Goal: Task Accomplishment & Management: Manage account settings

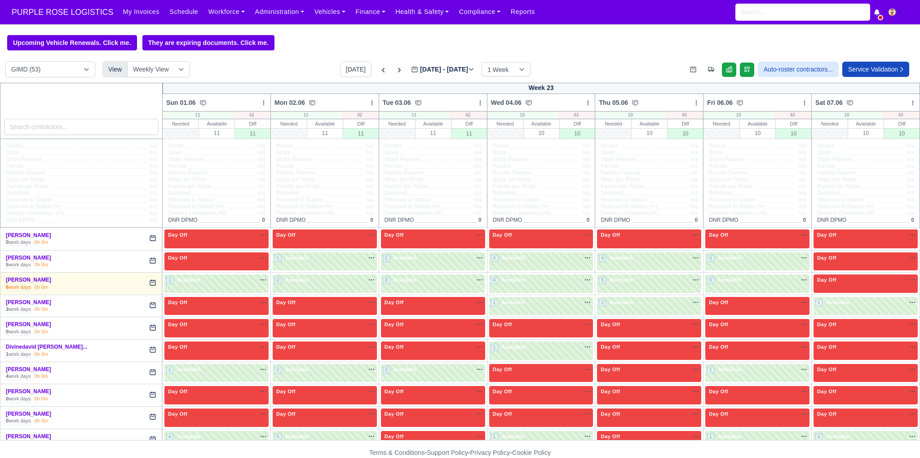
select select "5"
click at [357, 72] on button "[DATE]" at bounding box center [355, 69] width 31 height 15
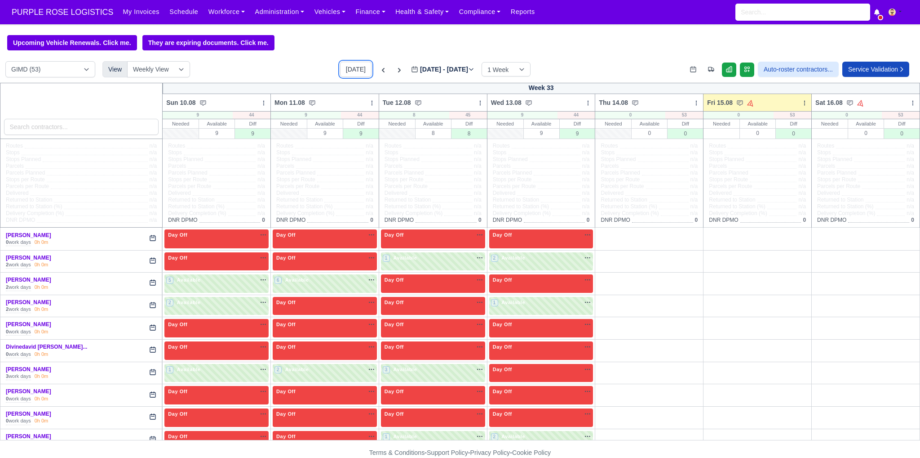
type input "[DATE]"
click at [60, 72] on select "DIG1 (166) DAK1 (1) GIMD (53)" at bounding box center [50, 69] width 90 height 16
select select "1"
click at [5, 62] on select "DIG1 (166) DAK1 (1) GIMD (53)" at bounding box center [50, 69] width 90 height 16
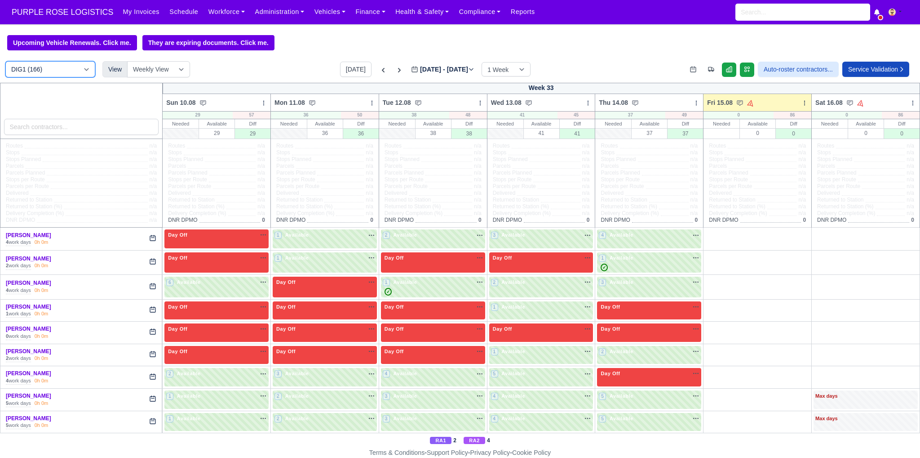
click at [41, 71] on select "DIG1 (166) DAK1 (1) GIMD (53)" at bounding box center [50, 69] width 90 height 16
click at [268, 67] on div "DIG1 (166) DAK1 (1) GIMD (53) View Weekly View Wave times Daily Roster Today Au…" at bounding box center [460, 72] width 920 height 22
click at [802, 105] on icon at bounding box center [805, 103] width 6 height 6
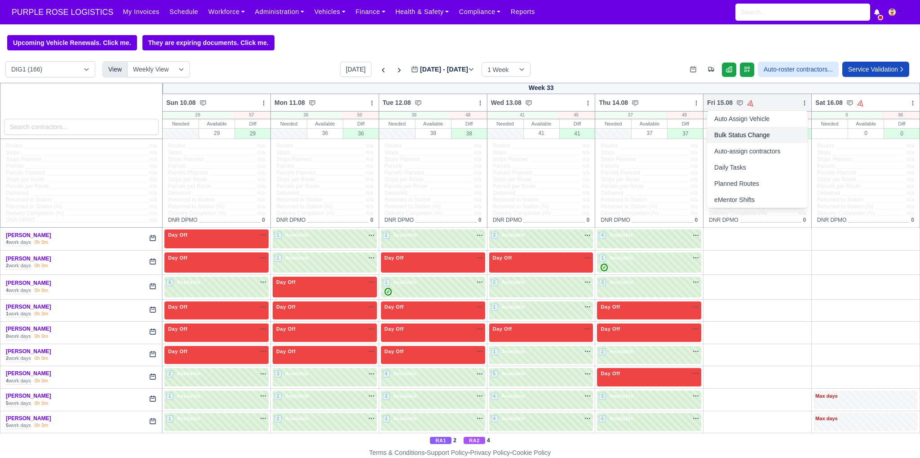
click at [737, 137] on link "Bulk Status Change" at bounding box center [757, 135] width 101 height 16
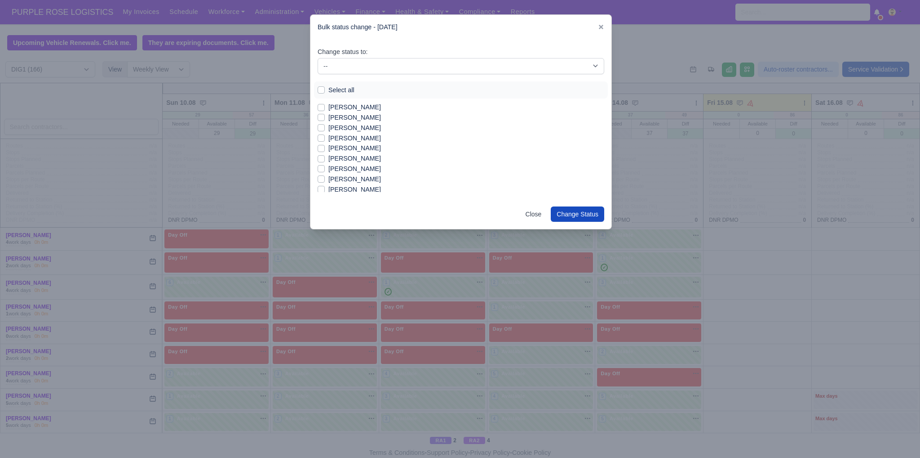
click at [334, 89] on label "Select all" at bounding box center [342, 90] width 26 height 10
click at [325, 89] on input "Select all" at bounding box center [321, 88] width 7 height 7
checkbox input "true"
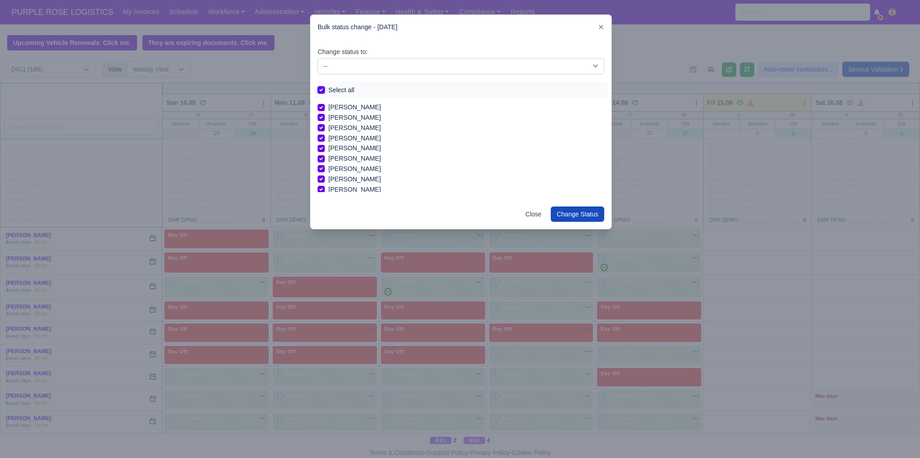
checkbox input "true"
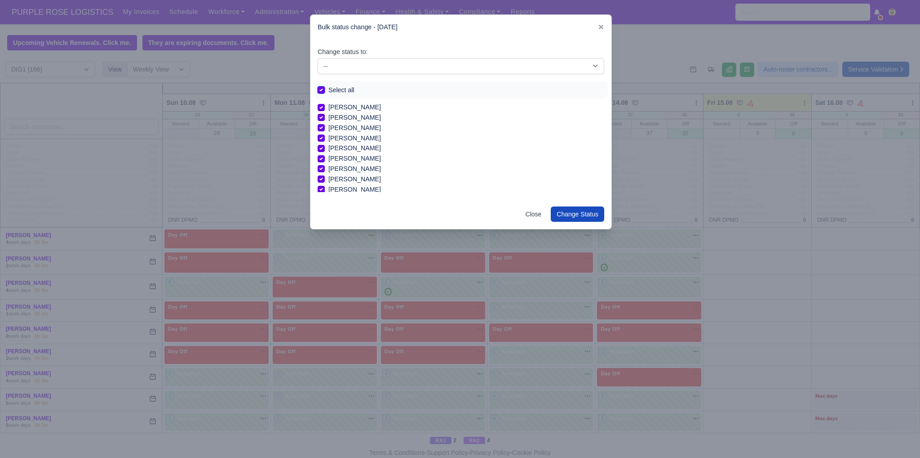
checkbox input "true"
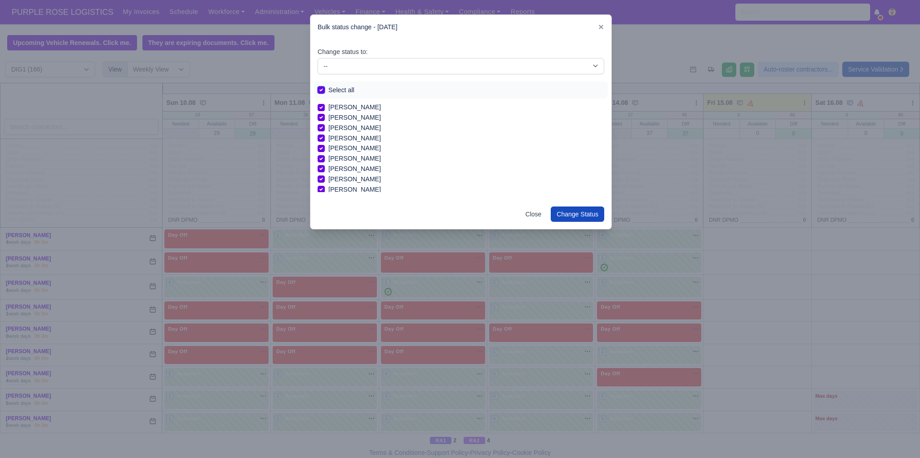
checkbox input "true"
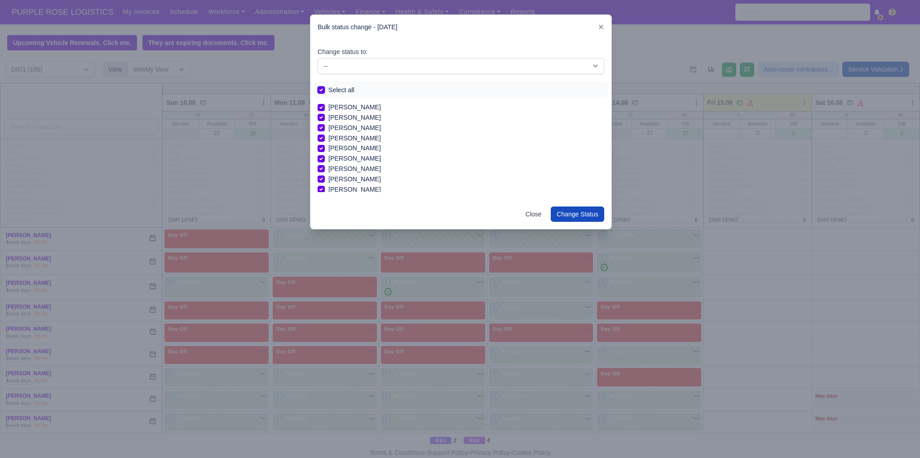
checkbox input "true"
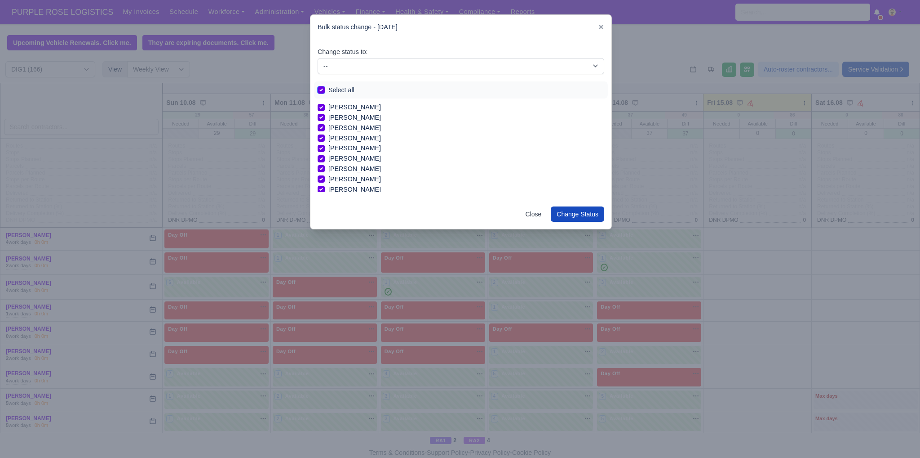
checkbox input "true"
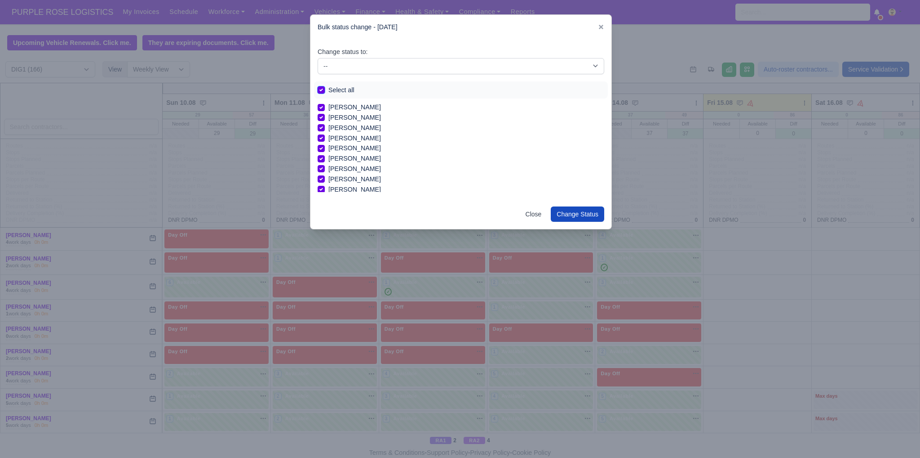
checkbox input "true"
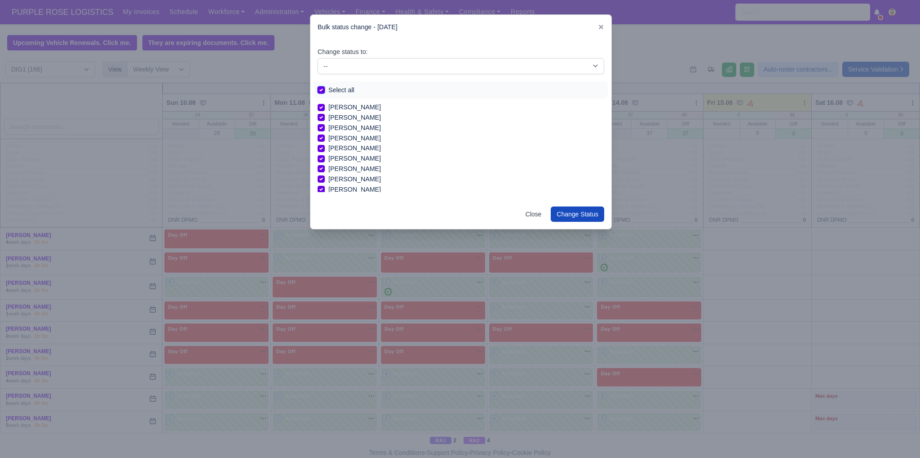
checkbox input "true"
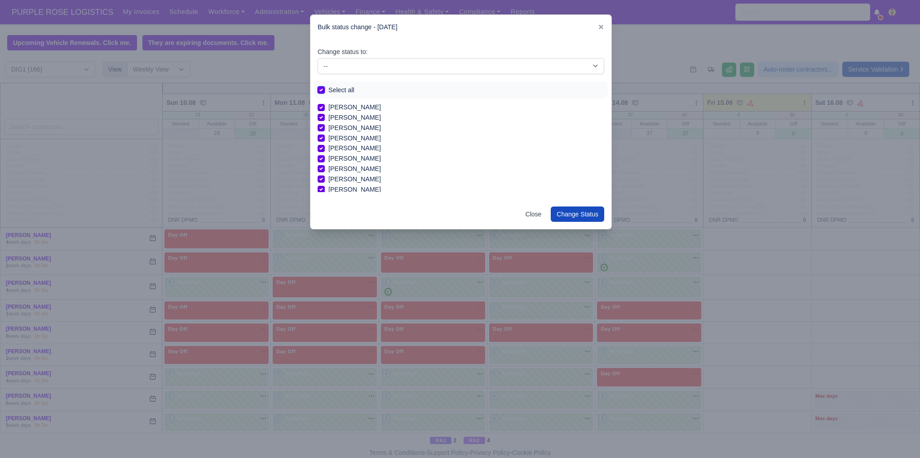
checkbox input "true"
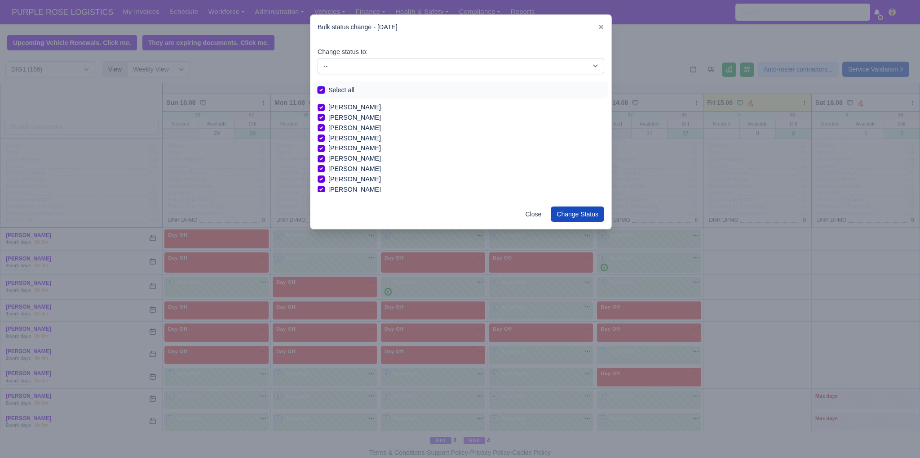
checkbox input "true"
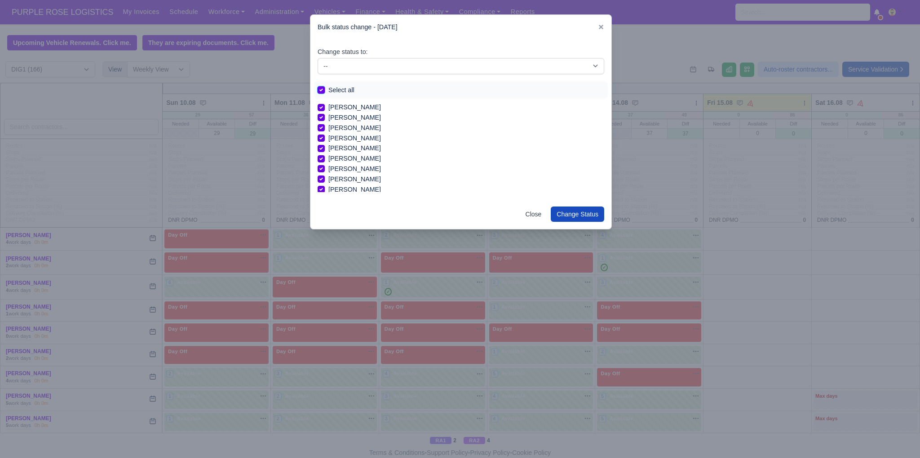
checkbox input "true"
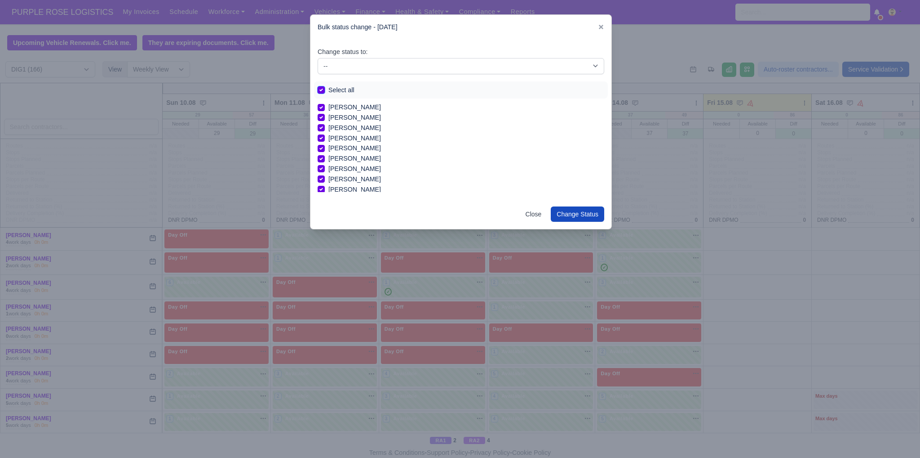
checkbox input "true"
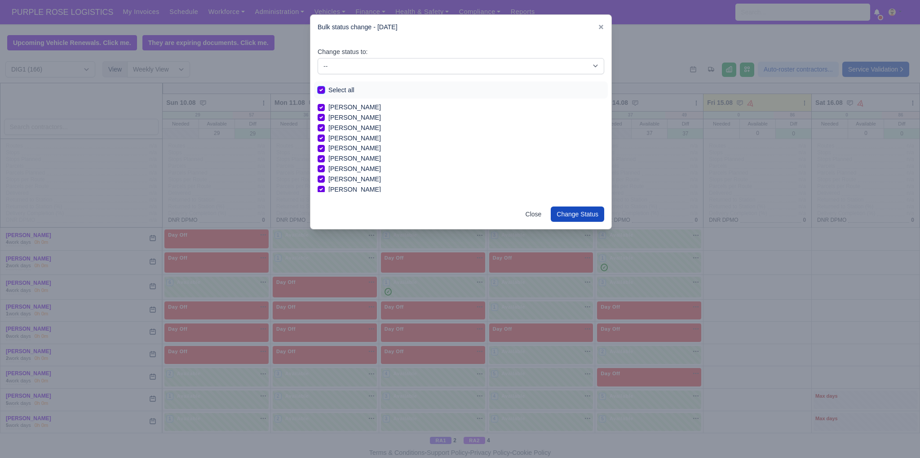
checkbox input "true"
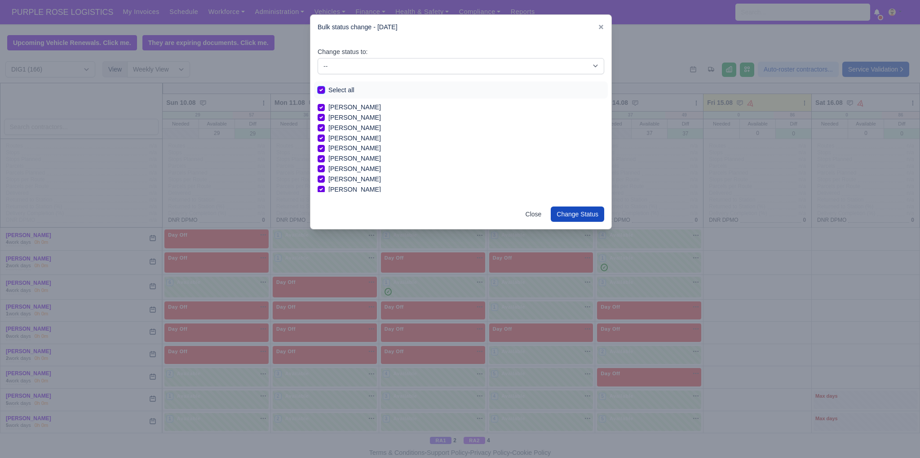
checkbox input "true"
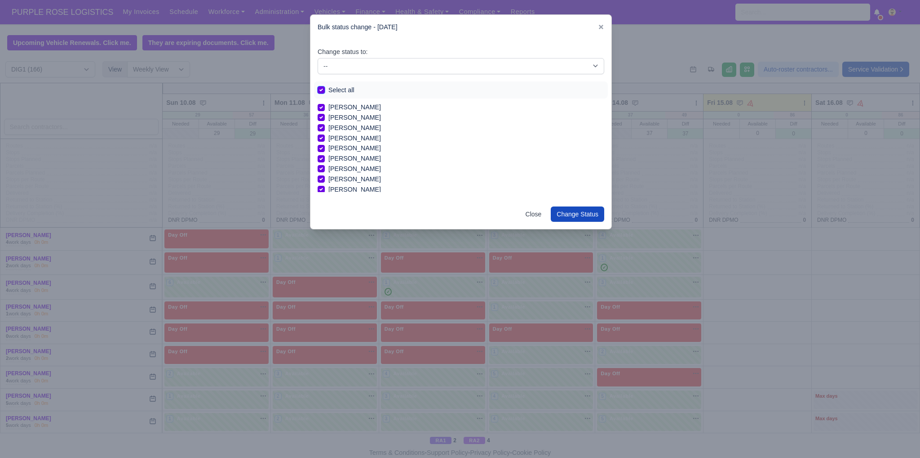
checkbox input "true"
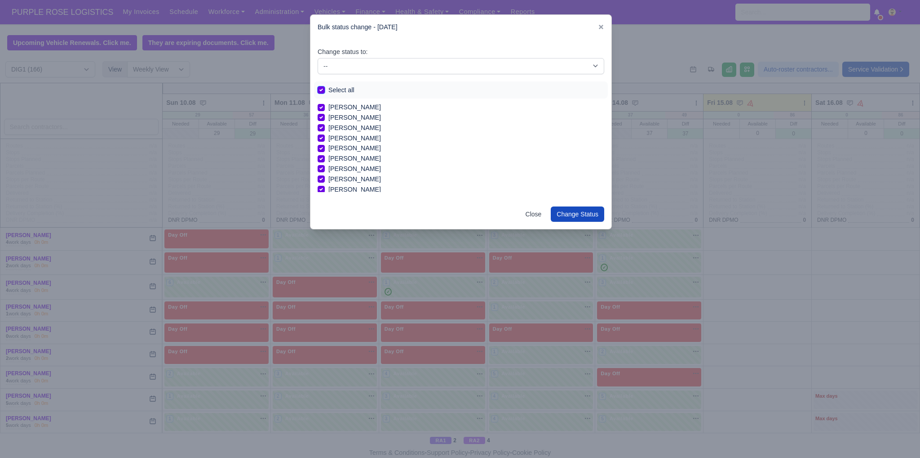
checkbox input "true"
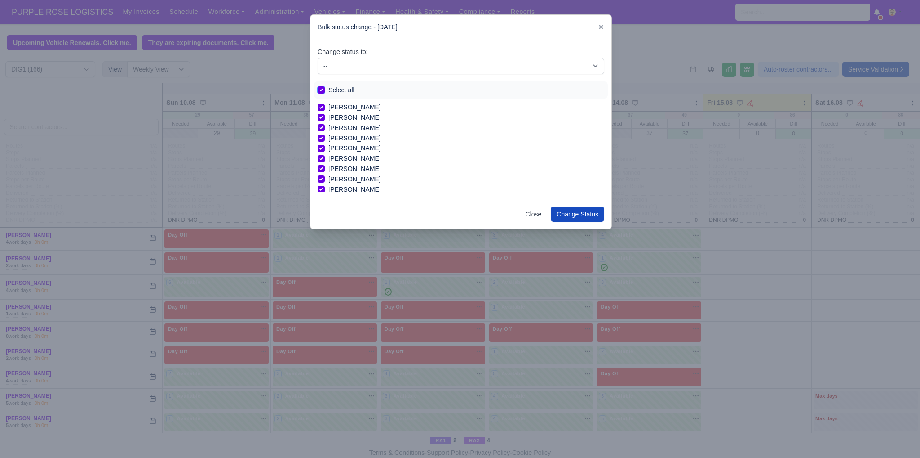
checkbox input "true"
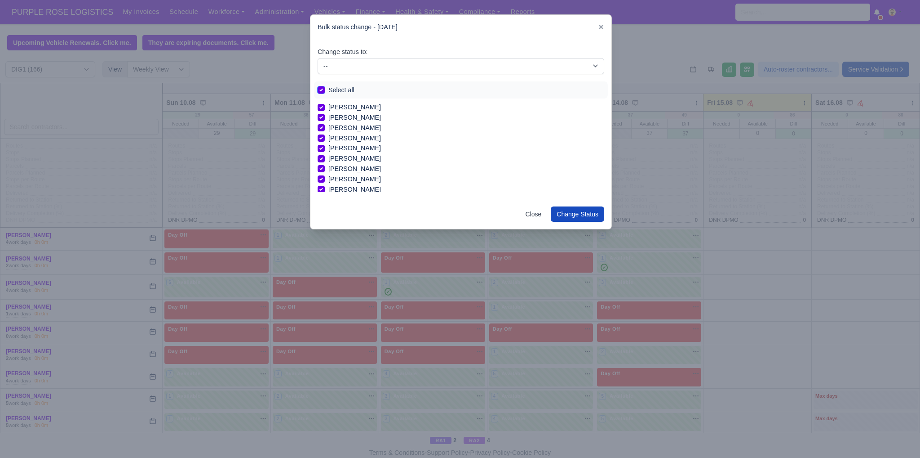
checkbox input "true"
click at [364, 67] on select "-- Unasigned Available Day Off Stand By Other Depot" at bounding box center [461, 66] width 287 height 16
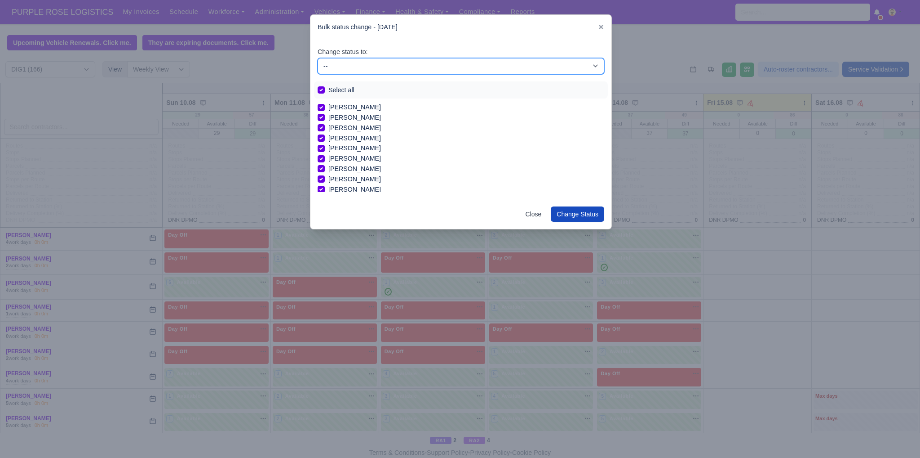
select select "Day Off"
click at [318, 58] on select "-- Unasigned Available Day Off Stand By Other Depot" at bounding box center [461, 66] width 287 height 16
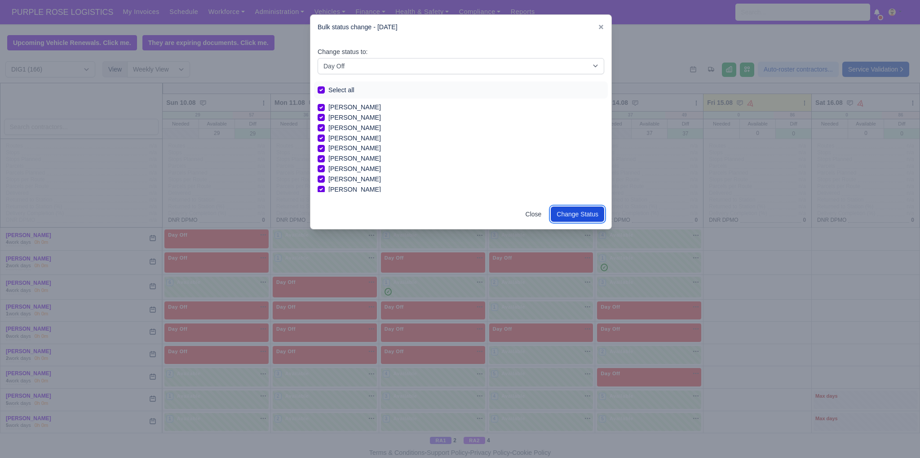
click at [581, 217] on button "Change Status" at bounding box center [577, 213] width 53 height 15
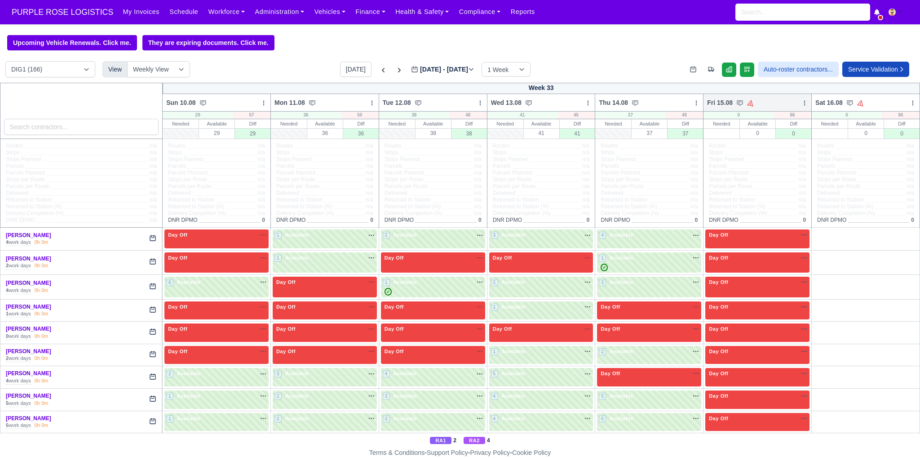
click at [802, 104] on icon at bounding box center [805, 103] width 6 height 6
click at [748, 135] on link "Bulk Status Change" at bounding box center [757, 135] width 101 height 16
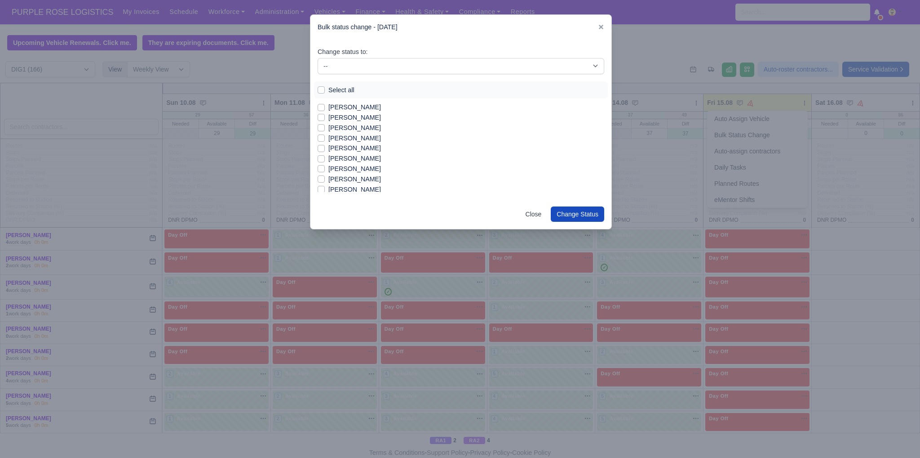
click at [344, 108] on label "[PERSON_NAME]" at bounding box center [355, 107] width 53 height 10
click at [325, 108] on input "[PERSON_NAME]" at bounding box center [321, 105] width 7 height 7
checkbox input "true"
click at [341, 120] on label "[PERSON_NAME]" at bounding box center [355, 117] width 53 height 10
click at [325, 120] on input "[PERSON_NAME]" at bounding box center [321, 115] width 7 height 7
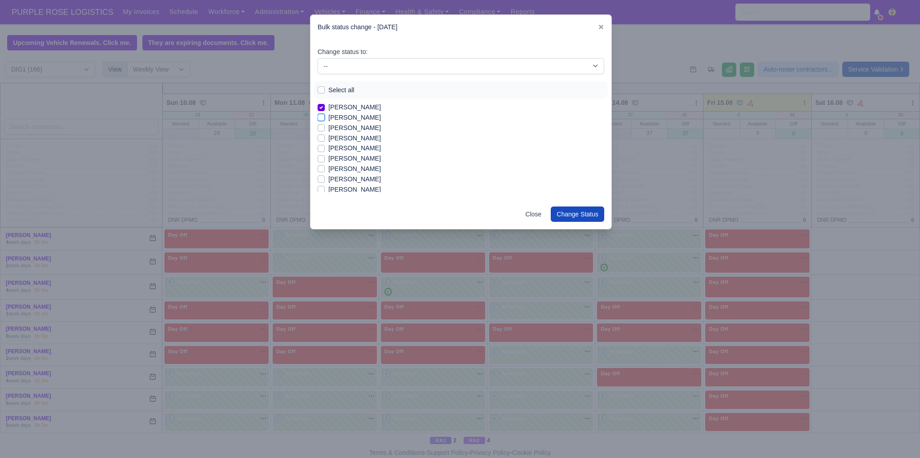
checkbox input "true"
click at [342, 129] on label "[PERSON_NAME]" at bounding box center [355, 128] width 53 height 10
click at [325, 129] on input "[PERSON_NAME]" at bounding box center [321, 126] width 7 height 7
checkbox input "true"
click at [349, 160] on label "[PERSON_NAME]" at bounding box center [355, 158] width 53 height 10
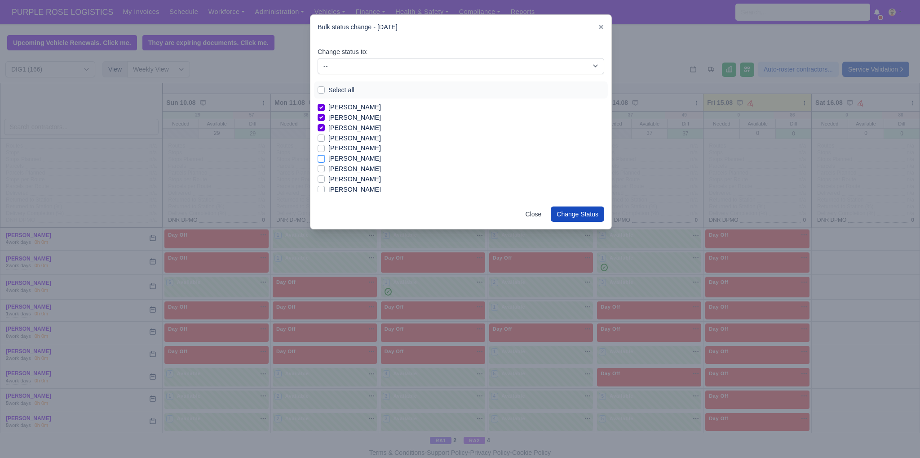
click at [325, 160] on input "[PERSON_NAME]" at bounding box center [321, 156] width 7 height 7
checkbox input "true"
click at [344, 180] on label "[PERSON_NAME]" at bounding box center [355, 179] width 53 height 10
click at [325, 180] on input "[PERSON_NAME]" at bounding box center [321, 177] width 7 height 7
checkbox input "true"
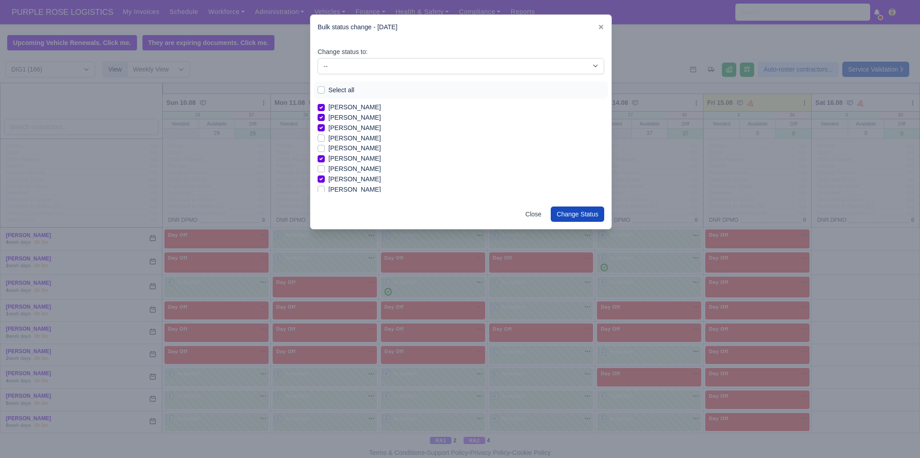
click at [347, 191] on label "[PERSON_NAME]" at bounding box center [355, 189] width 53 height 10
click at [325, 191] on input "[PERSON_NAME]" at bounding box center [321, 187] width 7 height 7
checkbox input "true"
click at [358, 167] on label "[PERSON_NAME]" at bounding box center [355, 169] width 53 height 10
click at [325, 167] on input "[PERSON_NAME]" at bounding box center [321, 167] width 7 height 7
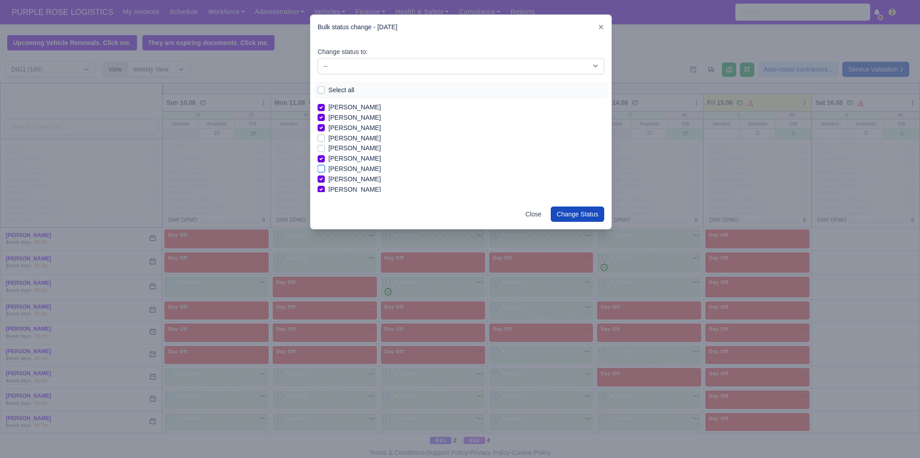
checkbox input "true"
click at [369, 163] on label "[PERSON_NAME]" at bounding box center [355, 163] width 53 height 10
click at [325, 163] on input "[PERSON_NAME]" at bounding box center [321, 161] width 7 height 7
checkbox input "true"
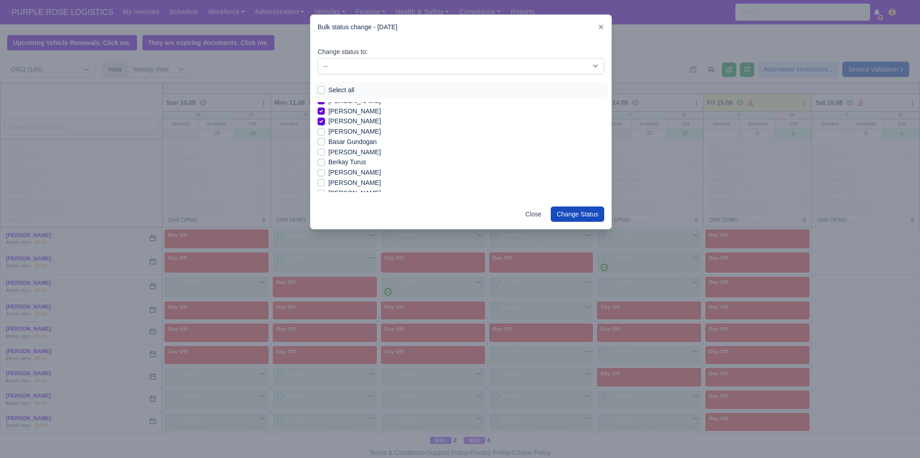
scroll to position [90, 0]
click at [348, 162] on label "[PERSON_NAME]" at bounding box center [355, 160] width 53 height 10
click at [325, 162] on input "[PERSON_NAME]" at bounding box center [321, 158] width 7 height 7
checkbox input "true"
click at [349, 172] on label "[PERSON_NAME]" at bounding box center [355, 171] width 53 height 10
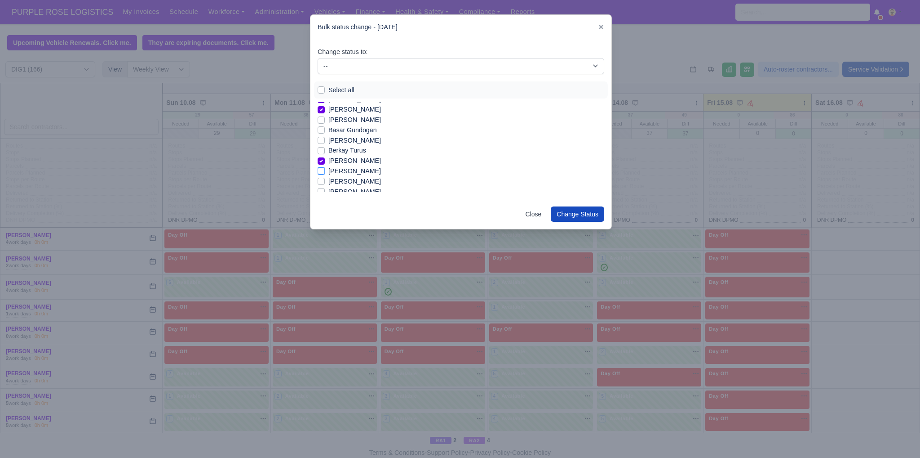
click at [325, 172] on input "[PERSON_NAME]" at bounding box center [321, 169] width 7 height 7
checkbox input "true"
click at [338, 167] on label "[PERSON_NAME]" at bounding box center [355, 165] width 53 height 10
click at [325, 167] on input "[PERSON_NAME]" at bounding box center [321, 163] width 7 height 7
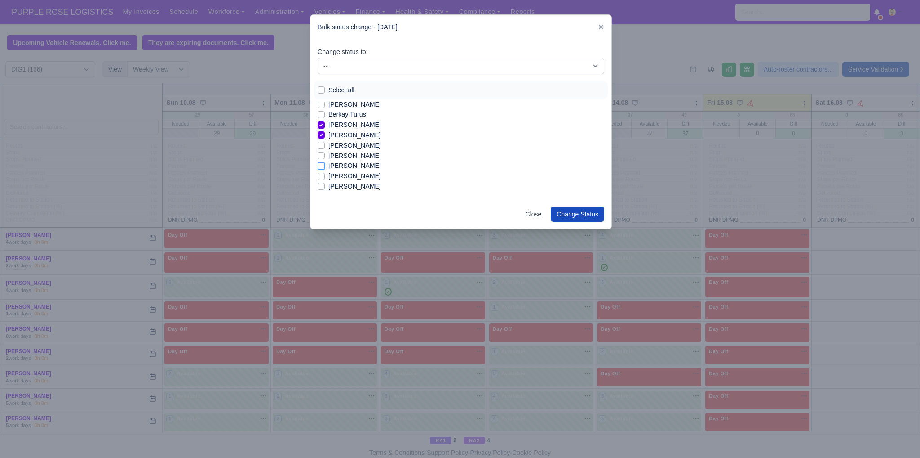
checkbox input "true"
click at [342, 177] on label "[PERSON_NAME]" at bounding box center [355, 176] width 53 height 10
click at [325, 177] on input "[PERSON_NAME]" at bounding box center [321, 174] width 7 height 7
checkbox input "true"
click at [345, 187] on label "[PERSON_NAME]" at bounding box center [355, 186] width 53 height 10
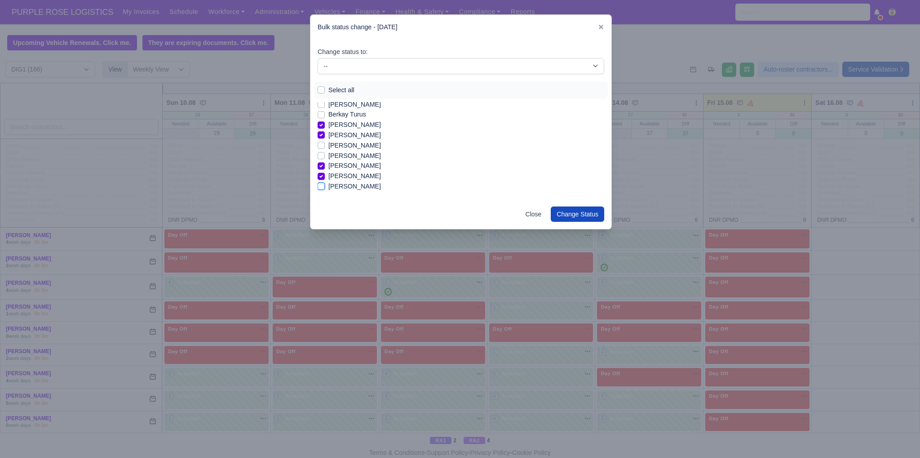
click at [325, 187] on input "[PERSON_NAME]" at bounding box center [321, 184] width 7 height 7
checkbox input "true"
click at [346, 144] on label "[PERSON_NAME]" at bounding box center [355, 143] width 53 height 10
click at [325, 144] on input "[PERSON_NAME]" at bounding box center [321, 141] width 7 height 7
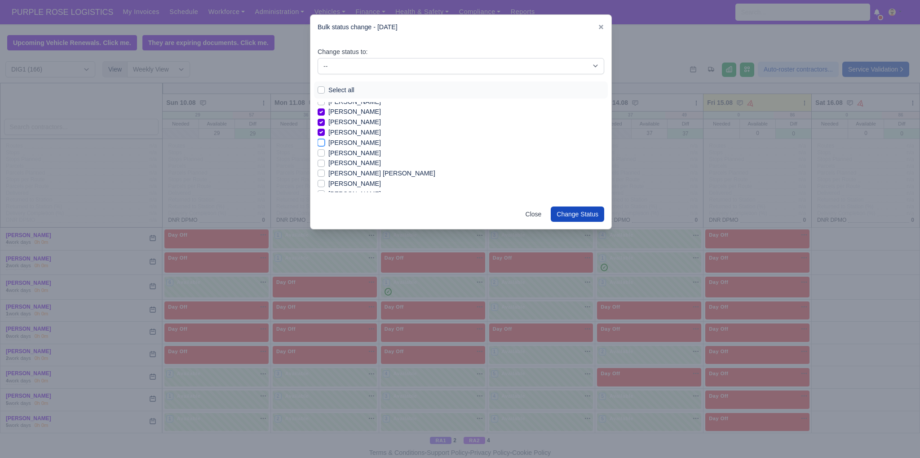
checkbox input "true"
click at [352, 175] on label "[PERSON_NAME] [PERSON_NAME]" at bounding box center [382, 173] width 107 height 10
click at [325, 175] on input "[PERSON_NAME] [PERSON_NAME]" at bounding box center [321, 171] width 7 height 7
checkbox input "true"
click at [353, 183] on label "[PERSON_NAME]" at bounding box center [355, 183] width 53 height 10
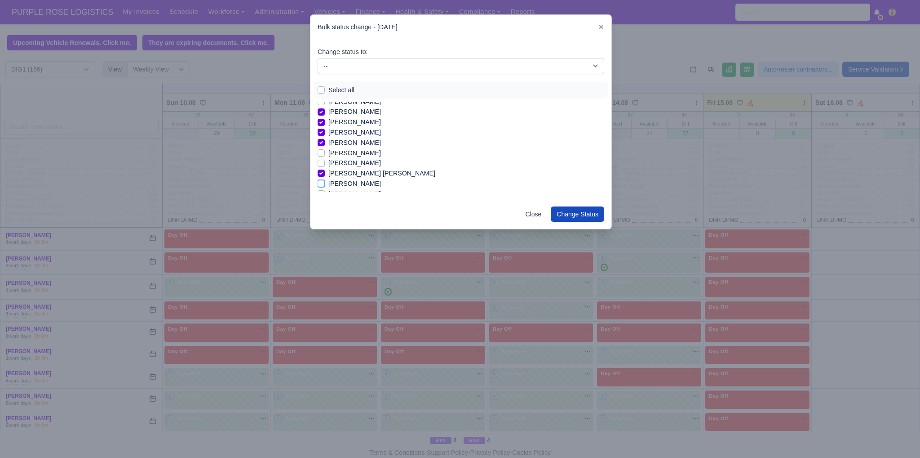
click at [325, 183] on input "[PERSON_NAME]" at bounding box center [321, 181] width 7 height 7
checkbox input "true"
click at [349, 151] on label "[PERSON_NAME]" at bounding box center [355, 150] width 53 height 10
click at [325, 151] on input "[PERSON_NAME]" at bounding box center [321, 148] width 7 height 7
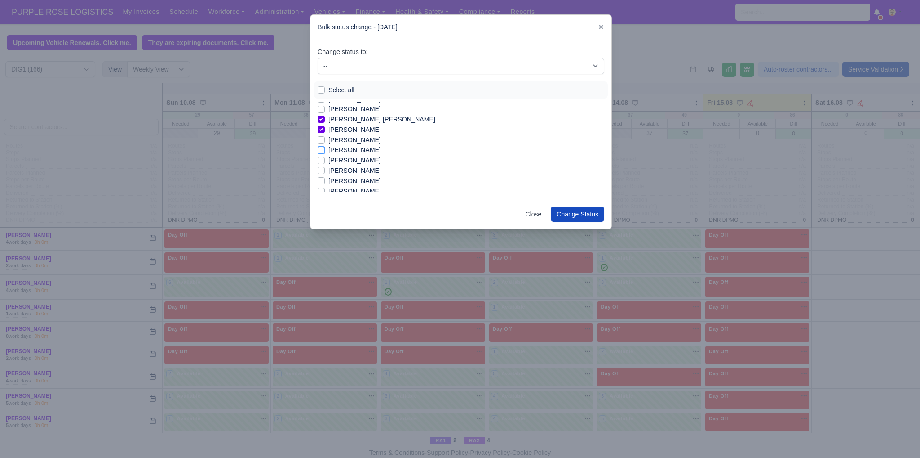
checkbox input "true"
click at [365, 162] on label "[PERSON_NAME]" at bounding box center [355, 160] width 53 height 10
click at [325, 162] on input "[PERSON_NAME]" at bounding box center [321, 158] width 7 height 7
checkbox input "true"
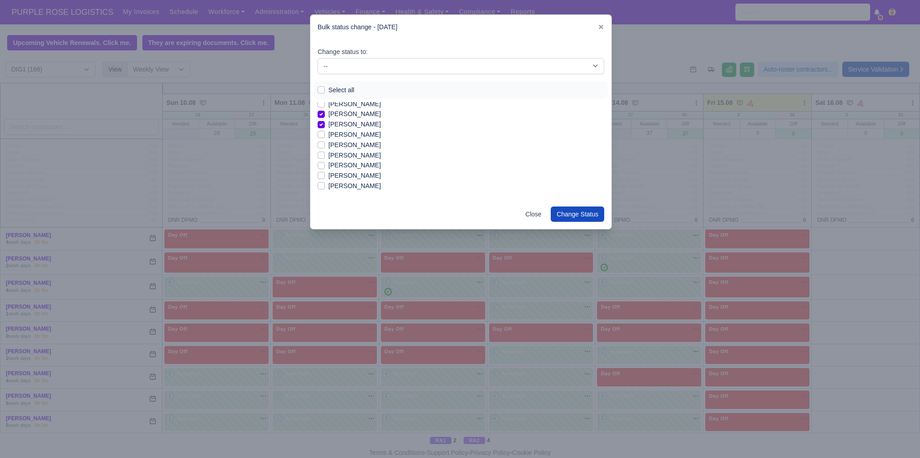
click at [351, 164] on label "[PERSON_NAME]" at bounding box center [355, 165] width 53 height 10
click at [325, 164] on input "[PERSON_NAME]" at bounding box center [321, 163] width 7 height 7
checkbox input "true"
click at [360, 175] on label "[PERSON_NAME]" at bounding box center [355, 175] width 53 height 10
click at [325, 175] on input "[PERSON_NAME]" at bounding box center [321, 173] width 7 height 7
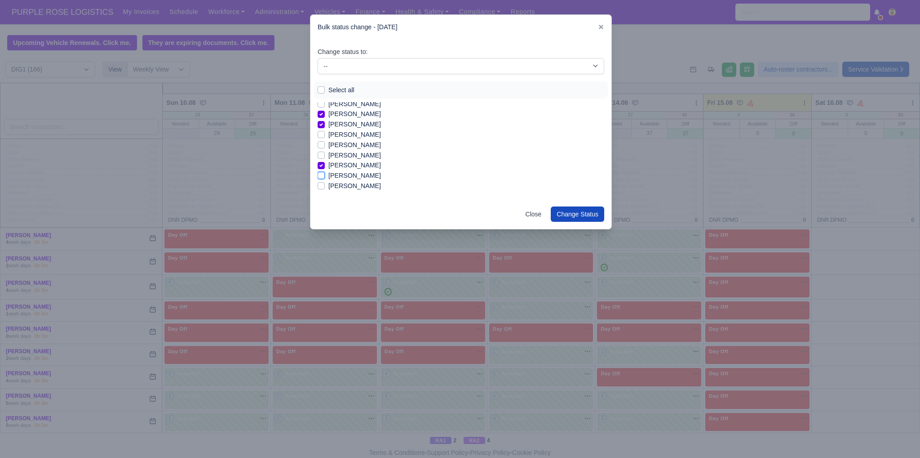
checkbox input "true"
click at [336, 160] on label "Iqram [PERSON_NAME]" at bounding box center [364, 160] width 71 height 10
click at [325, 160] on input "Iqram [PERSON_NAME]" at bounding box center [321, 158] width 7 height 7
checkbox input "true"
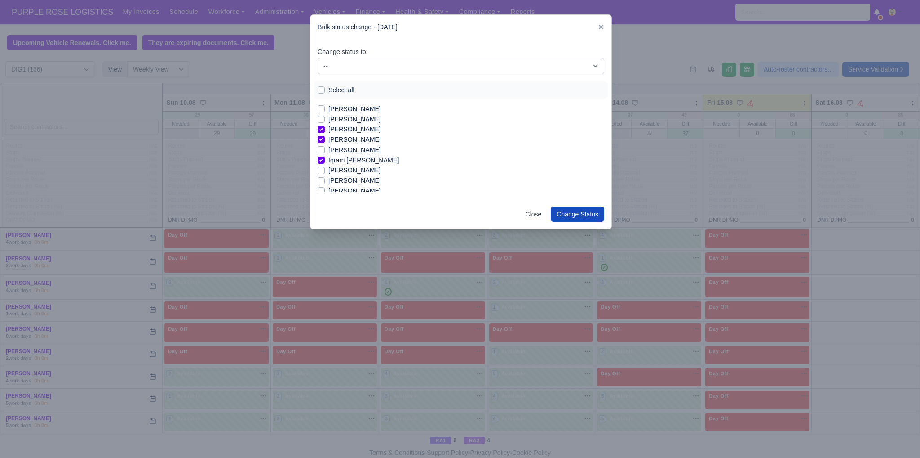
click at [347, 171] on label "[PERSON_NAME]" at bounding box center [355, 170] width 53 height 10
click at [325, 171] on input "[PERSON_NAME]" at bounding box center [321, 168] width 7 height 7
checkbox input "true"
click at [354, 174] on label "[PERSON_NAME]" at bounding box center [355, 173] width 53 height 10
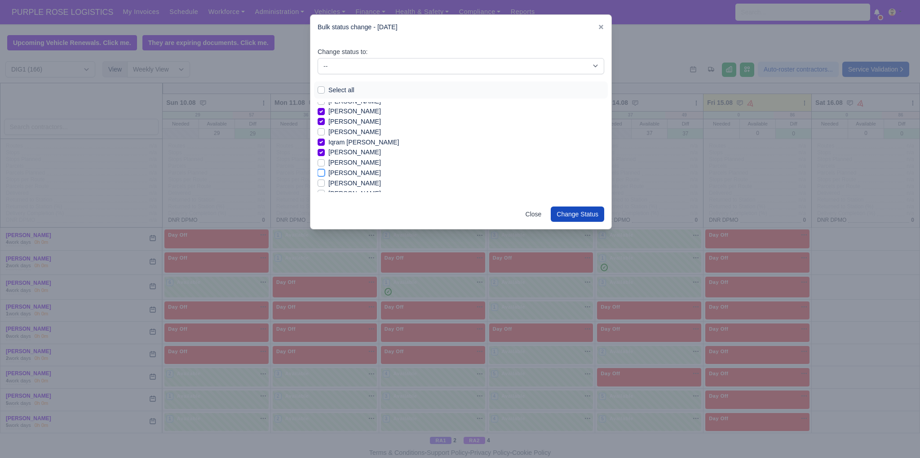
click at [325, 174] on input "[PERSON_NAME]" at bounding box center [321, 171] width 7 height 7
checkbox input "true"
click at [370, 147] on label "[PERSON_NAME]" at bounding box center [355, 147] width 53 height 10
click at [325, 147] on input "[PERSON_NAME]" at bounding box center [321, 145] width 7 height 7
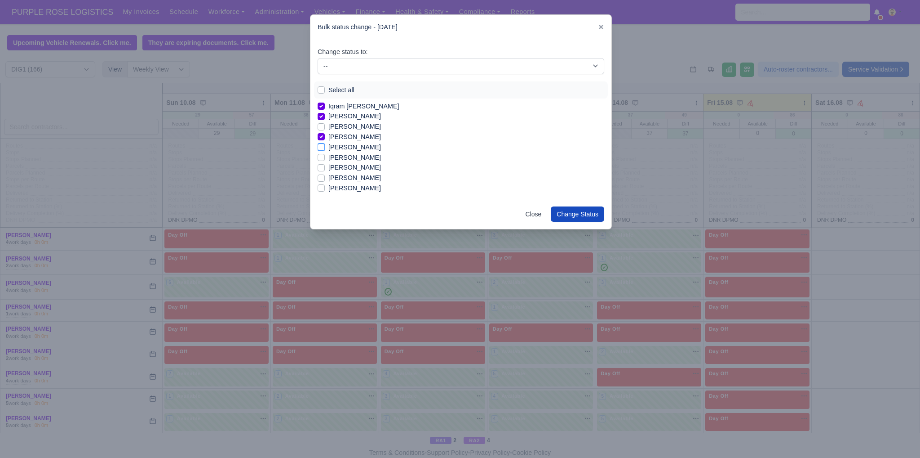
checkbox input "true"
click at [360, 183] on label "[PERSON_NAME] [PERSON_NAME]" at bounding box center [382, 181] width 107 height 10
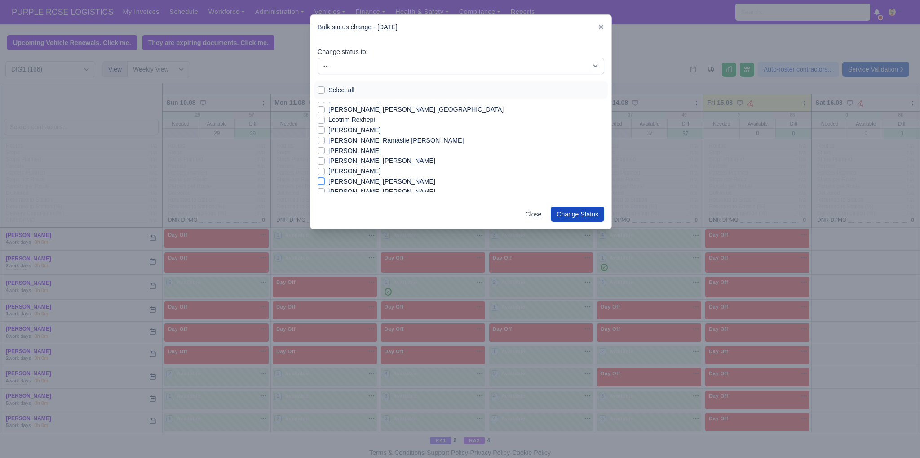
click at [325, 183] on input "[PERSON_NAME] [PERSON_NAME]" at bounding box center [321, 179] width 7 height 7
checkbox input "true"
click at [385, 184] on label "[PERSON_NAME] [PERSON_NAME]" at bounding box center [382, 184] width 107 height 10
click at [325, 184] on input "[PERSON_NAME] [PERSON_NAME]" at bounding box center [321, 182] width 7 height 7
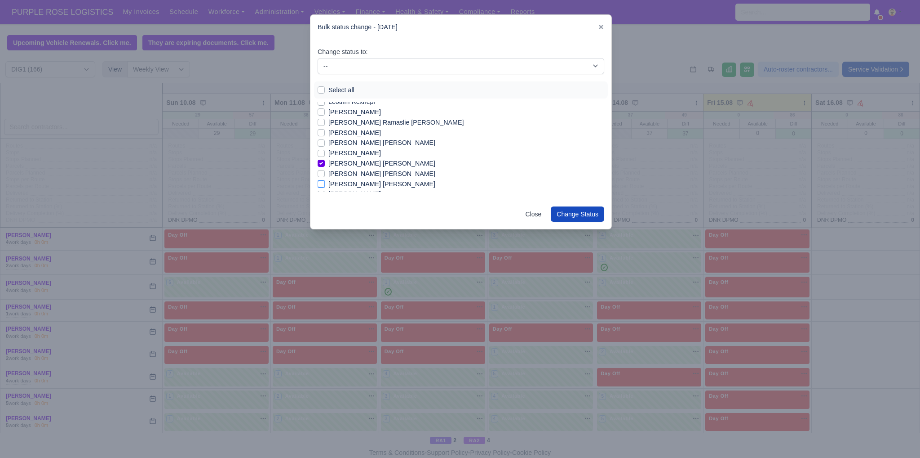
checkbox input "true"
click at [392, 171] on label "[PERSON_NAME] [PERSON_NAME]" at bounding box center [382, 168] width 107 height 10
click at [325, 170] on input "[PERSON_NAME] [PERSON_NAME]" at bounding box center [321, 166] width 7 height 7
checkbox input "true"
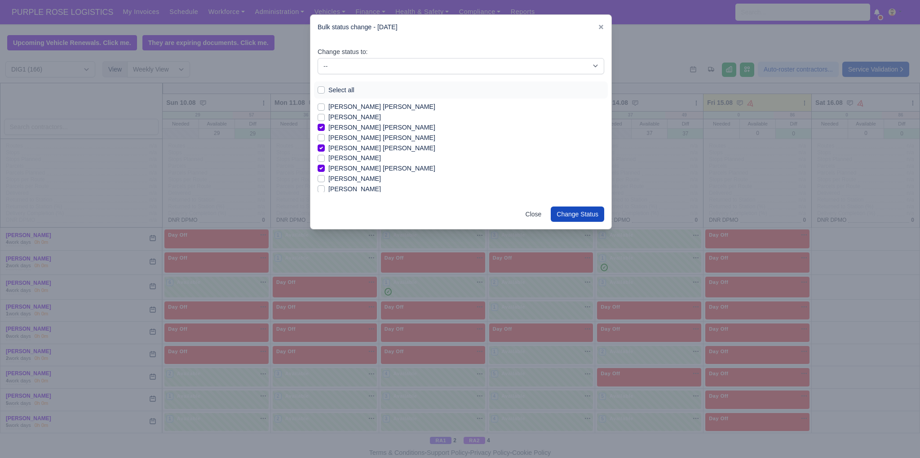
click at [351, 187] on label "[PERSON_NAME]" at bounding box center [355, 189] width 53 height 10
click at [325, 187] on input "[PERSON_NAME]" at bounding box center [321, 187] width 7 height 7
checkbox input "true"
click at [368, 184] on label "[PERSON_NAME]" at bounding box center [355, 183] width 53 height 10
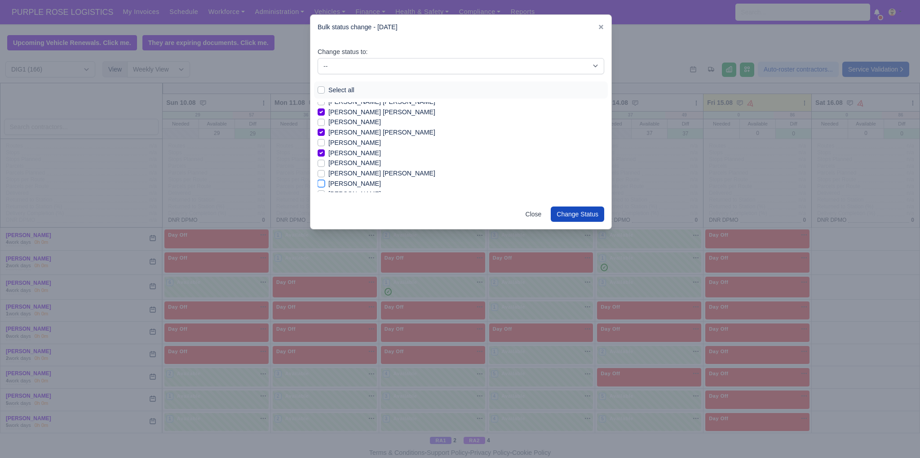
click at [325, 184] on input "[PERSON_NAME]" at bounding box center [321, 181] width 7 height 7
checkbox input "true"
click at [339, 179] on label "[PERSON_NAME]" at bounding box center [355, 178] width 53 height 10
click at [325, 179] on input "[PERSON_NAME]" at bounding box center [321, 176] width 7 height 7
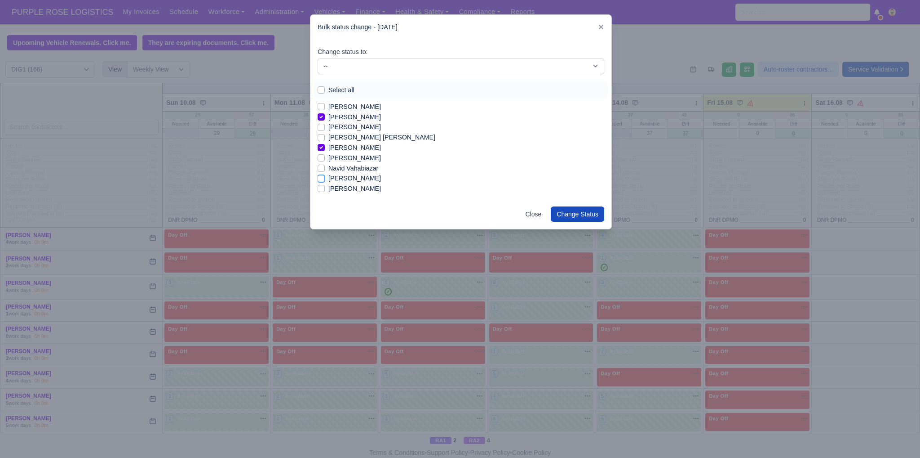
checkbox input "true"
click at [367, 163] on label "[PERSON_NAME]" at bounding box center [355, 163] width 53 height 10
click at [325, 163] on input "[PERSON_NAME]" at bounding box center [321, 161] width 7 height 7
checkbox input "true"
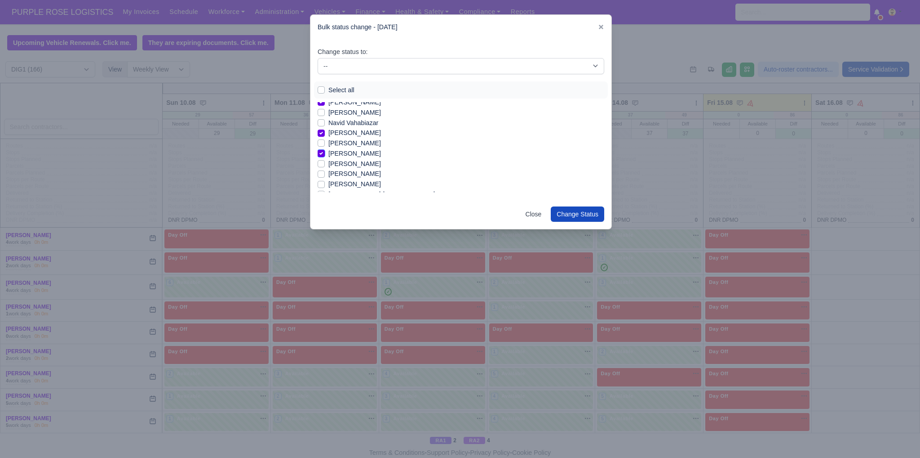
scroll to position [638, 0]
click at [352, 178] on label "[PERSON_NAME]" at bounding box center [355, 175] width 53 height 10
click at [325, 178] on input "[PERSON_NAME]" at bounding box center [321, 173] width 7 height 7
checkbox input "true"
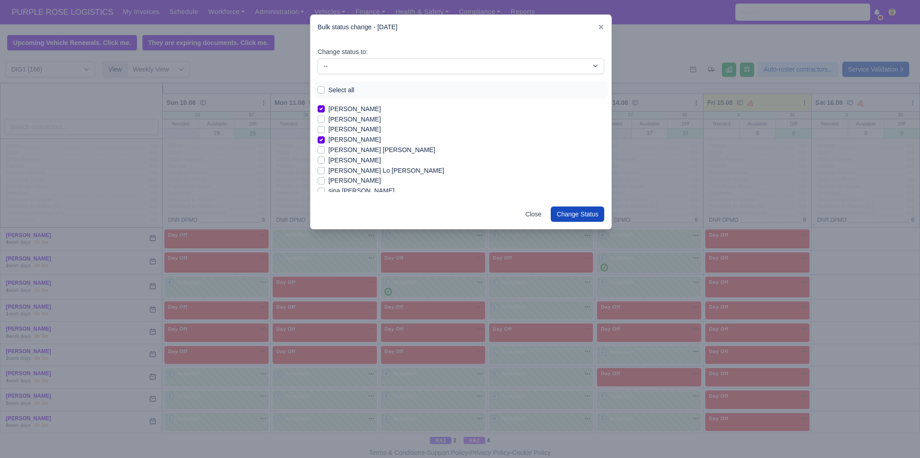
click at [353, 180] on label "[PERSON_NAME]" at bounding box center [355, 180] width 53 height 10
click at [325, 180] on input "[PERSON_NAME]" at bounding box center [321, 178] width 7 height 7
click at [353, 180] on label "[PERSON_NAME]" at bounding box center [355, 180] width 53 height 10
click at [325, 180] on input "[PERSON_NAME]" at bounding box center [321, 178] width 7 height 7
checkbox input "false"
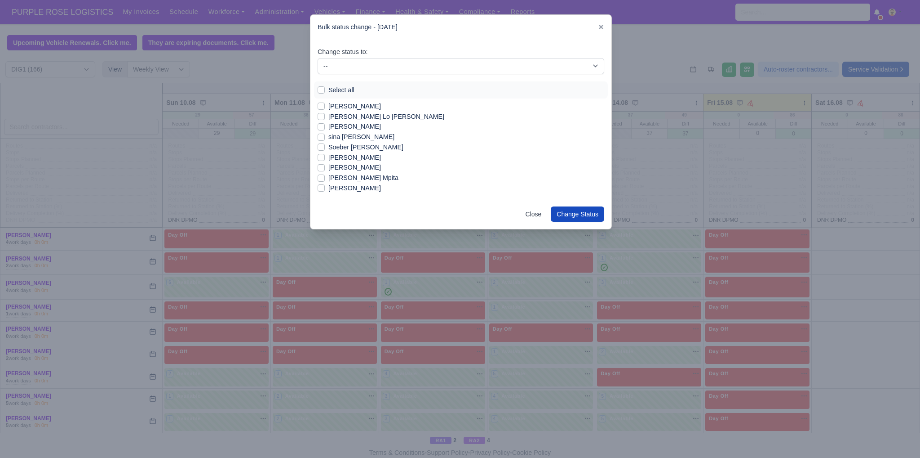
scroll to position [746, 0]
click at [351, 158] on label "[PERSON_NAME] Mpita" at bounding box center [364, 160] width 70 height 10
click at [325, 158] on input "[PERSON_NAME] Mpita" at bounding box center [321, 158] width 7 height 7
checkbox input "true"
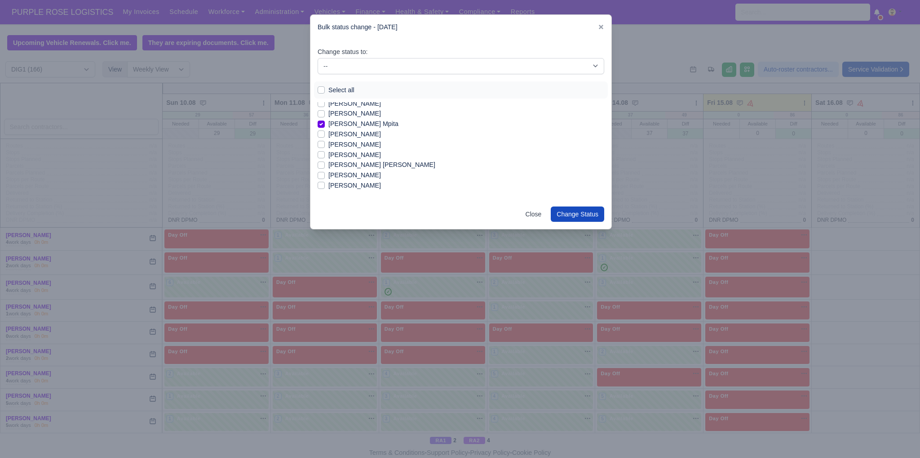
click at [354, 145] on label "[PERSON_NAME]" at bounding box center [355, 144] width 53 height 10
click at [325, 145] on input "[PERSON_NAME]" at bounding box center [321, 142] width 7 height 7
checkbox input "true"
click at [346, 155] on label "[PERSON_NAME]" at bounding box center [355, 155] width 53 height 10
click at [325, 155] on input "[PERSON_NAME]" at bounding box center [321, 153] width 7 height 7
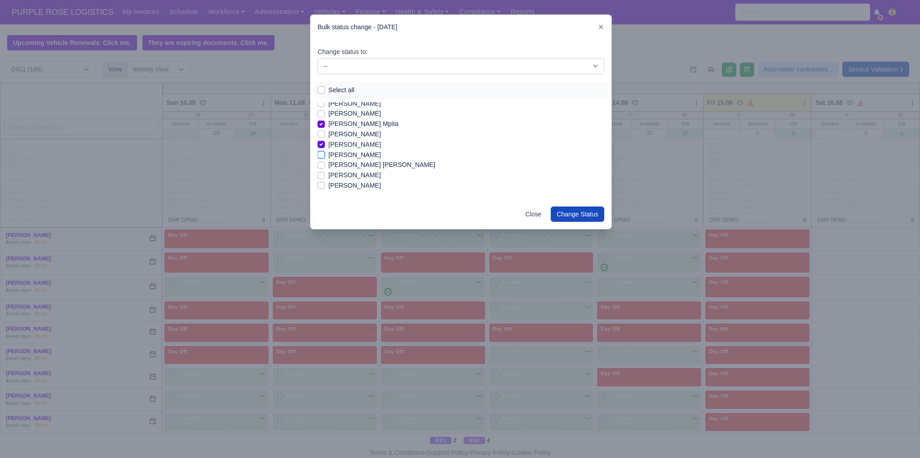
checkbox input "true"
click at [345, 173] on label "[PERSON_NAME]" at bounding box center [355, 175] width 53 height 10
click at [325, 173] on input "[PERSON_NAME]" at bounding box center [321, 173] width 7 height 7
checkbox input "true"
click at [520, 62] on select "-- Unasigned Available Day Off Stand By Other Depot" at bounding box center [461, 66] width 287 height 16
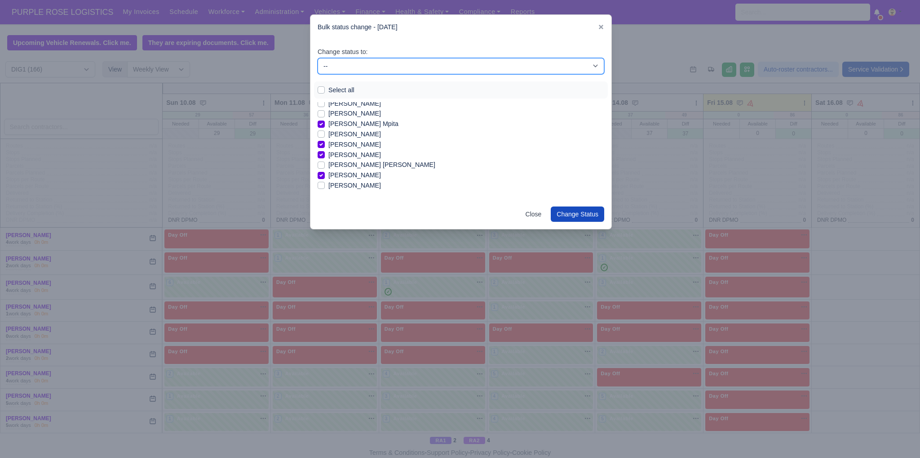
select select "Available"
click at [318, 58] on select "-- Unasigned Available Day Off Stand By Other Depot" at bounding box center [461, 66] width 287 height 16
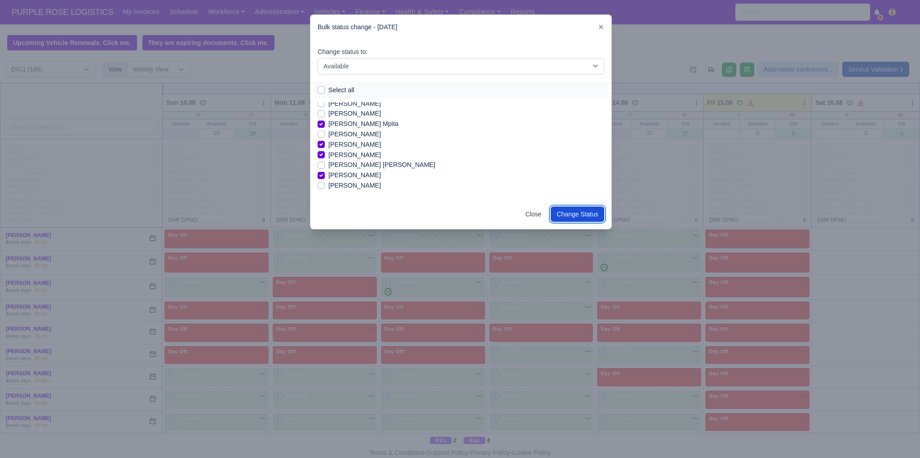
click at [576, 207] on button "Change Status" at bounding box center [577, 213] width 53 height 15
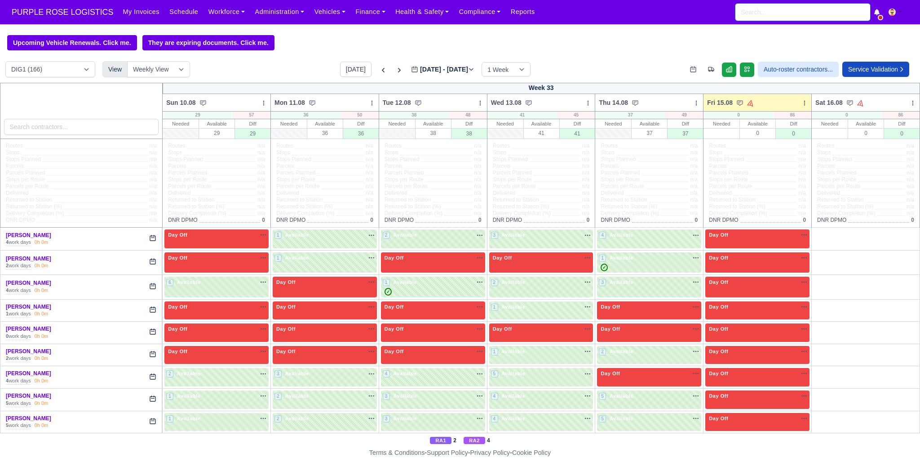
click at [769, 13] on input "search" at bounding box center [803, 12] width 135 height 17
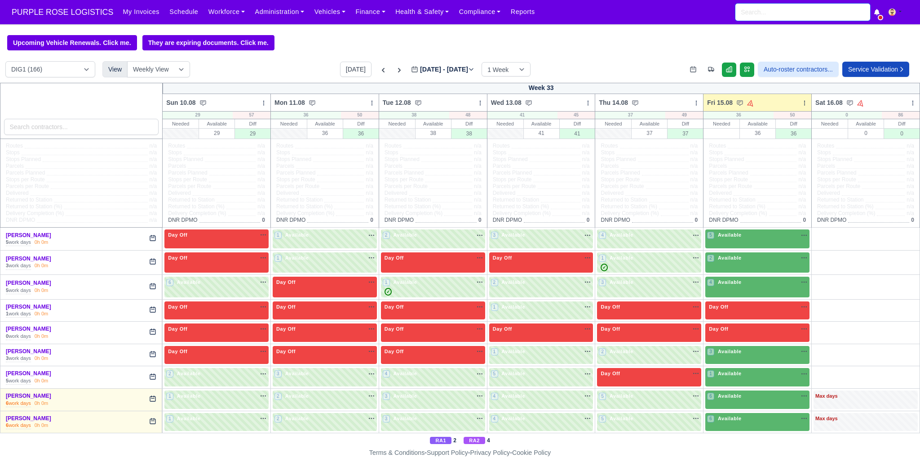
click at [812, 13] on input "search" at bounding box center [803, 12] width 135 height 17
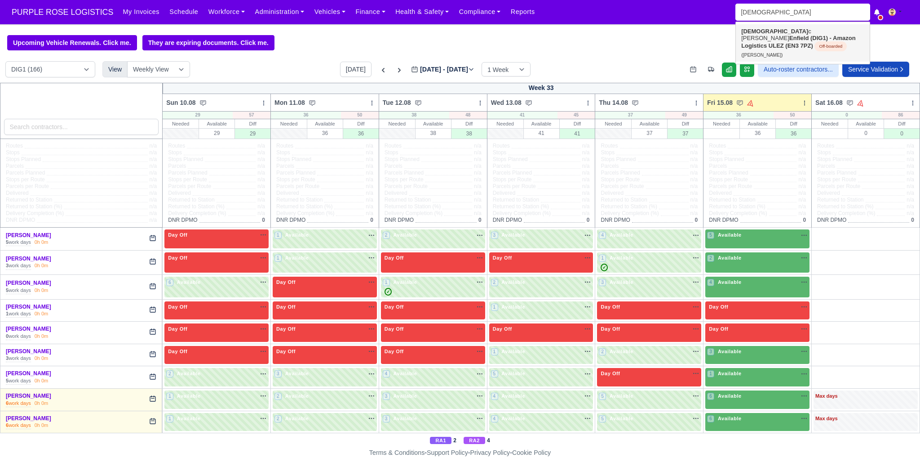
click at [823, 41] on span "Off-boarded" at bounding box center [831, 46] width 32 height 10
type input "[PERSON_NAME]"
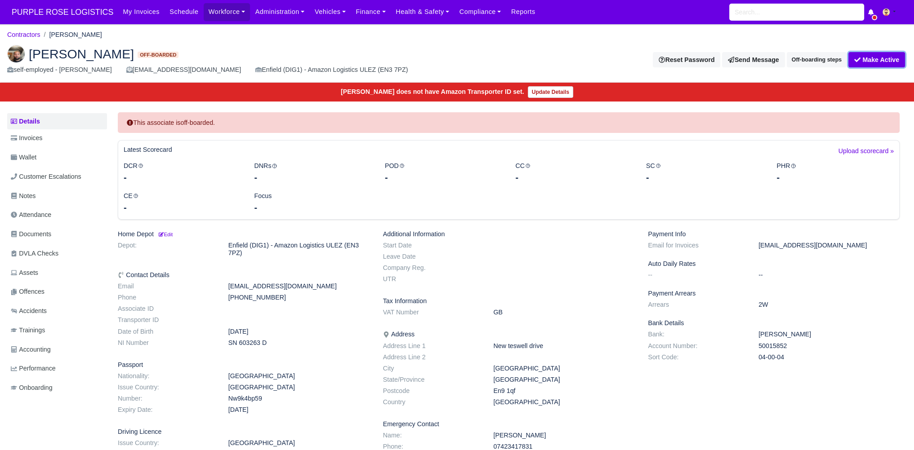
click at [874, 61] on button "Make Active" at bounding box center [876, 59] width 57 height 15
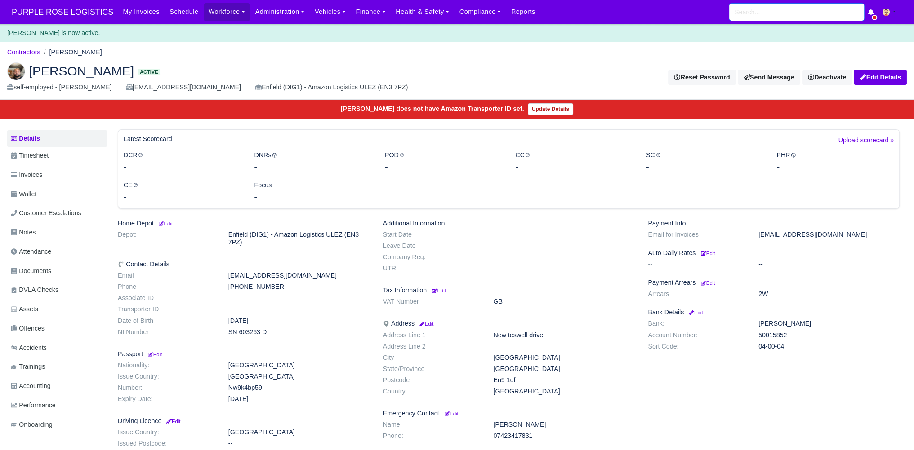
click at [778, 7] on input "search" at bounding box center [796, 12] width 135 height 17
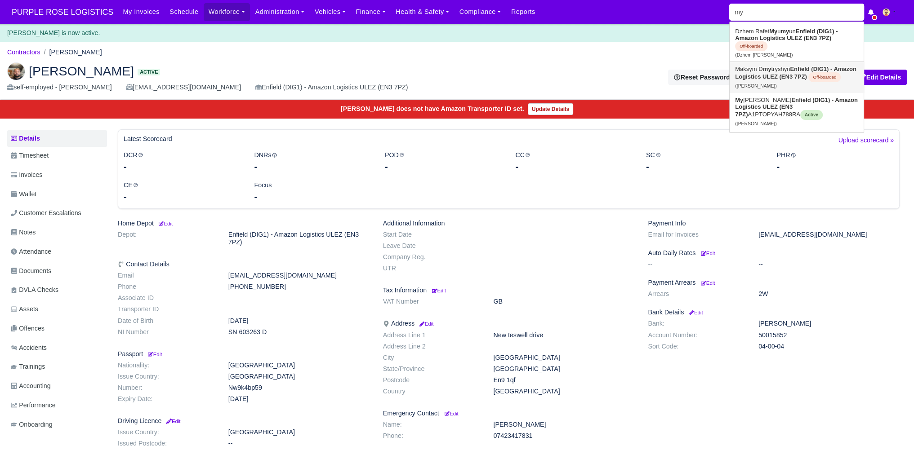
click at [787, 71] on link "Maksym D my tryshyn Enfield (DIG1) - Amazon Logistics ULEZ (EN3 7PZ) Off-boarde…" at bounding box center [796, 77] width 134 height 31
type input "Maksym Dmytryshyn"
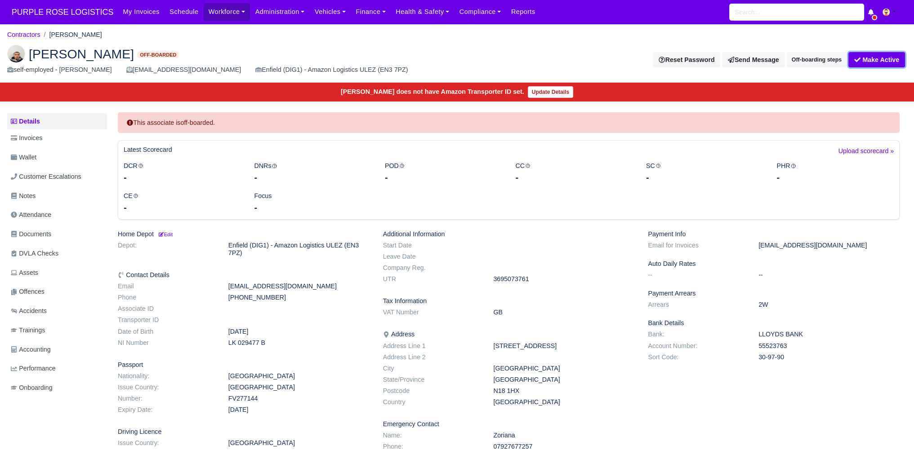
click at [890, 56] on button "Make Active" at bounding box center [876, 59] width 57 height 15
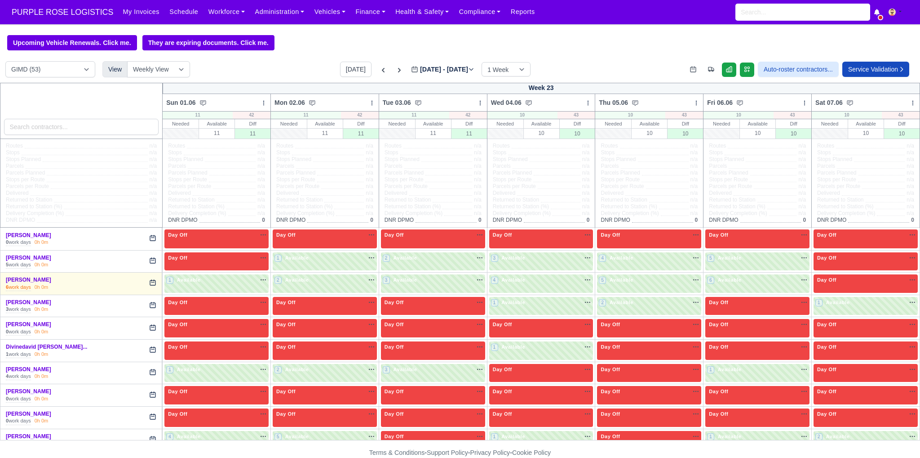
select select "5"
click at [352, 69] on button "[DATE]" at bounding box center [355, 69] width 31 height 15
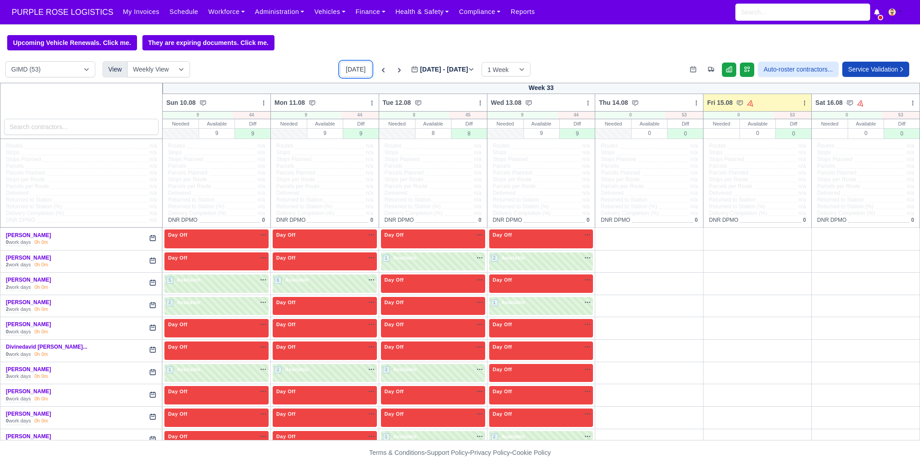
type input "[DATE]"
click at [586, 106] on icon at bounding box center [588, 103] width 6 height 6
click at [603, 72] on div "DIG1 (168) DAK1 (1) GIMD (53) View Weekly View Wave times Daily Roster [DATE] […" at bounding box center [460, 72] width 920 height 22
click at [80, 68] on select "DIG1 (168) DAK1 (1) GIMD (53)" at bounding box center [50, 69] width 90 height 16
select select "1"
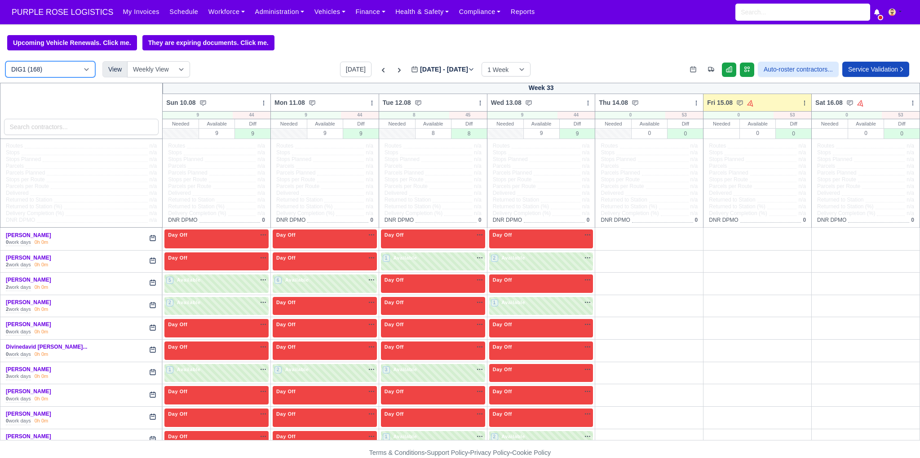
click at [5, 62] on select "DIG1 (168) DAK1 (1) GIMD (53)" at bounding box center [50, 69] width 90 height 16
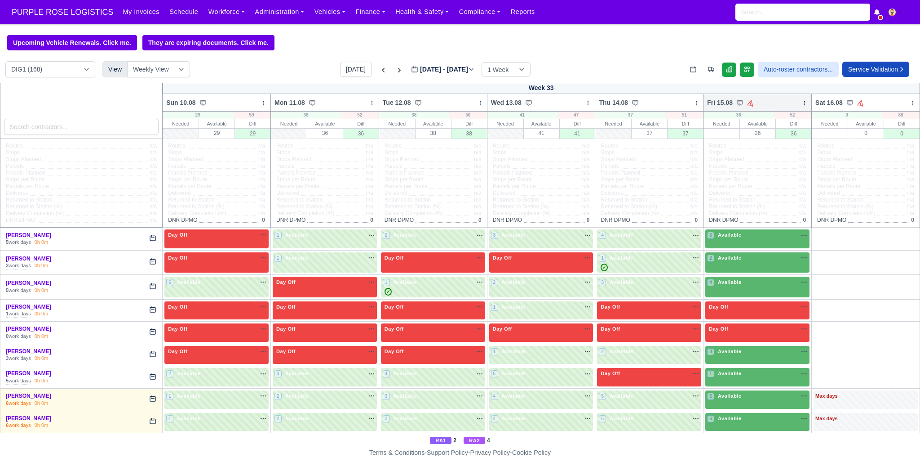
click at [802, 103] on icon at bounding box center [805, 103] width 6 height 6
click at [740, 132] on link "Bulk Status Change" at bounding box center [757, 135] width 101 height 16
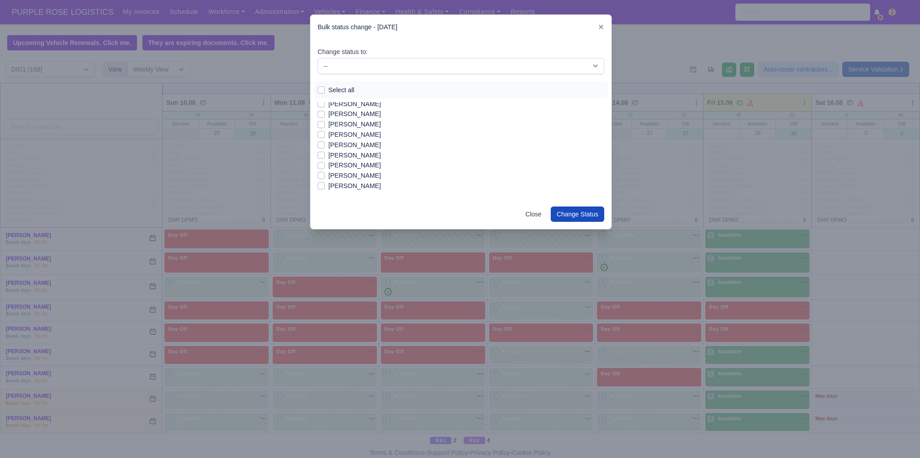
scroll to position [288, 0]
click at [351, 187] on label "[PERSON_NAME]" at bounding box center [355, 188] width 53 height 10
click at [325, 187] on input "[PERSON_NAME]" at bounding box center [321, 186] width 7 height 7
checkbox input "true"
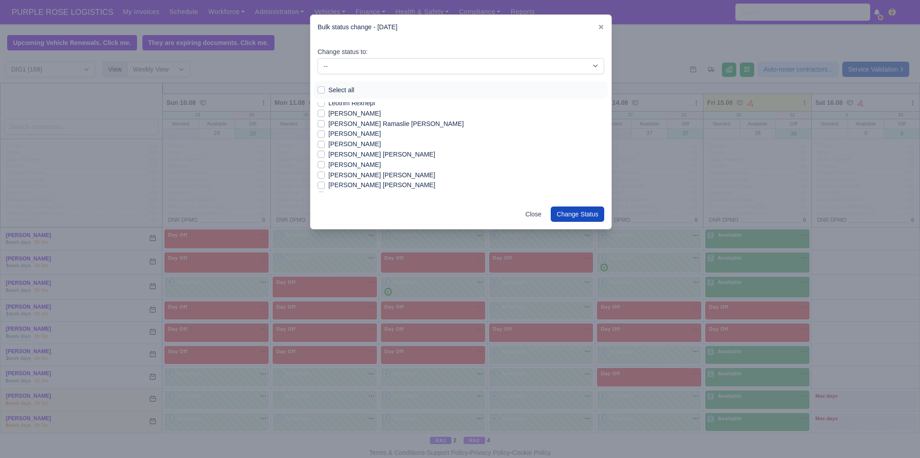
click at [329, 147] on label "[PERSON_NAME]" at bounding box center [355, 144] width 53 height 10
click at [325, 146] on input "[PERSON_NAME]" at bounding box center [321, 142] width 7 height 7
checkbox input "true"
click at [365, 69] on select "-- Unasigned Available Day Off Stand By Other Depot" at bounding box center [461, 66] width 287 height 16
select select "Available"
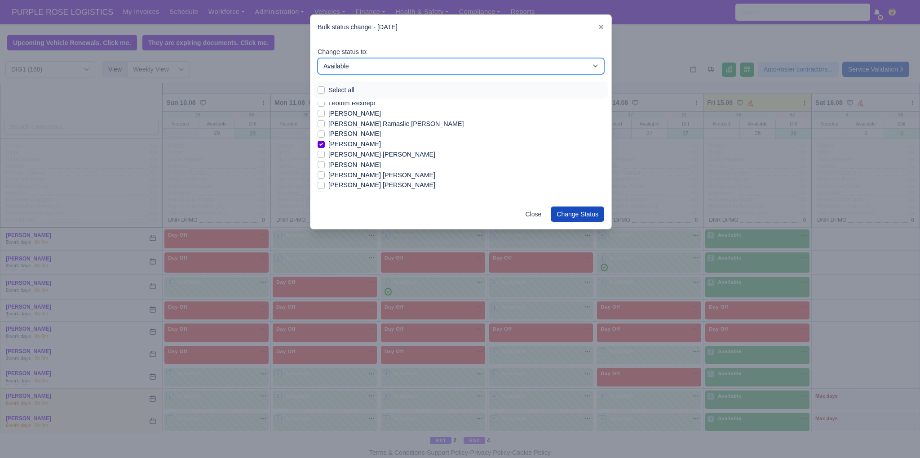
click at [318, 58] on select "-- Unasigned Available Day Off Stand By Other Depot" at bounding box center [461, 66] width 287 height 16
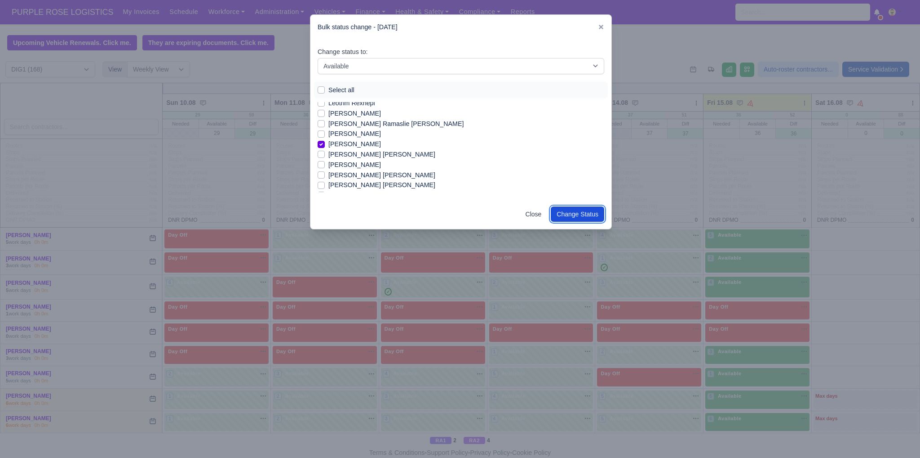
click at [579, 215] on button "Change Status" at bounding box center [577, 213] width 53 height 15
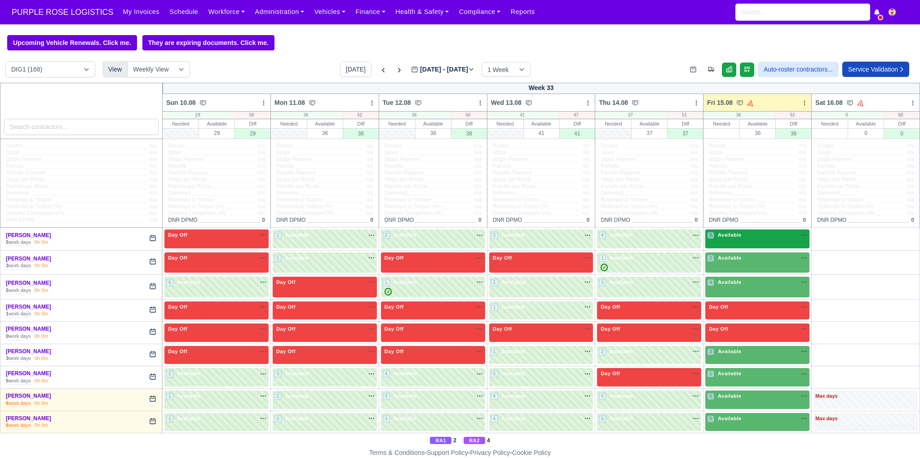
click at [724, 243] on div "5 Available" at bounding box center [758, 238] width 104 height 18
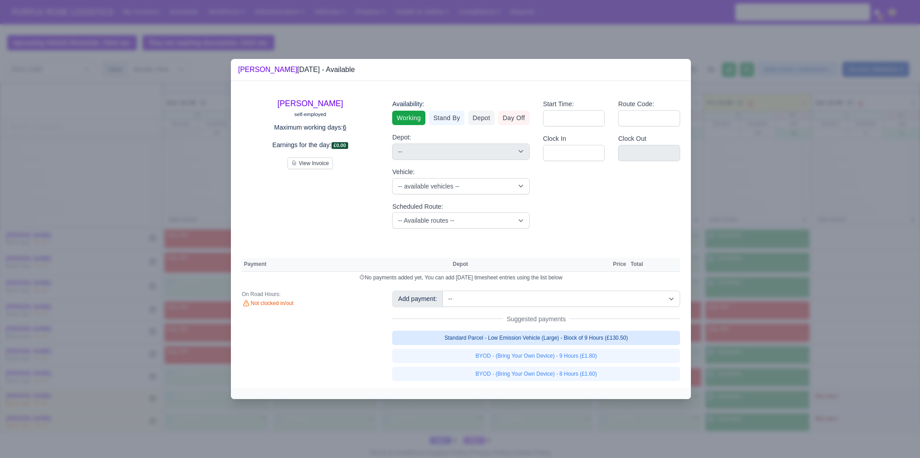
click at [590, 339] on link "Standard Parcel - Low Emission Vehicle (Large) - Block of 9 Hours (£130.50)" at bounding box center [536, 337] width 288 height 14
select select "1"
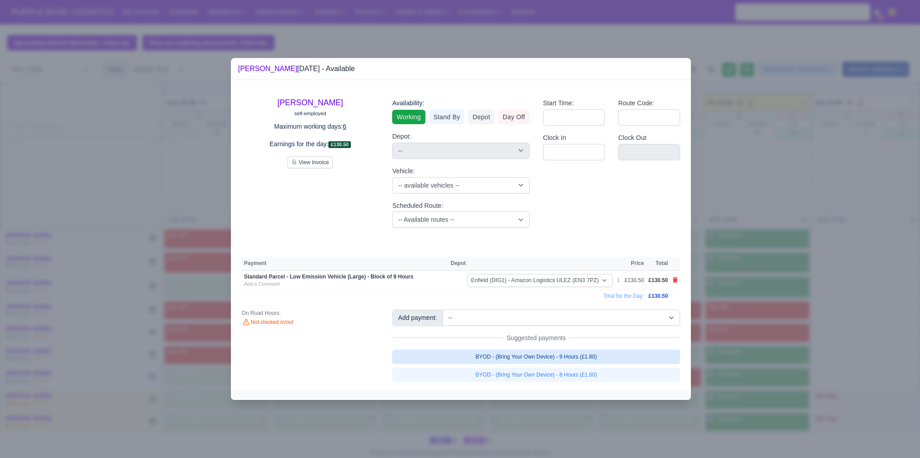
click at [569, 355] on link "BYOD - (Bring Your Own Device) - 9 Hours (£1.80)" at bounding box center [536, 356] width 288 height 14
select select "1"
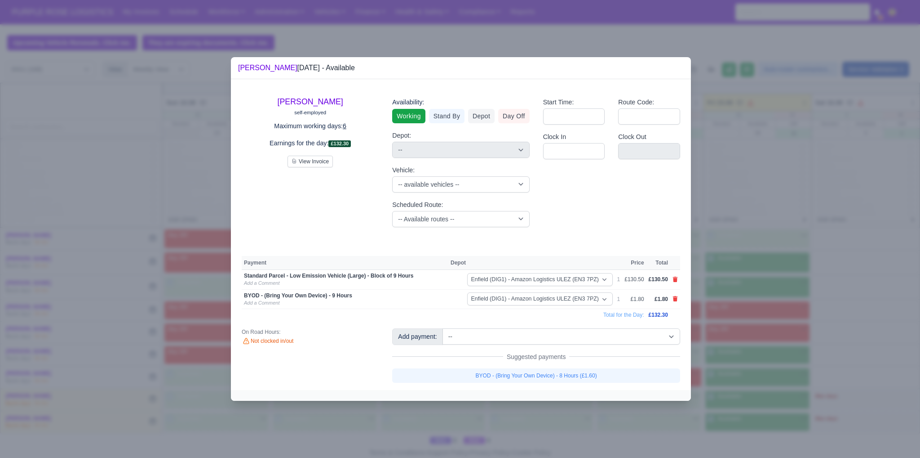
click at [761, 346] on div at bounding box center [460, 229] width 920 height 458
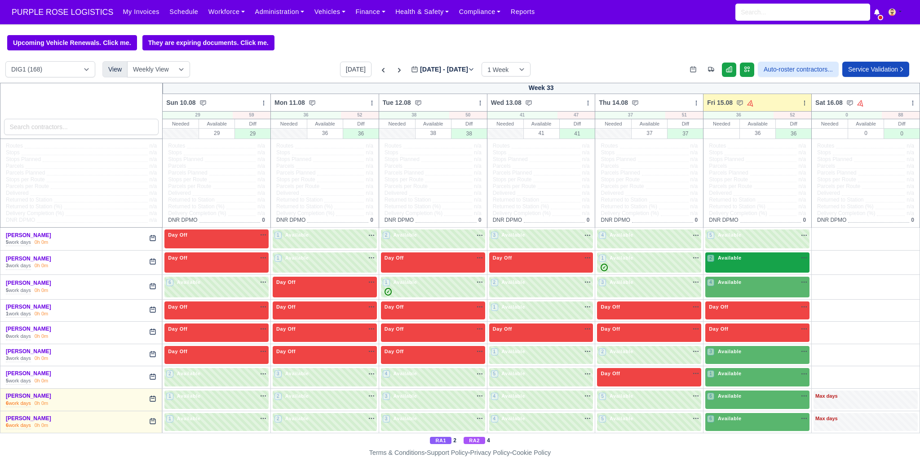
click at [737, 260] on span "Available" at bounding box center [729, 257] width 27 height 6
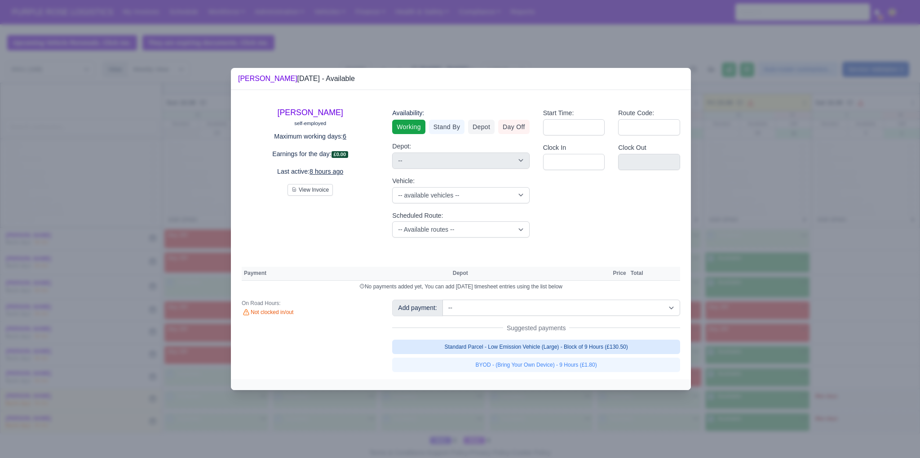
click at [578, 345] on link "Standard Parcel - Low Emission Vehicle (Large) - Block of 9 Hours (£130.50)" at bounding box center [536, 346] width 288 height 14
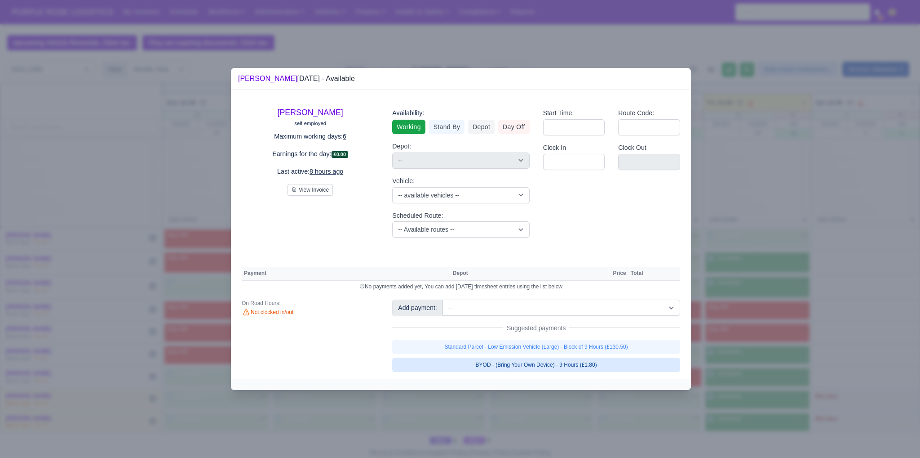
select select "1"
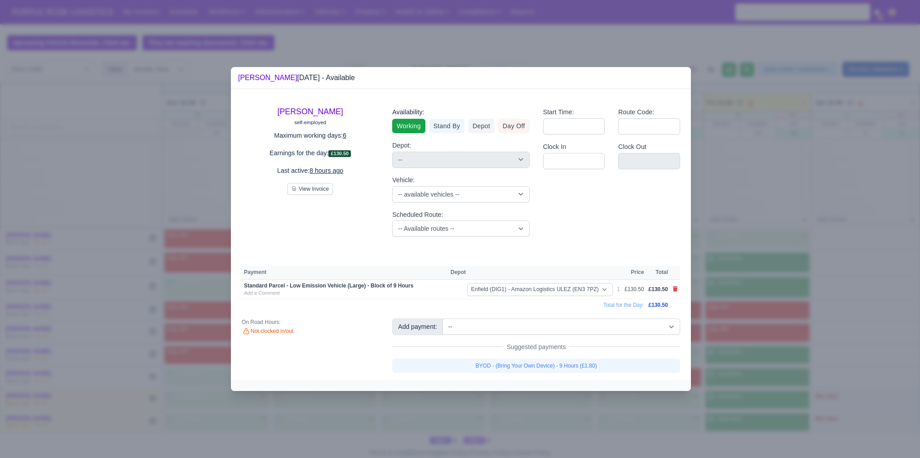
click at [572, 361] on link "BYOD - (Bring Your Own Device) - 9 Hours (£1.80)" at bounding box center [536, 365] width 288 height 14
select select "1"
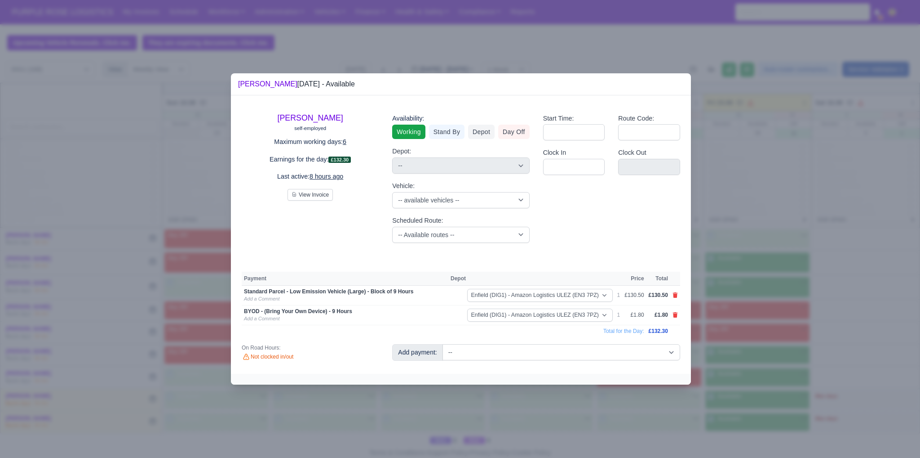
click at [809, 329] on div at bounding box center [460, 229] width 920 height 458
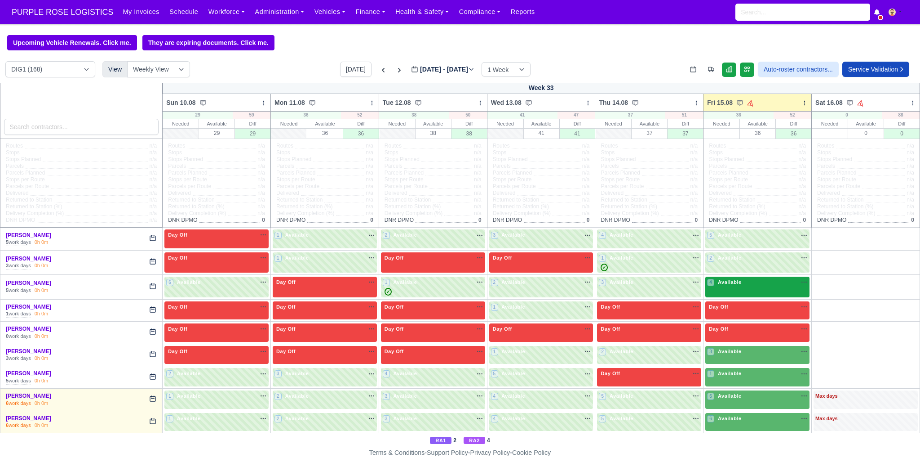
click at [756, 289] on div "4 Available" at bounding box center [758, 286] width 104 height 21
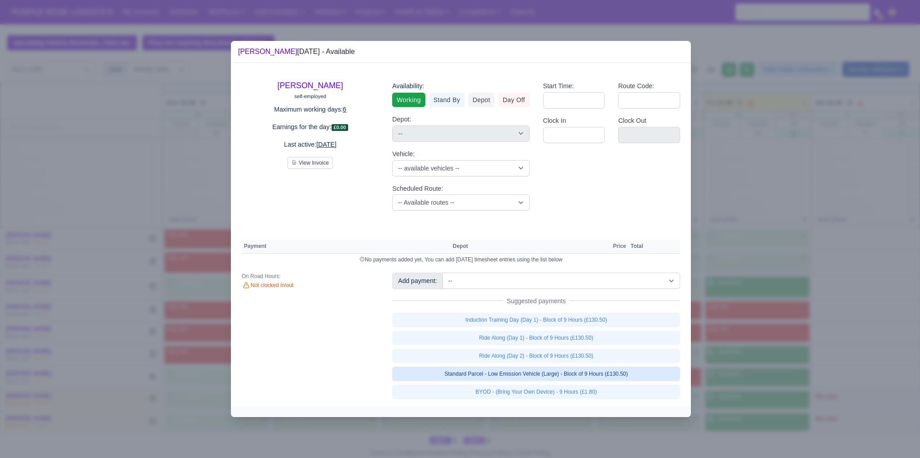
click at [558, 373] on link "Standard Parcel - Low Emission Vehicle (Large) - Block of 9 Hours (£130.50)" at bounding box center [536, 373] width 288 height 14
select select "1"
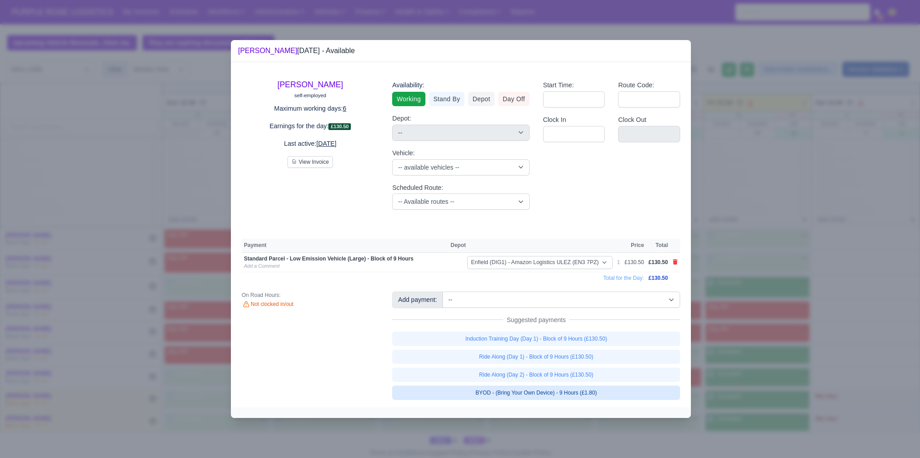
click at [551, 394] on link "BYOD - (Bring Your Own Device) - 9 Hours (£1.80)" at bounding box center [536, 392] width 288 height 14
select select "1"
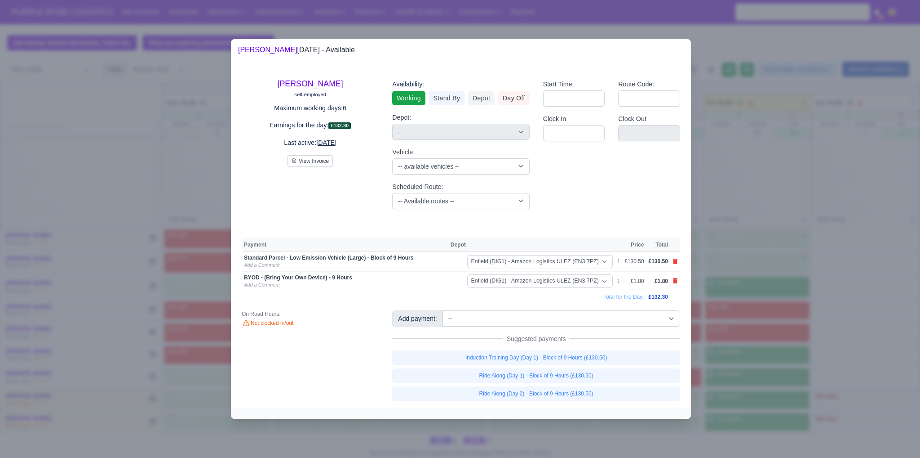
click at [751, 385] on div at bounding box center [460, 229] width 920 height 458
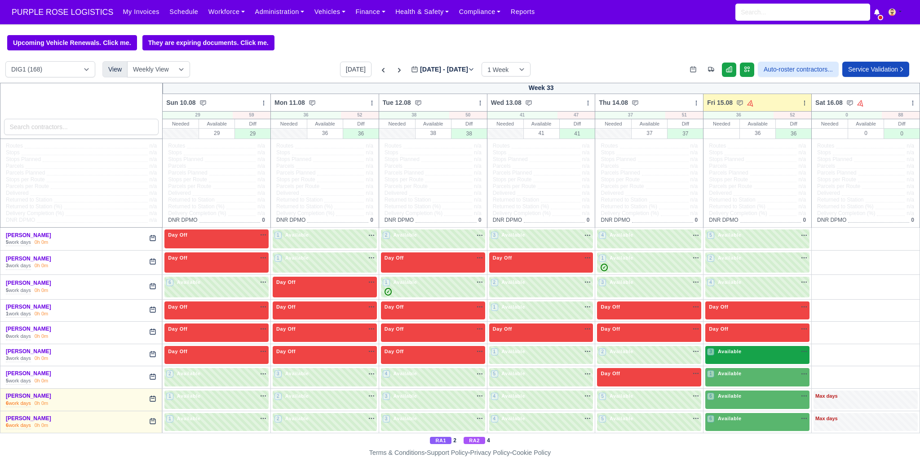
click at [753, 351] on div "3 Available na" at bounding box center [757, 351] width 101 height 8
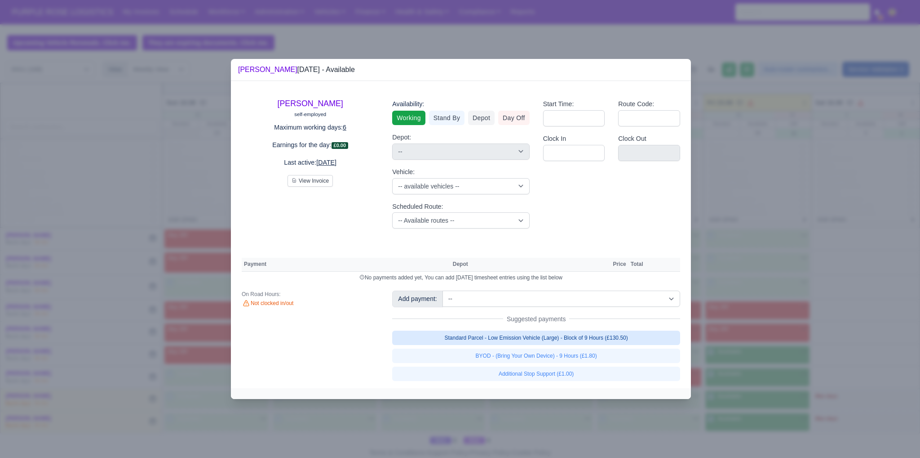
click at [613, 341] on link "Standard Parcel - Low Emission Vehicle (Large) - Block of 9 Hours (£130.50)" at bounding box center [536, 337] width 288 height 14
select select "1"
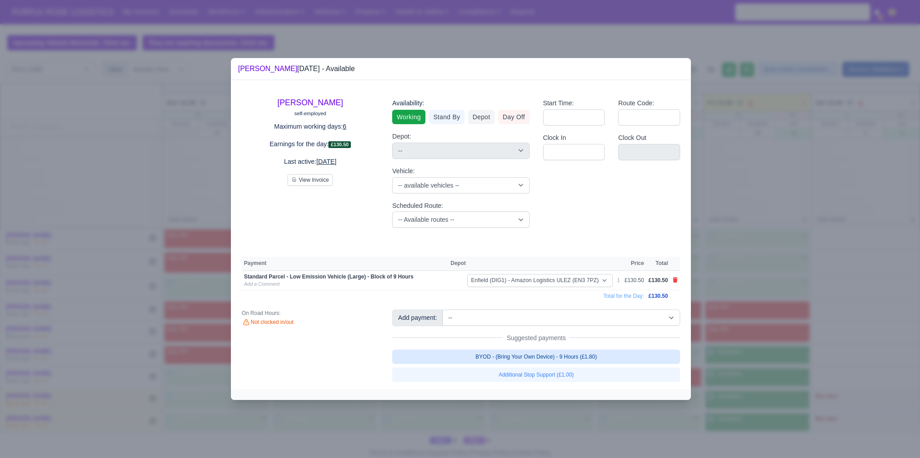
click at [596, 355] on link "BYOD - (Bring Your Own Device) - 9 Hours (£1.80)" at bounding box center [536, 356] width 288 height 14
select select "1"
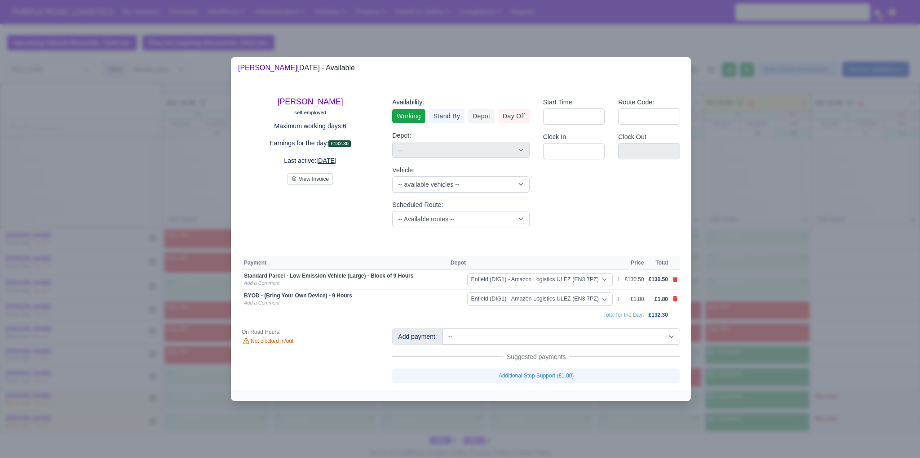
click at [814, 364] on div at bounding box center [460, 229] width 920 height 458
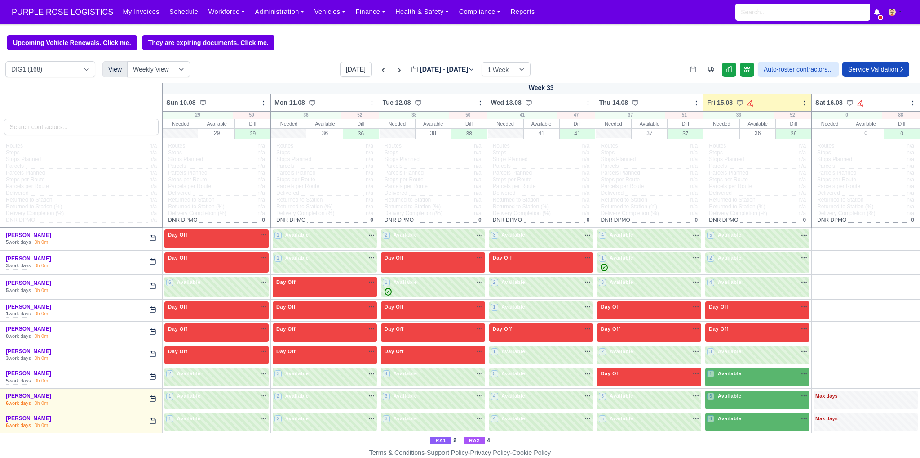
click at [755, 358] on div "3 Available" at bounding box center [758, 355] width 104 height 18
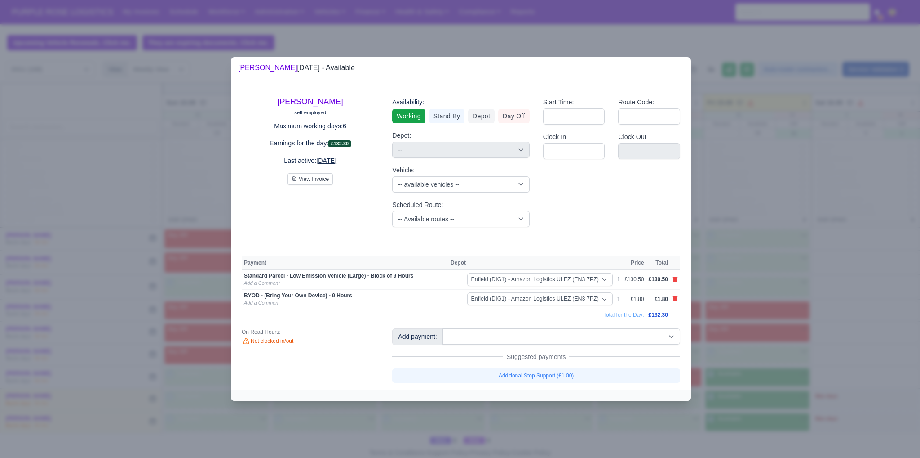
click at [737, 378] on div at bounding box center [460, 229] width 920 height 458
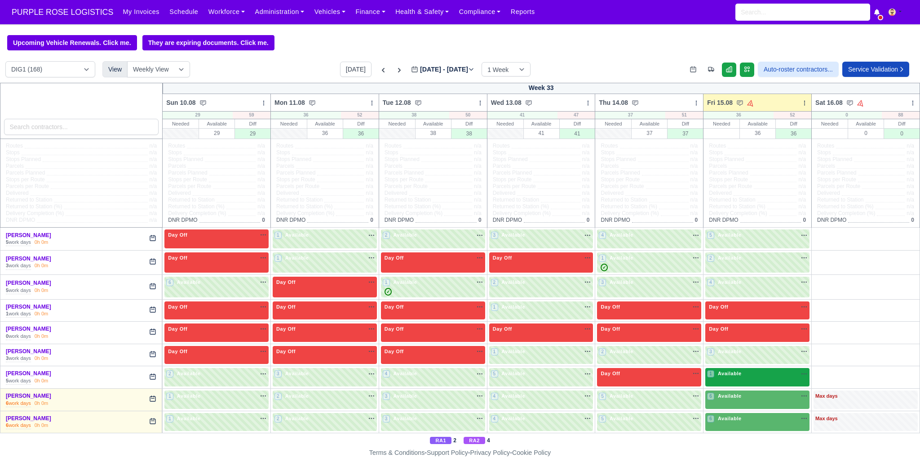
click at [740, 377] on div "1 Available na" at bounding box center [757, 373] width 101 height 8
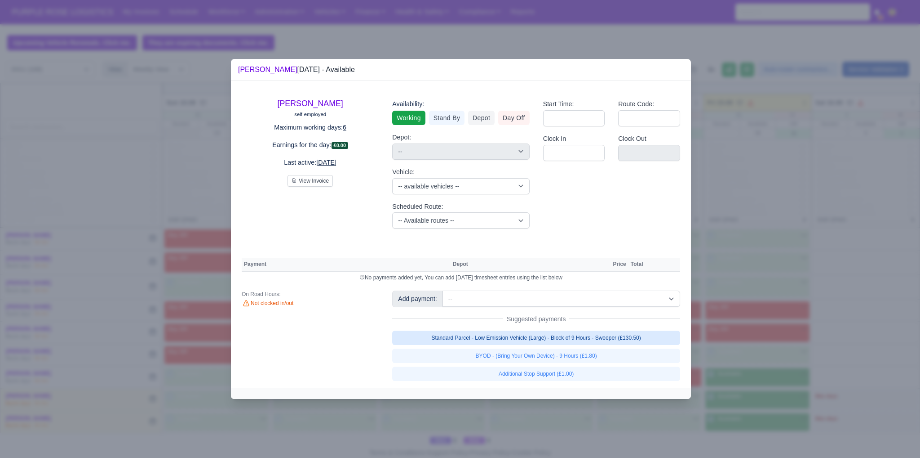
click at [574, 335] on link "Standard Parcel - Low Emission Vehicle (Large) - Block of 9 Hours - Sweeper (£1…" at bounding box center [536, 337] width 288 height 14
select select "1"
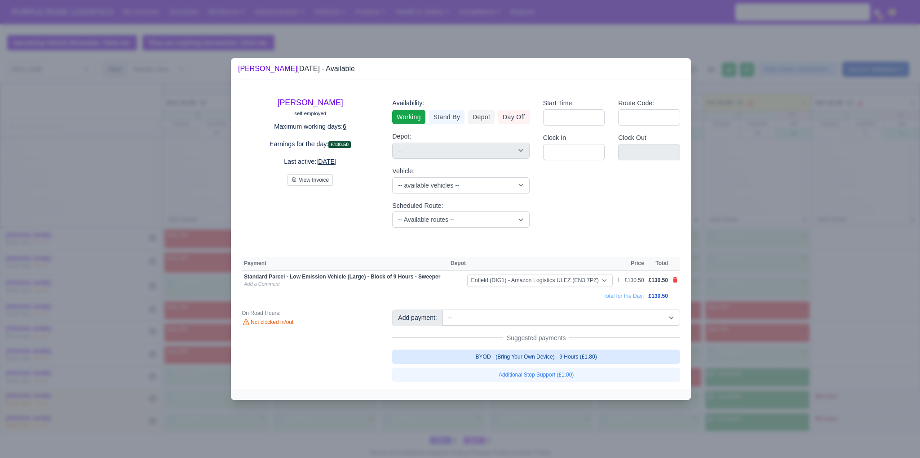
click at [565, 351] on link "BYOD - (Bring Your Own Device) - 9 Hours (£1.80)" at bounding box center [536, 356] width 288 height 14
select select "1"
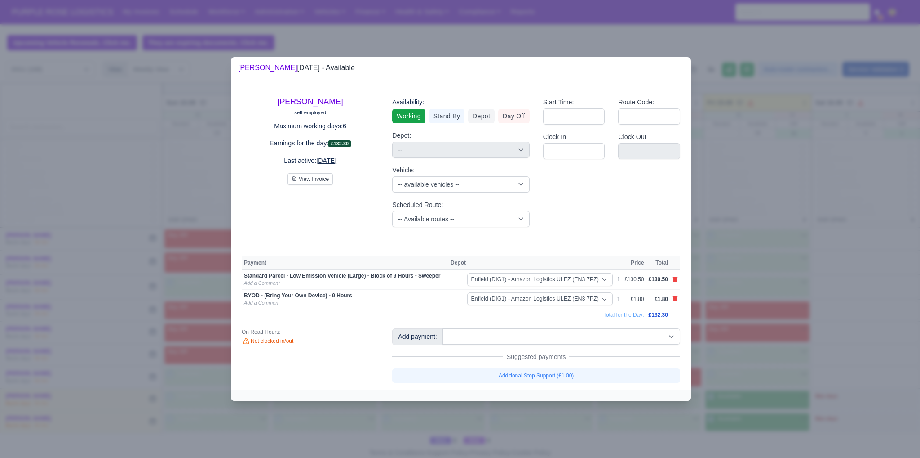
click at [809, 345] on div at bounding box center [460, 229] width 920 height 458
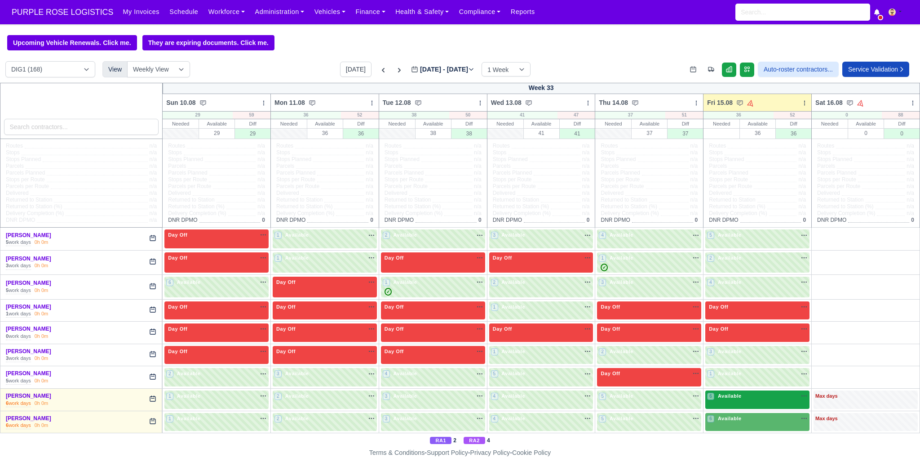
click at [769, 404] on div "6 Available" at bounding box center [758, 399] width 104 height 18
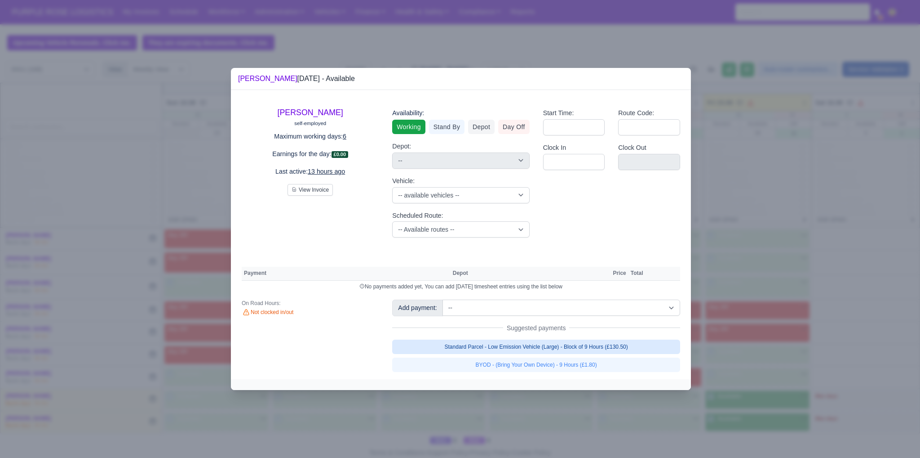
click at [593, 348] on link "Standard Parcel - Low Emission Vehicle (Large) - Block of 9 Hours (£130.50)" at bounding box center [536, 346] width 288 height 14
select select "1"
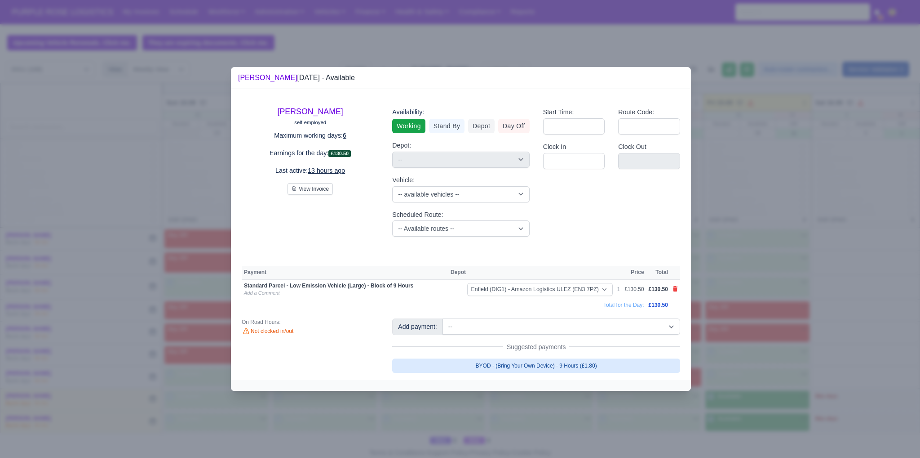
click at [584, 363] on link "BYOD - (Bring Your Own Device) - 9 Hours (£1.80)" at bounding box center [536, 365] width 288 height 14
select select "1"
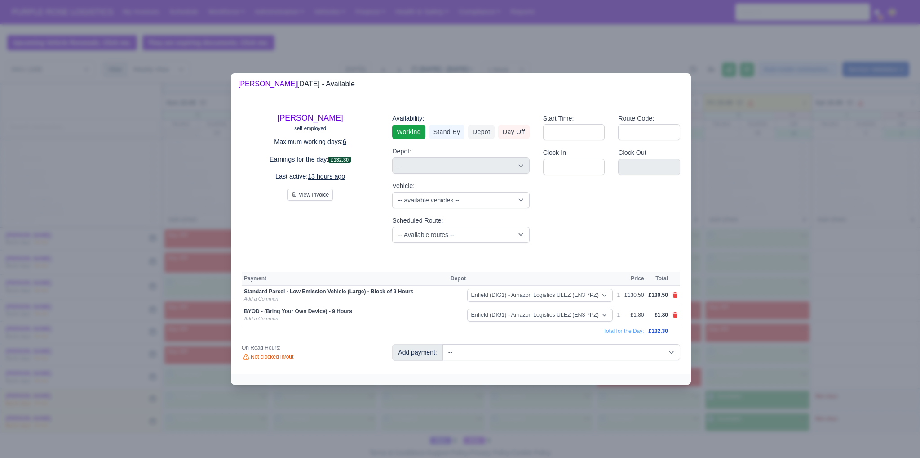
click at [746, 385] on div at bounding box center [460, 229] width 920 height 458
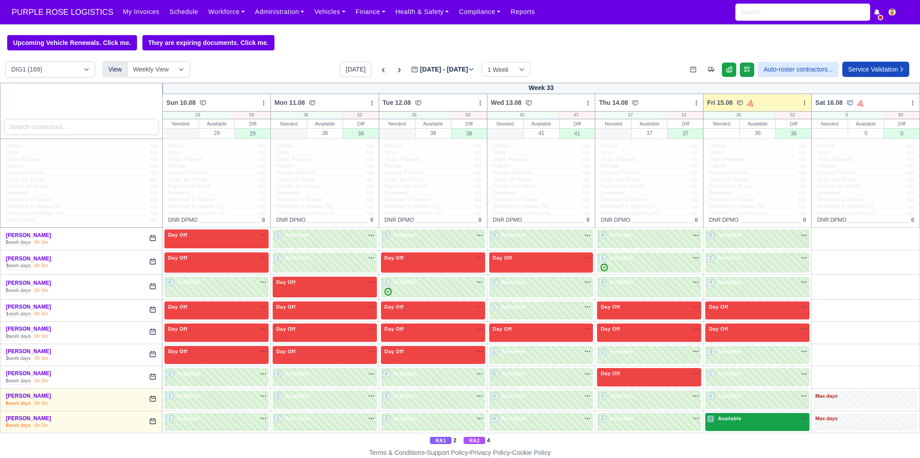
click at [737, 422] on div "6 Available na" at bounding box center [757, 418] width 101 height 9
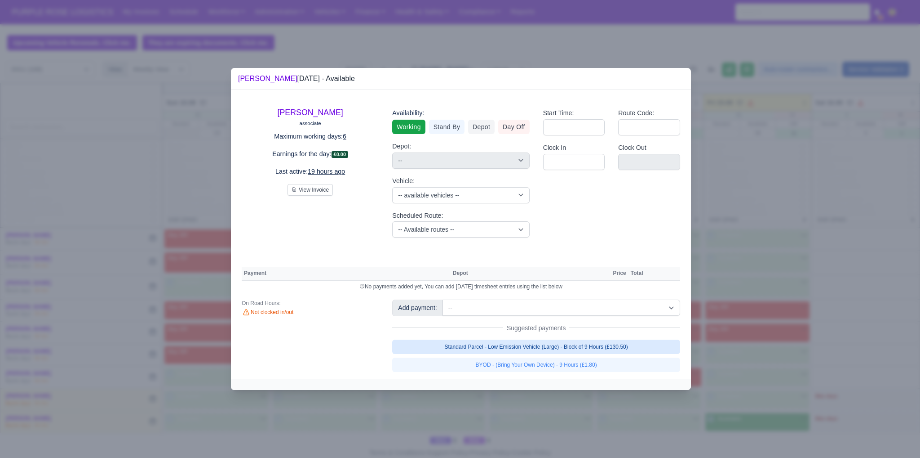
click at [597, 342] on link "Standard Parcel - Low Emission Vehicle (Large) - Block of 9 Hours (£130.50)" at bounding box center [536, 346] width 288 height 14
select select "1"
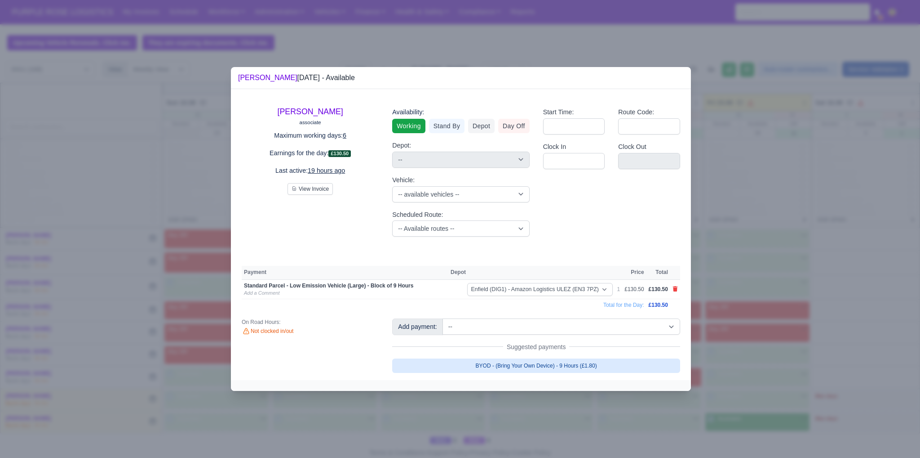
click at [575, 363] on link "BYOD - (Bring Your Own Device) - 9 Hours (£1.80)" at bounding box center [536, 365] width 288 height 14
select select "1"
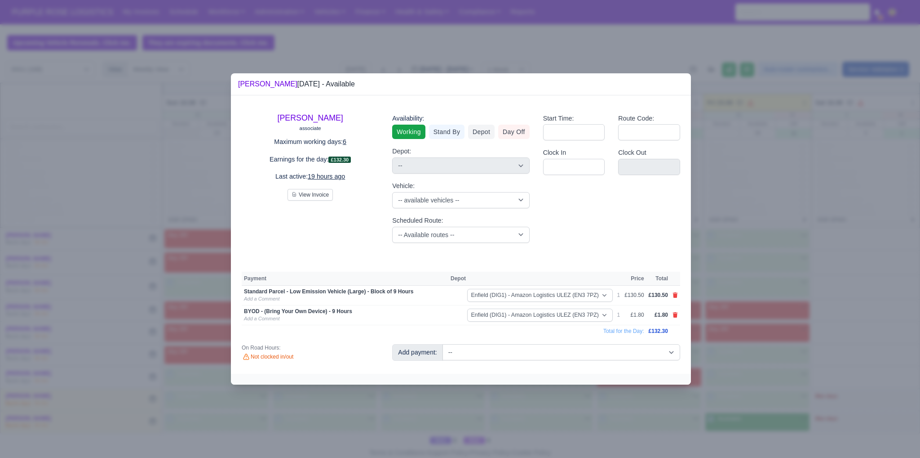
click at [773, 369] on div at bounding box center [460, 229] width 920 height 458
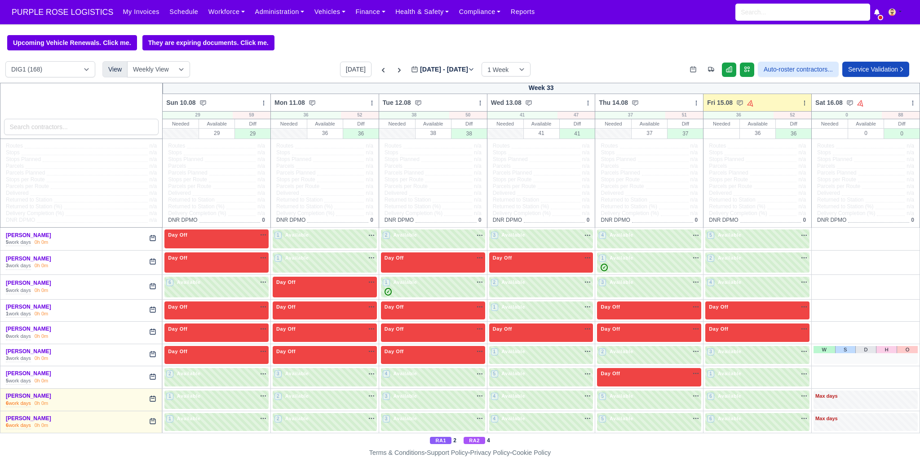
scroll to position [195, 0]
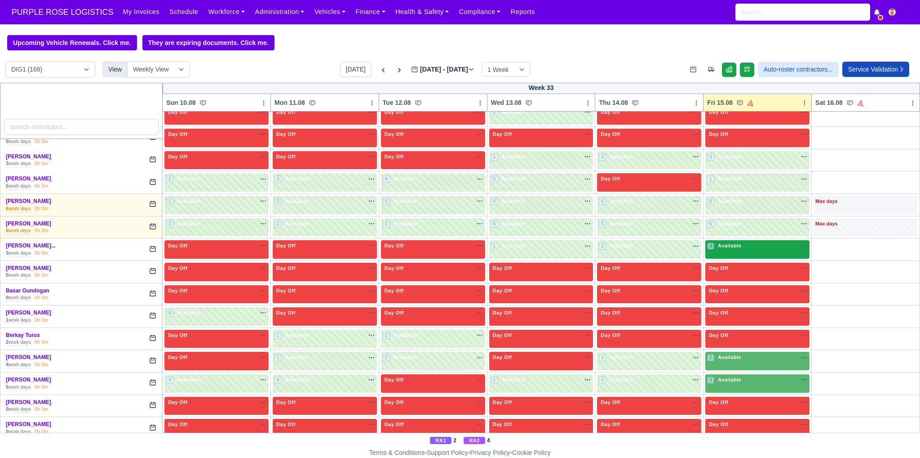
click at [756, 245] on div "3 Available na" at bounding box center [757, 246] width 101 height 8
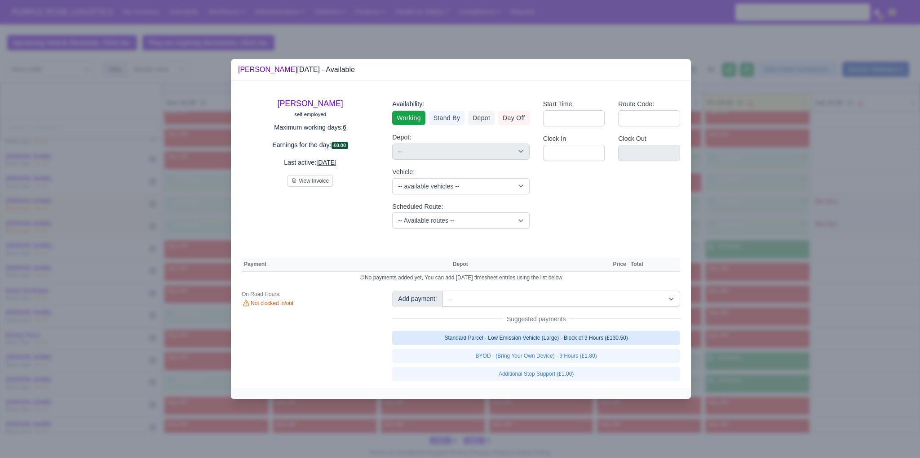
click at [593, 335] on link "Standard Parcel - Low Emission Vehicle (Large) - Block of 9 Hours (£130.50)" at bounding box center [536, 337] width 288 height 14
select select "1"
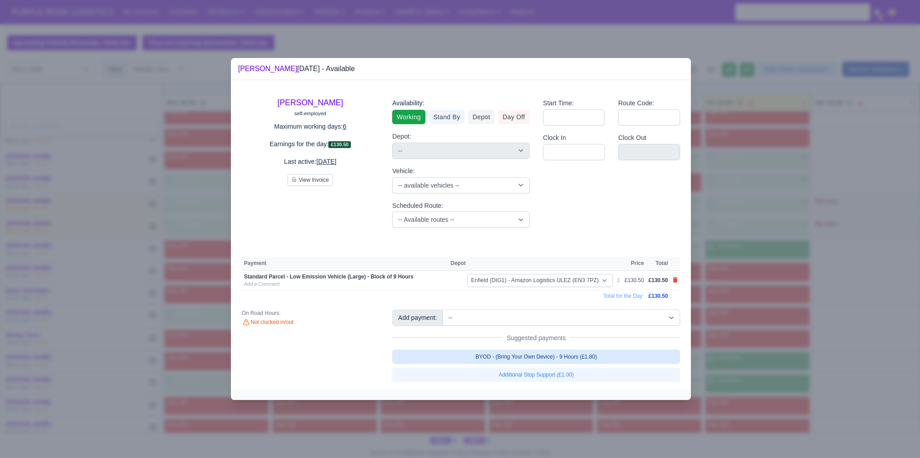
click at [586, 355] on link "BYOD - (Bring Your Own Device) - 9 Hours (£1.80)" at bounding box center [536, 356] width 288 height 14
select select "1"
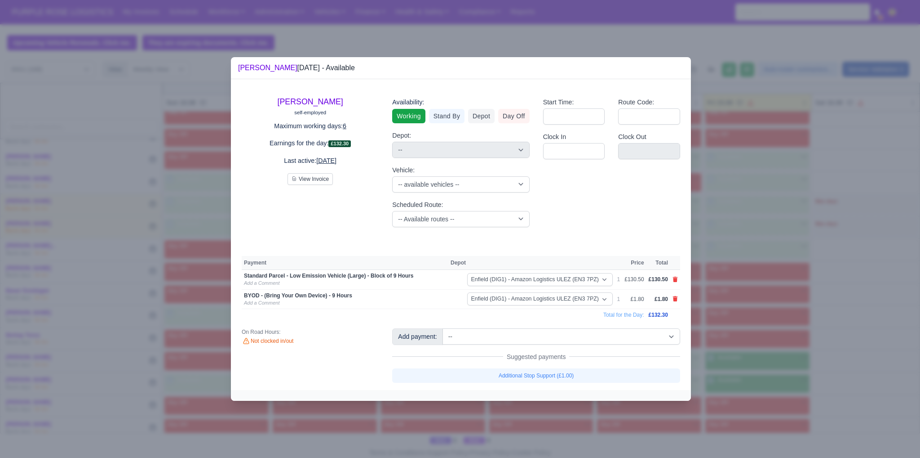
click at [843, 338] on div at bounding box center [460, 229] width 920 height 458
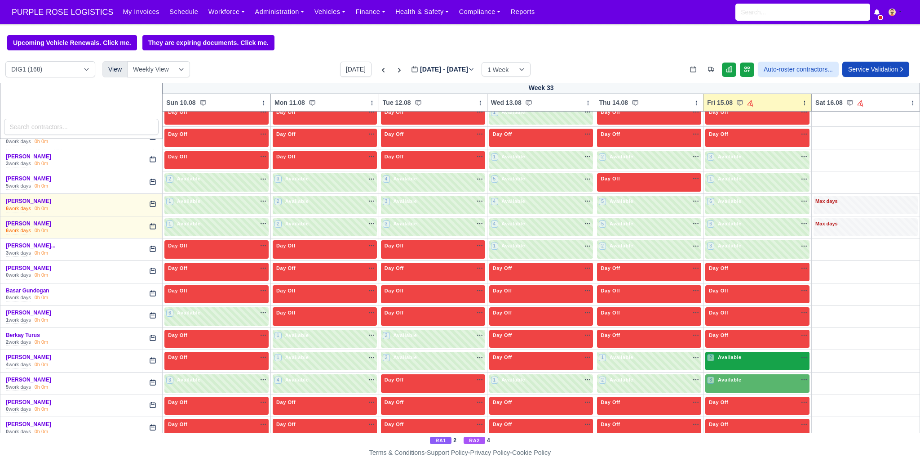
click at [757, 360] on div "2 Available na" at bounding box center [757, 357] width 101 height 9
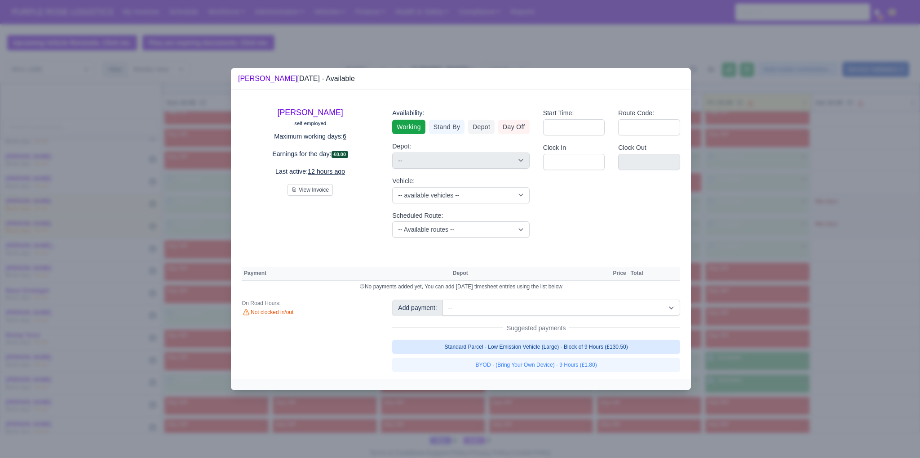
click at [624, 349] on link "Standard Parcel - Low Emission Vehicle (Large) - Block of 9 Hours (£130.50)" at bounding box center [536, 346] width 288 height 14
select select "1"
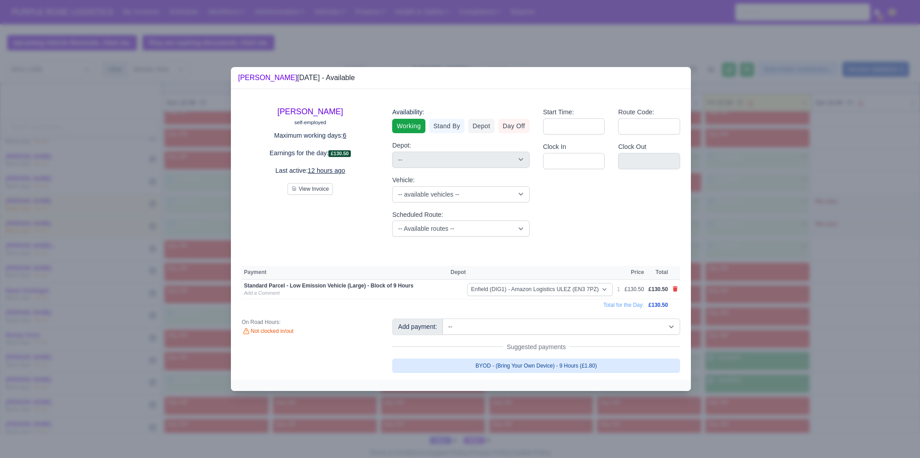
click at [614, 364] on link "BYOD - (Bring Your Own Device) - 9 Hours (£1.80)" at bounding box center [536, 365] width 288 height 14
select select "1"
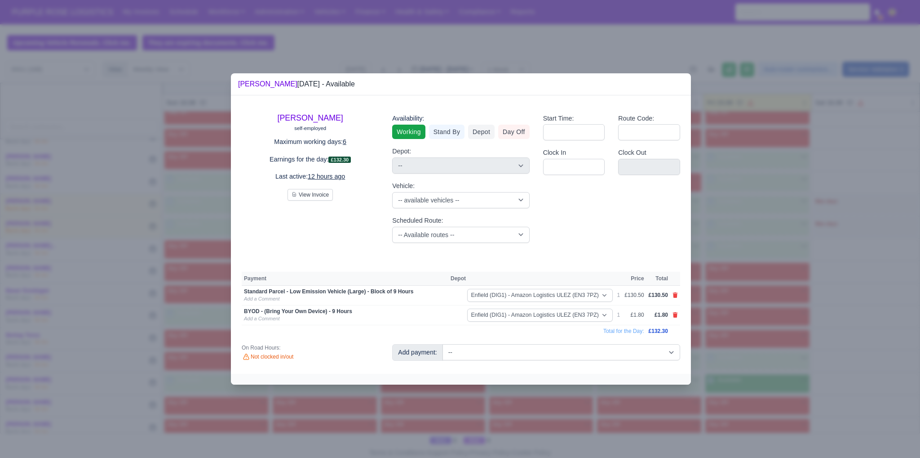
click at [804, 338] on div at bounding box center [460, 229] width 920 height 458
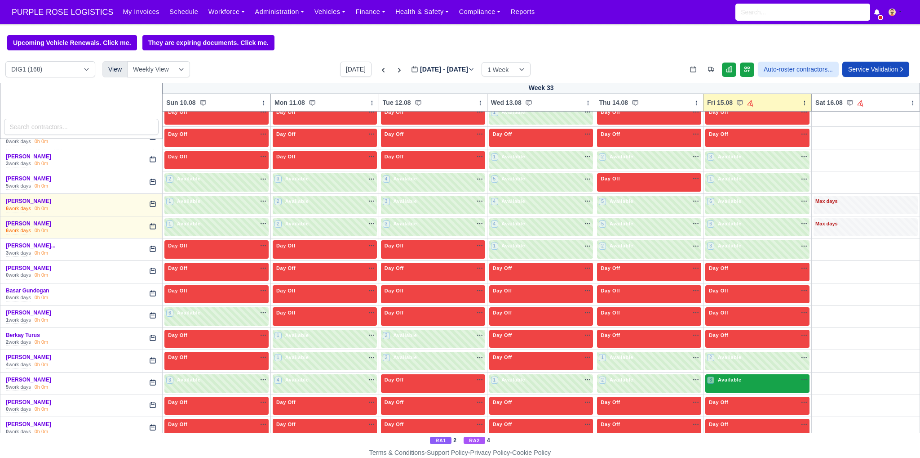
click at [733, 379] on span "Available" at bounding box center [729, 379] width 27 height 6
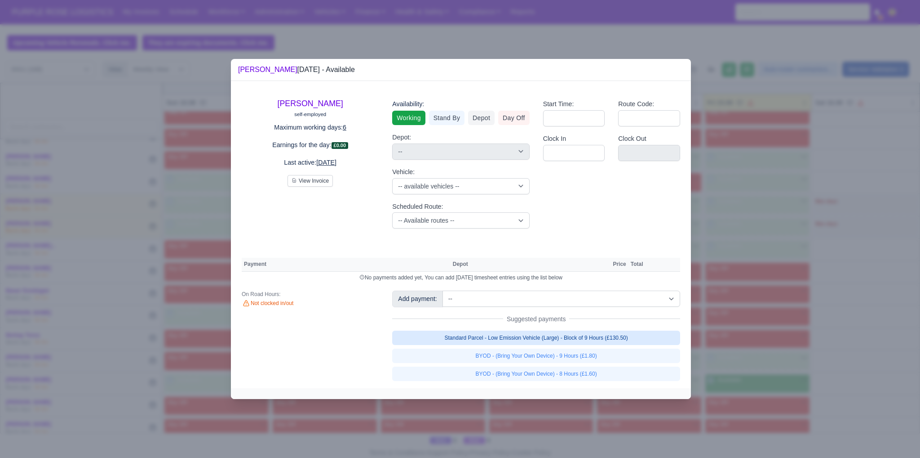
click at [617, 340] on link "Standard Parcel - Low Emission Vehicle (Large) - Block of 9 Hours (£130.50)" at bounding box center [536, 337] width 288 height 14
select select "1"
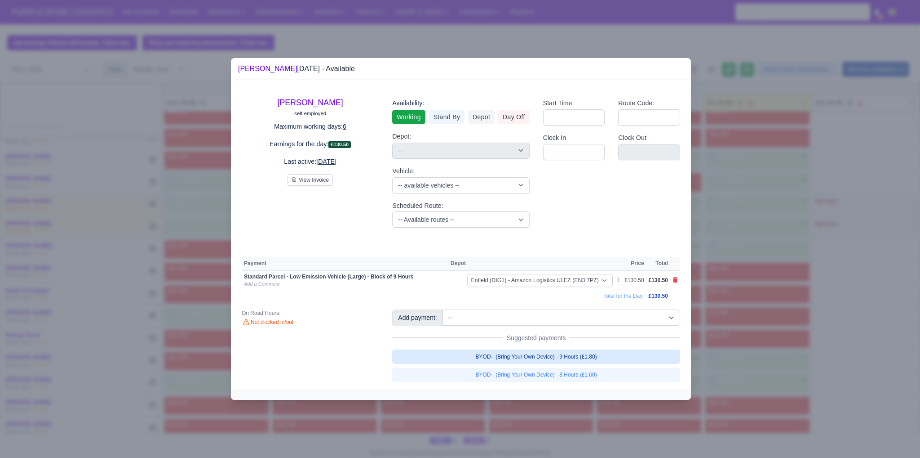
click at [612, 355] on link "BYOD - (Bring Your Own Device) - 9 Hours (£1.80)" at bounding box center [536, 356] width 288 height 14
select select "1"
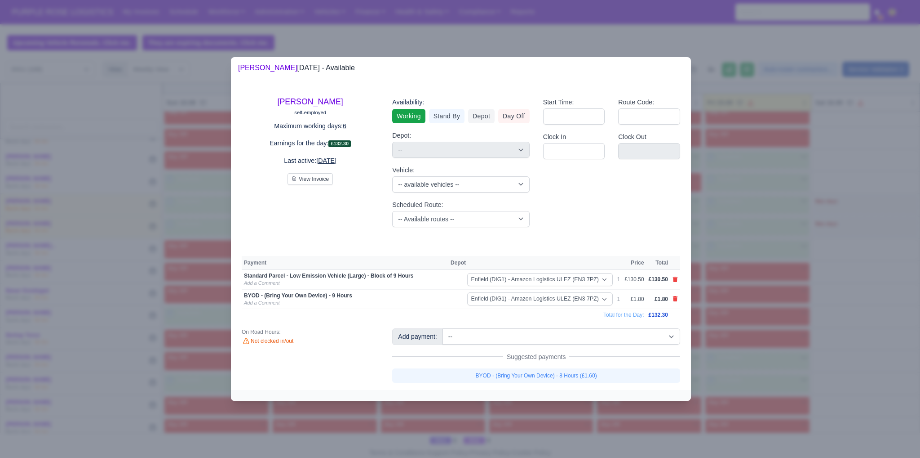
click at [715, 367] on div at bounding box center [460, 229] width 920 height 458
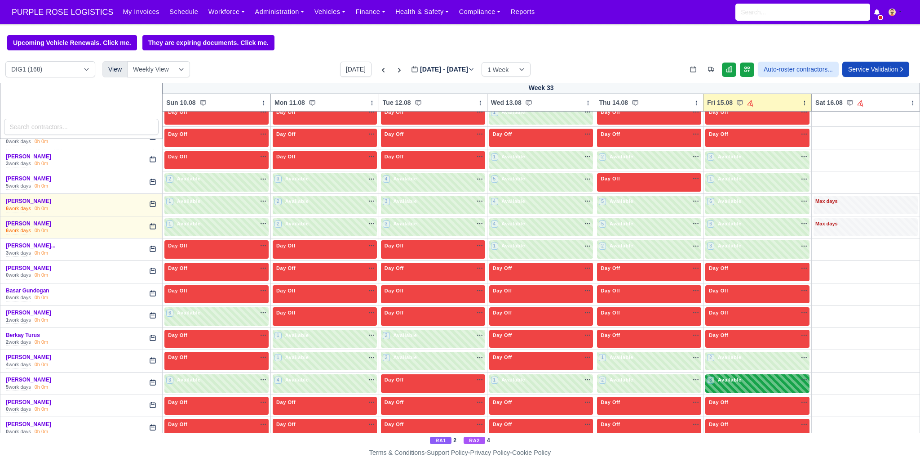
scroll to position [389, 0]
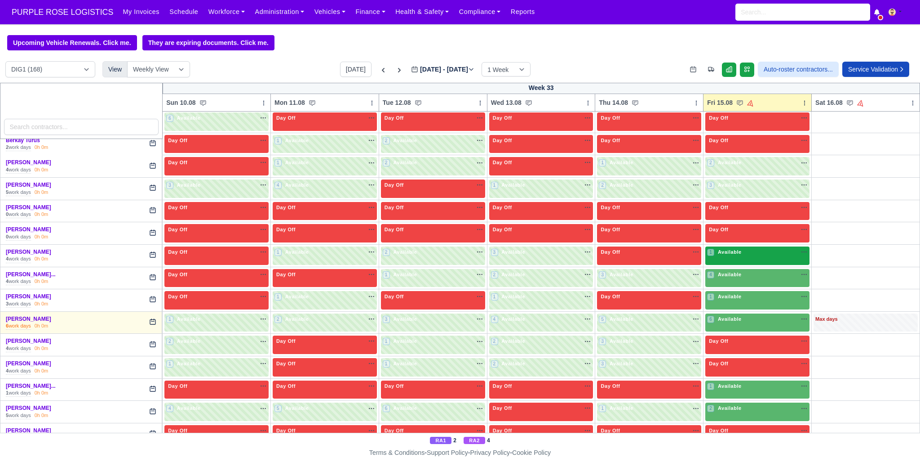
click at [736, 253] on span "Available" at bounding box center [729, 252] width 27 height 6
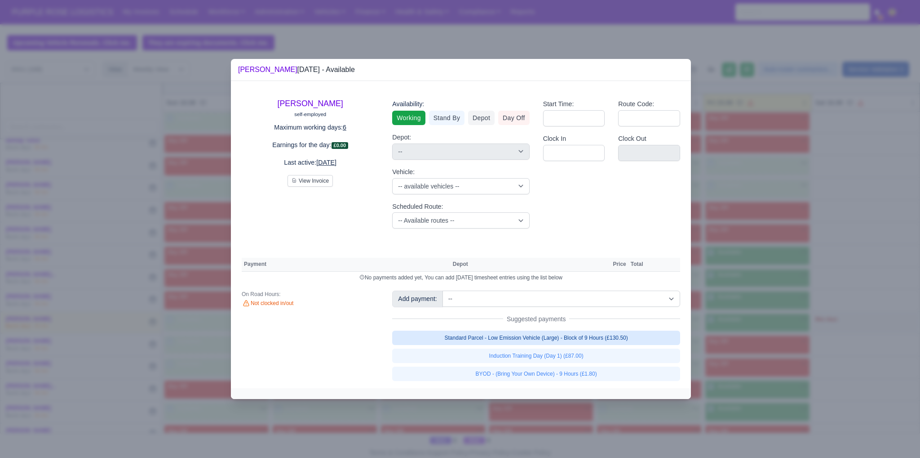
click at [622, 333] on link "Standard Parcel - Low Emission Vehicle (Large) - Block of 9 Hours (£130.50)" at bounding box center [536, 337] width 288 height 14
select select "1"
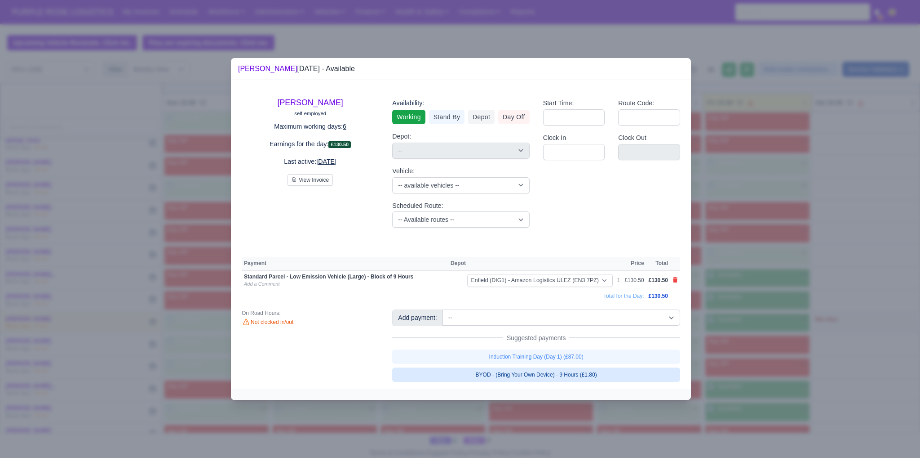
click at [597, 376] on link "BYOD - (Bring Your Own Device) - 9 Hours (£1.80)" at bounding box center [536, 374] width 288 height 14
select select "1"
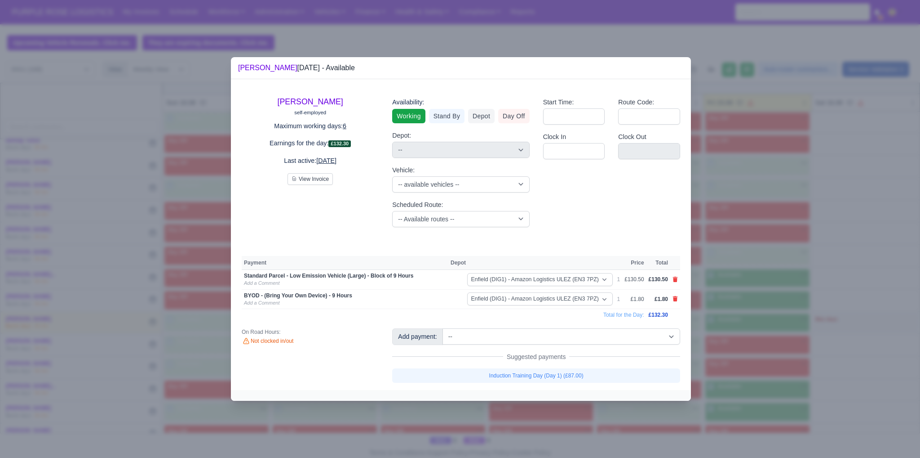
click at [814, 365] on div at bounding box center [460, 229] width 920 height 458
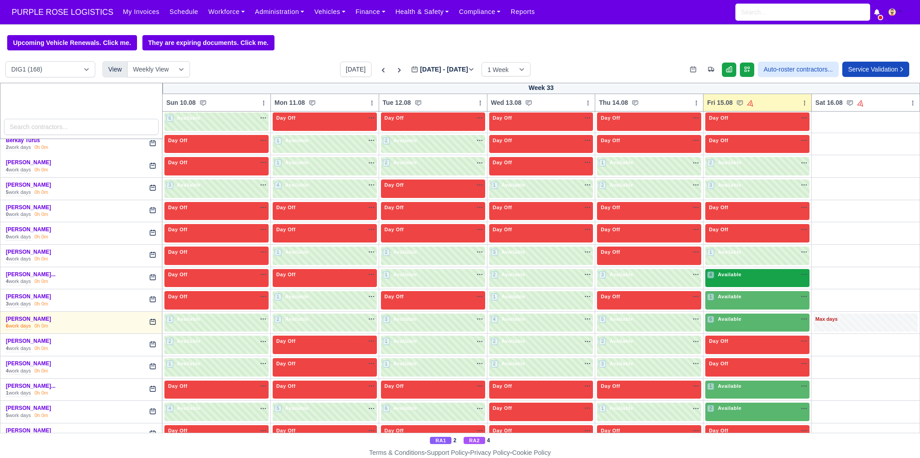
click at [751, 280] on div "4 Available" at bounding box center [758, 278] width 104 height 18
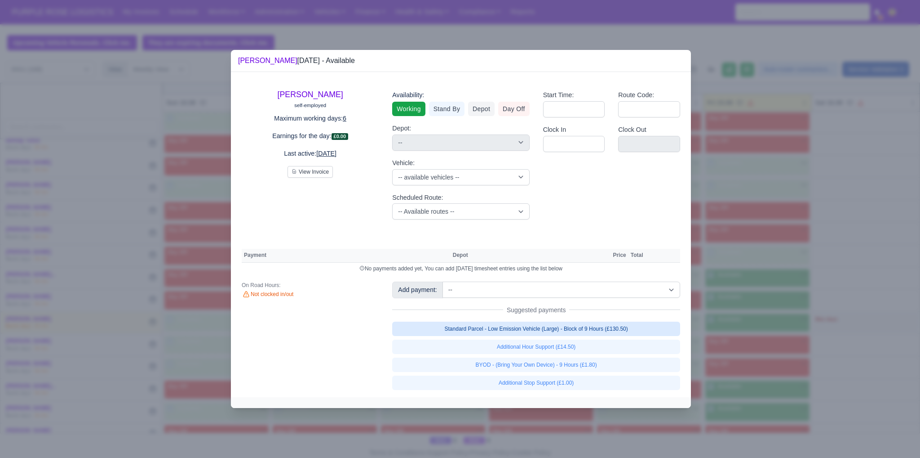
click at [595, 324] on link "Standard Parcel - Low Emission Vehicle (Large) - Block of 9 Hours (£130.50)" at bounding box center [536, 328] width 288 height 14
select select "1"
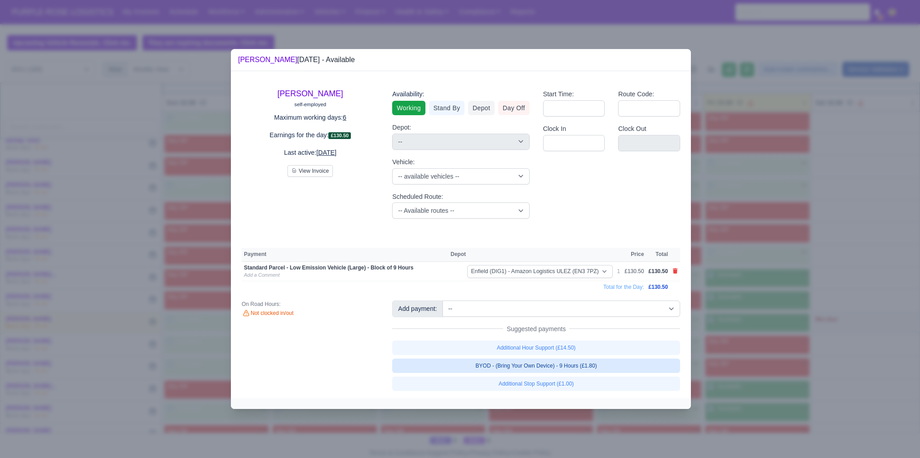
click at [602, 366] on link "BYOD - (Bring Your Own Device) - 9 Hours (£1.80)" at bounding box center [536, 365] width 288 height 14
select select "1"
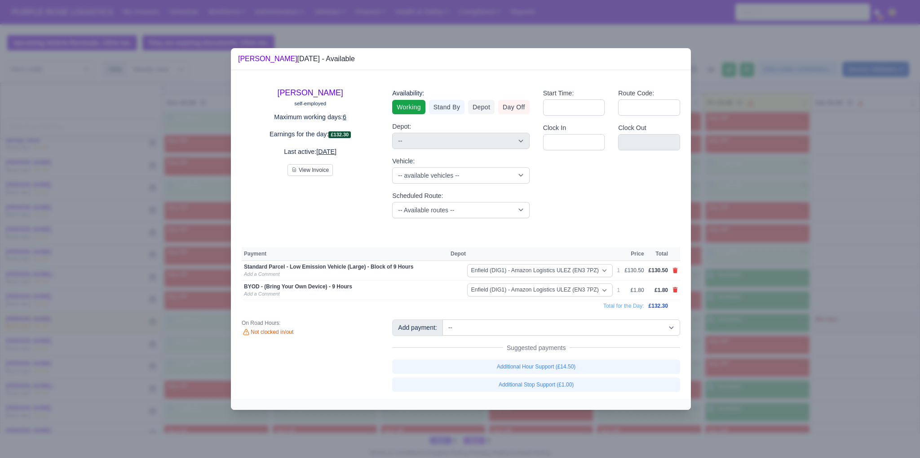
click at [761, 379] on div at bounding box center [460, 229] width 920 height 458
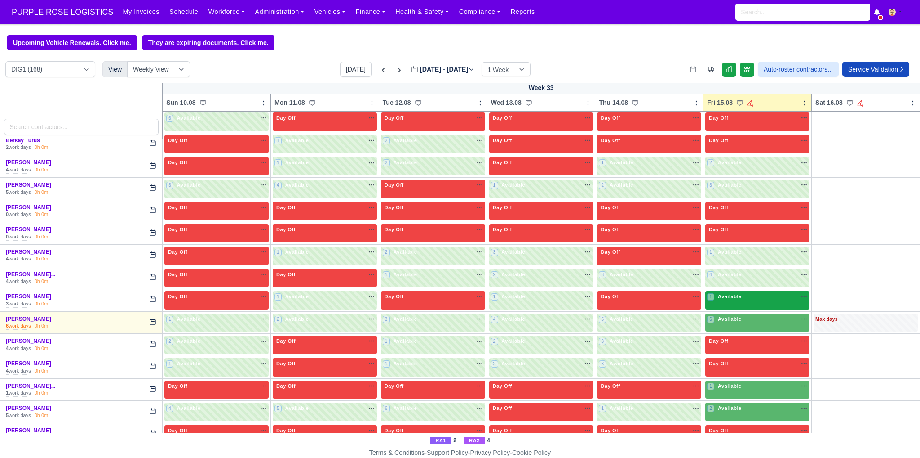
click at [747, 297] on div "1 Available na" at bounding box center [757, 297] width 101 height 8
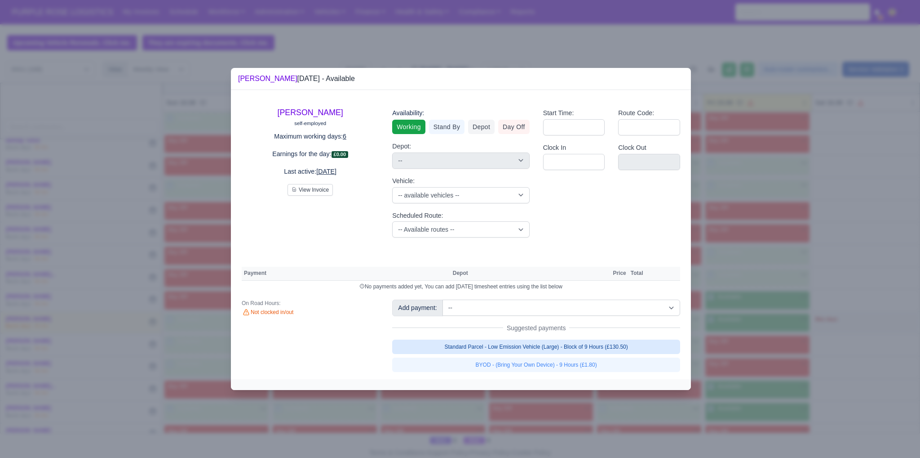
click at [626, 346] on link "Standard Parcel - Low Emission Vehicle (Large) - Block of 9 Hours (£130.50)" at bounding box center [536, 346] width 288 height 14
select select "1"
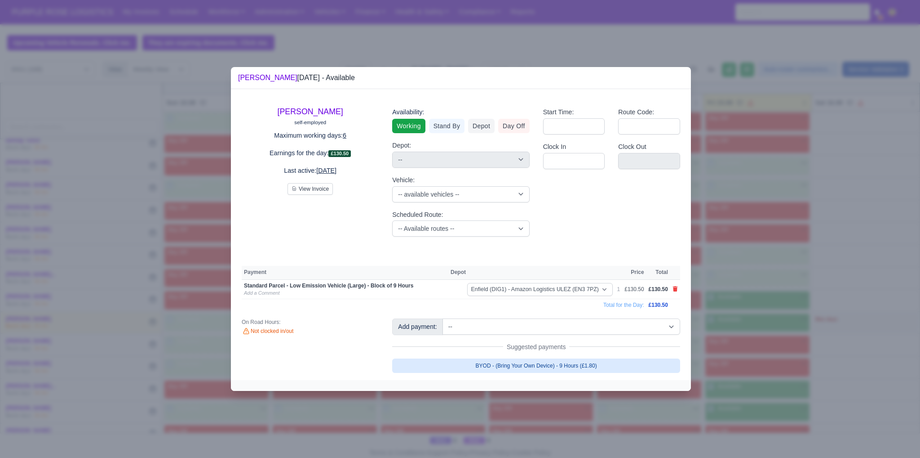
click at [579, 363] on link "BYOD - (Bring Your Own Device) - 9 Hours (£1.80)" at bounding box center [536, 365] width 288 height 14
select select "1"
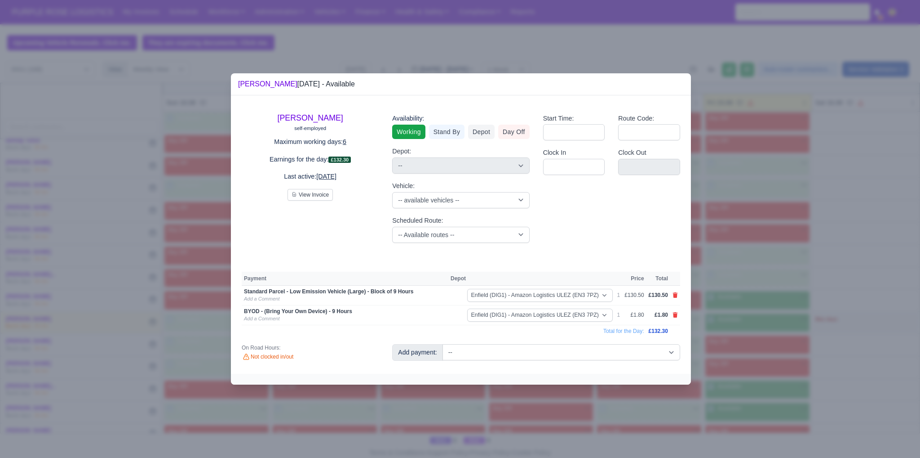
click at [754, 389] on div at bounding box center [460, 229] width 920 height 458
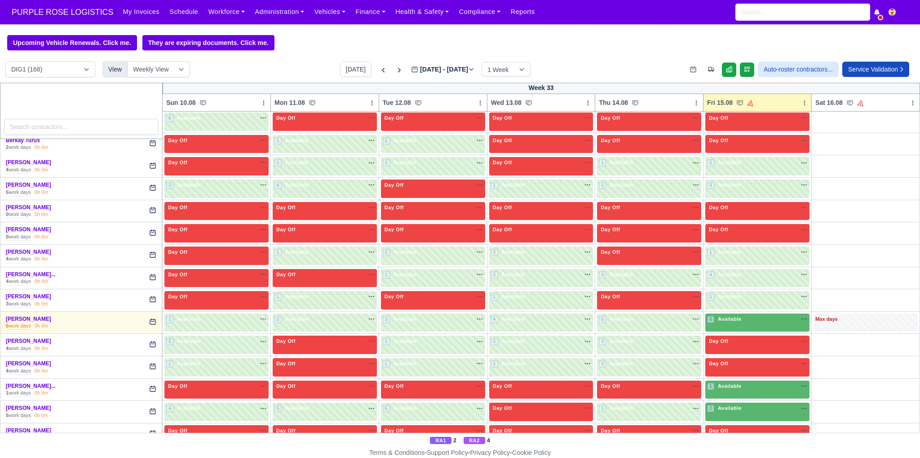
click at [754, 325] on div at bounding box center [460, 229] width 920 height 458
click at [790, 320] on div "6 Available na" at bounding box center [757, 319] width 101 height 9
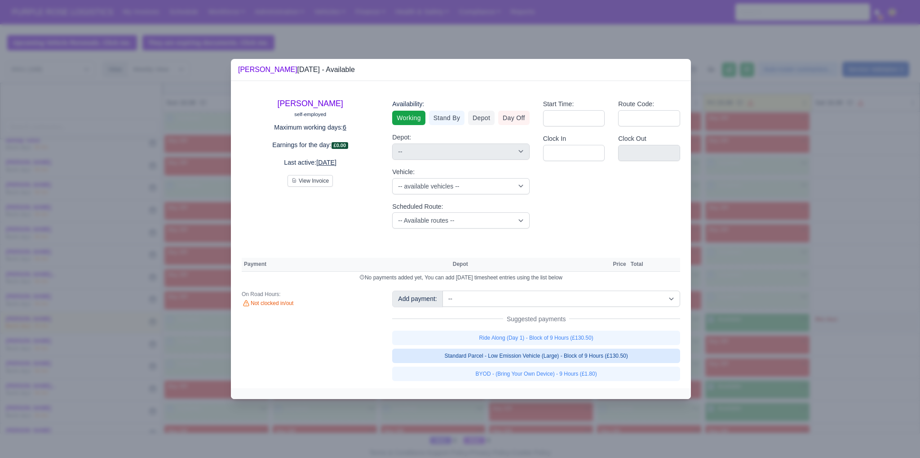
click at [603, 352] on link "Standard Parcel - Low Emission Vehicle (Large) - Block of 9 Hours (£130.50)" at bounding box center [536, 355] width 288 height 14
select select "1"
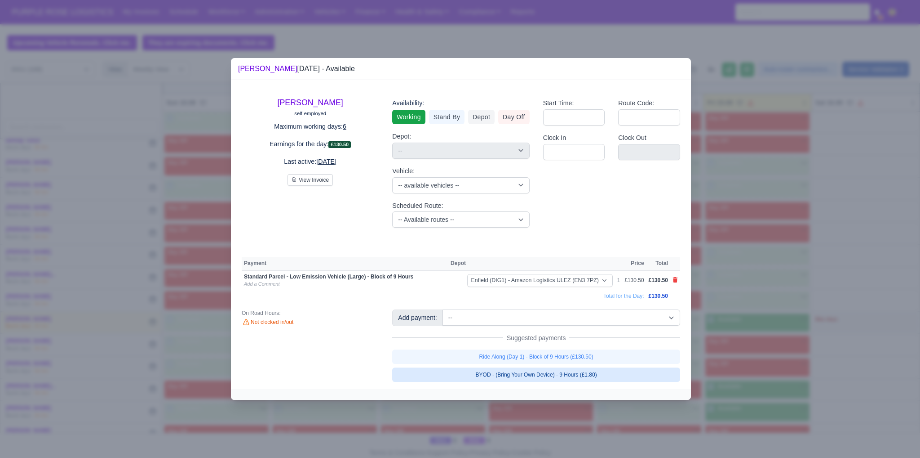
click at [586, 371] on link "BYOD - (Bring Your Own Device) - 9 Hours (£1.80)" at bounding box center [536, 374] width 288 height 14
select select "1"
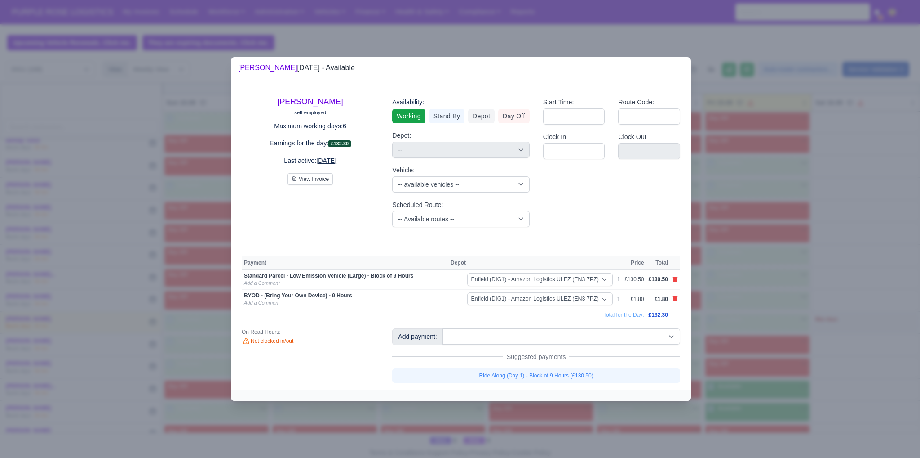
click at [807, 389] on div at bounding box center [460, 229] width 920 height 458
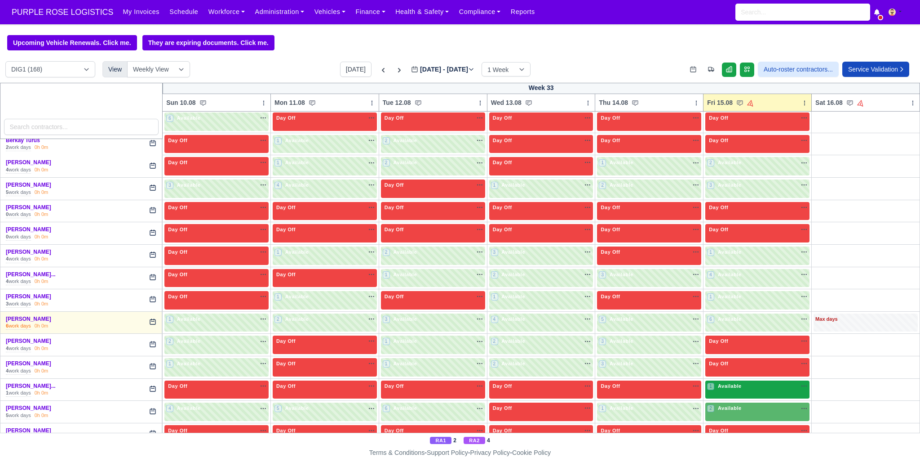
click at [733, 391] on div "1 Available" at bounding box center [758, 389] width 104 height 18
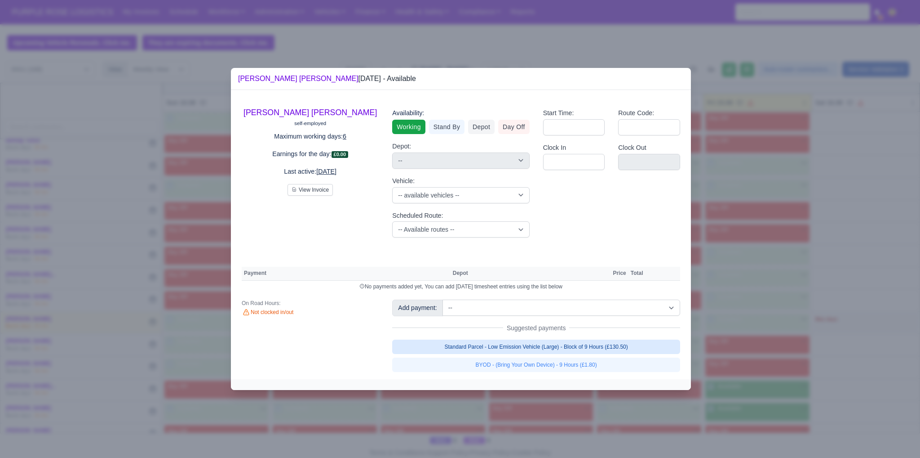
click at [645, 346] on link "Standard Parcel - Low Emission Vehicle (Large) - Block of 9 Hours (£130.50)" at bounding box center [536, 346] width 288 height 14
select select "1"
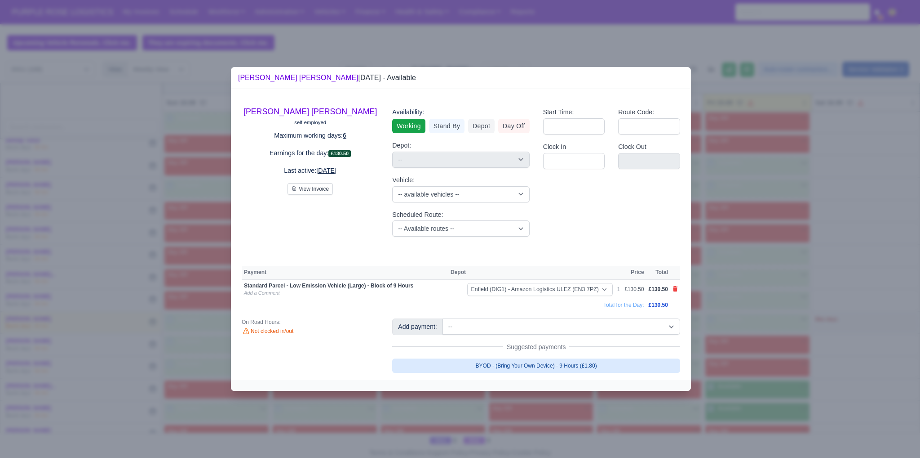
click at [638, 362] on link "BYOD - (Bring Your Own Device) - 9 Hours (£1.80)" at bounding box center [536, 365] width 288 height 14
select select "1"
click at [780, 399] on div at bounding box center [460, 229] width 920 height 458
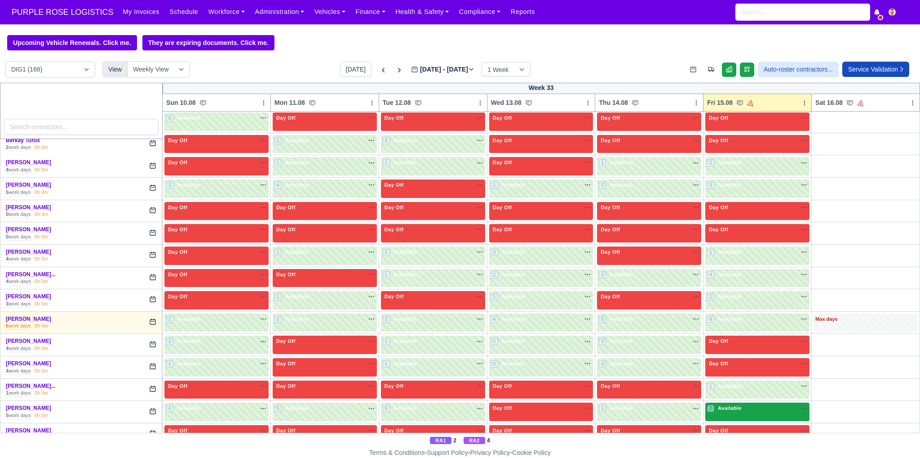
click at [735, 409] on div "2 Available na" at bounding box center [757, 408] width 101 height 9
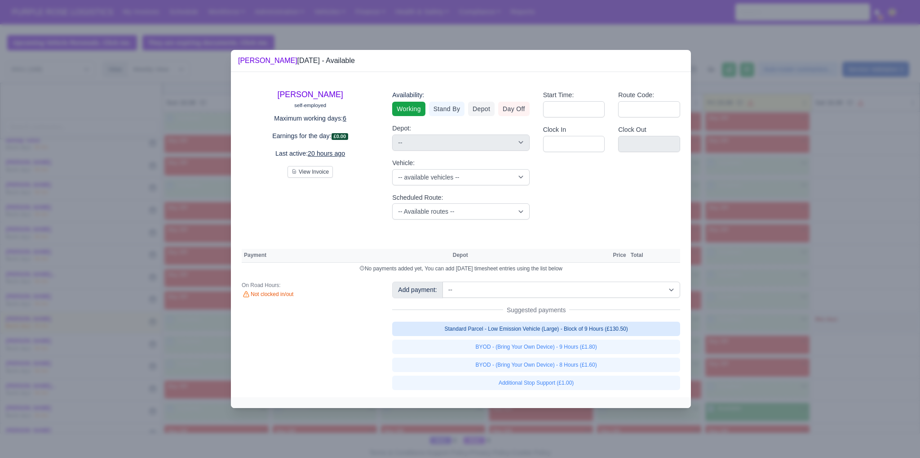
click at [602, 323] on link "Standard Parcel - Low Emission Vehicle (Large) - Block of 9 Hours (£130.50)" at bounding box center [536, 328] width 288 height 14
select select "1"
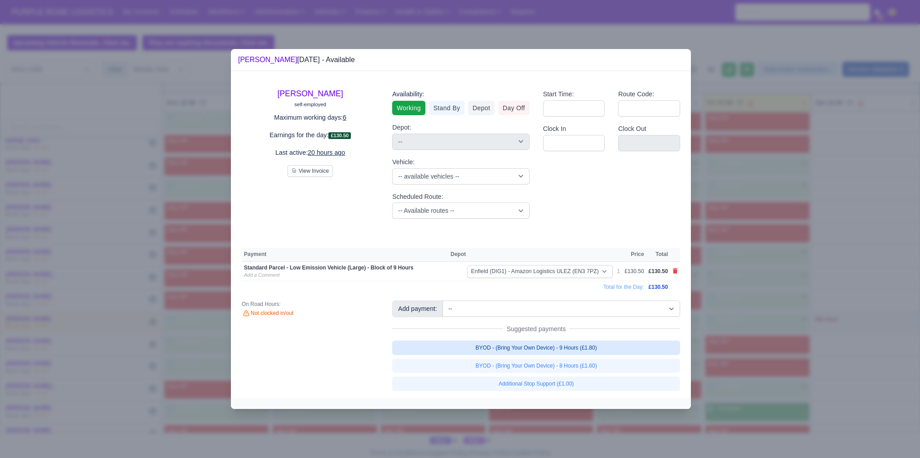
click at [593, 351] on link "BYOD - (Bring Your Own Device) - 9 Hours (£1.80)" at bounding box center [536, 347] width 288 height 14
select select "1"
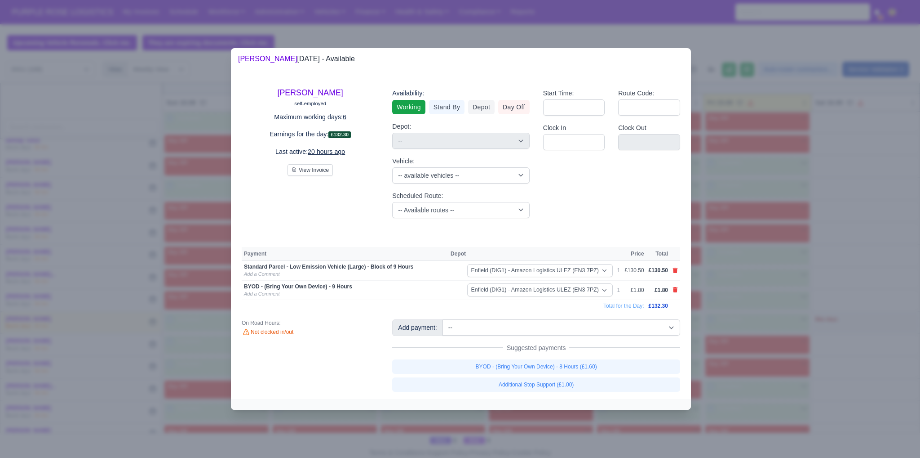
drag, startPoint x: 795, startPoint y: 384, endPoint x: 790, endPoint y: 383, distance: 5.9
click at [795, 384] on div at bounding box center [460, 229] width 920 height 458
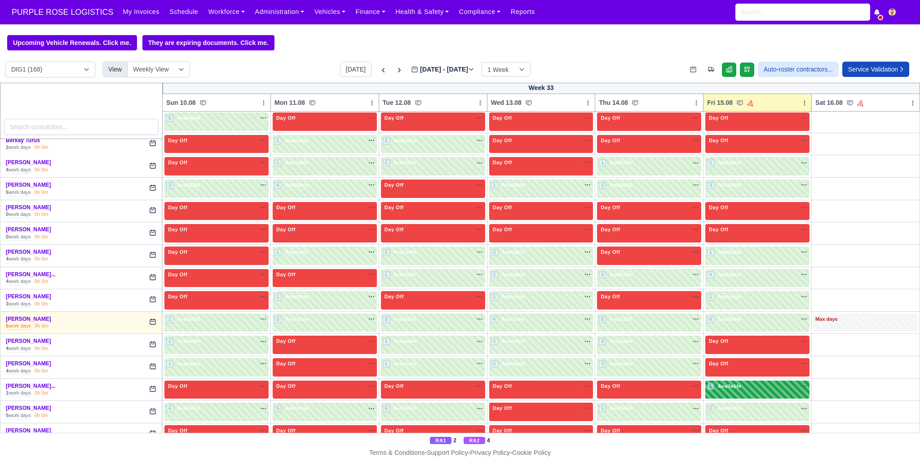
scroll to position [584, 0]
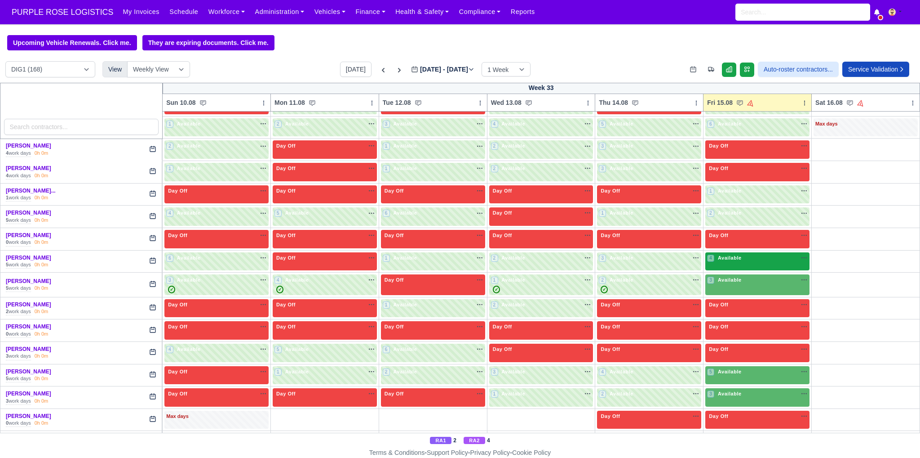
click at [761, 258] on div "4 Available na" at bounding box center [757, 258] width 101 height 9
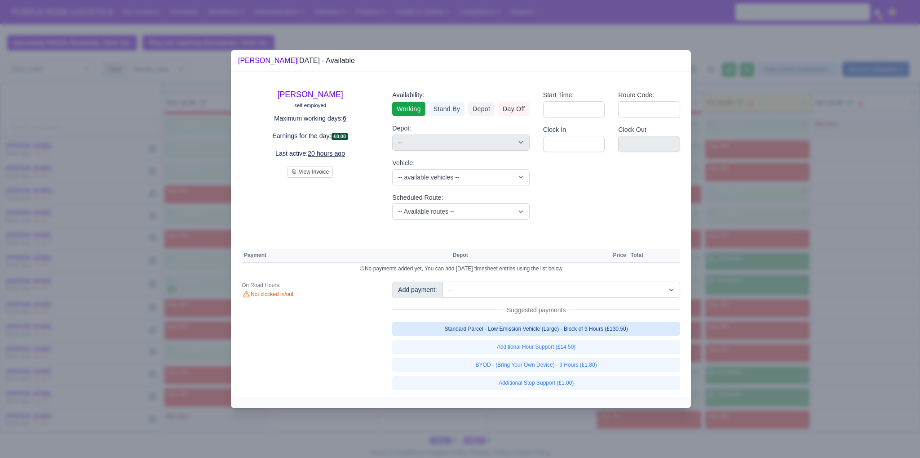
click at [591, 331] on link "Standard Parcel - Low Emission Vehicle (Large) - Block of 9 Hours (£130.50)" at bounding box center [536, 328] width 288 height 14
select select "1"
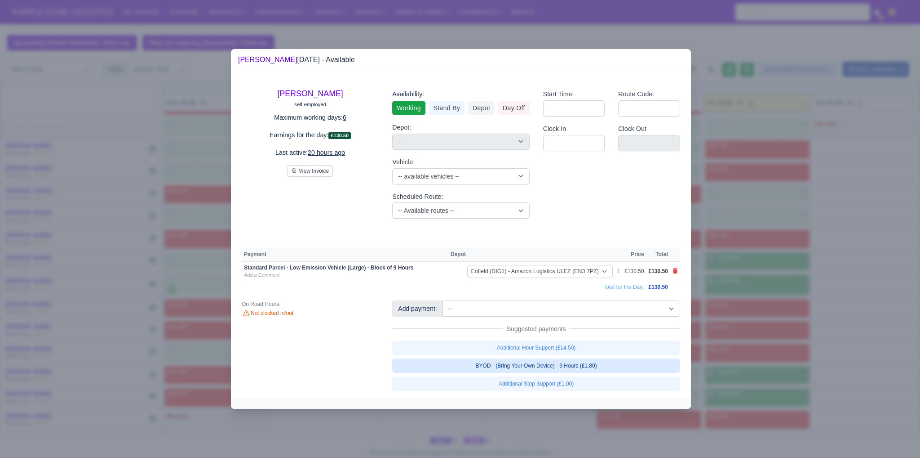
click at [556, 371] on link "BYOD - (Bring Your Own Device) - 9 Hours (£1.80)" at bounding box center [536, 365] width 288 height 14
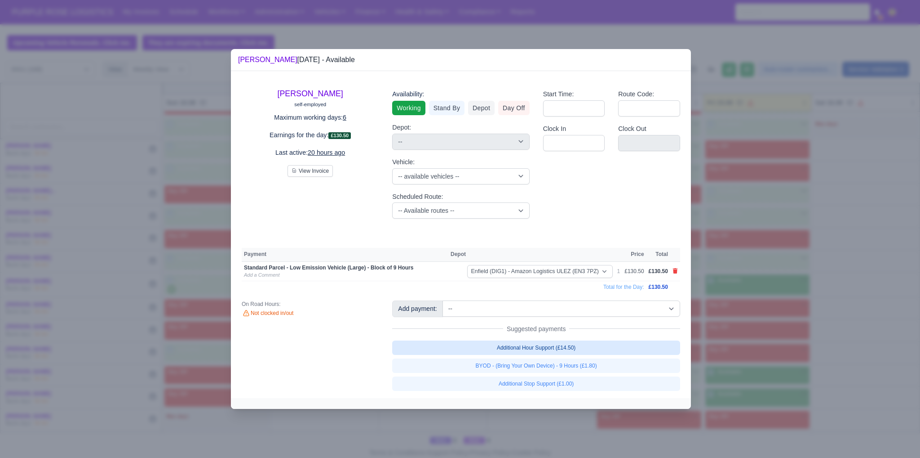
select select "1"
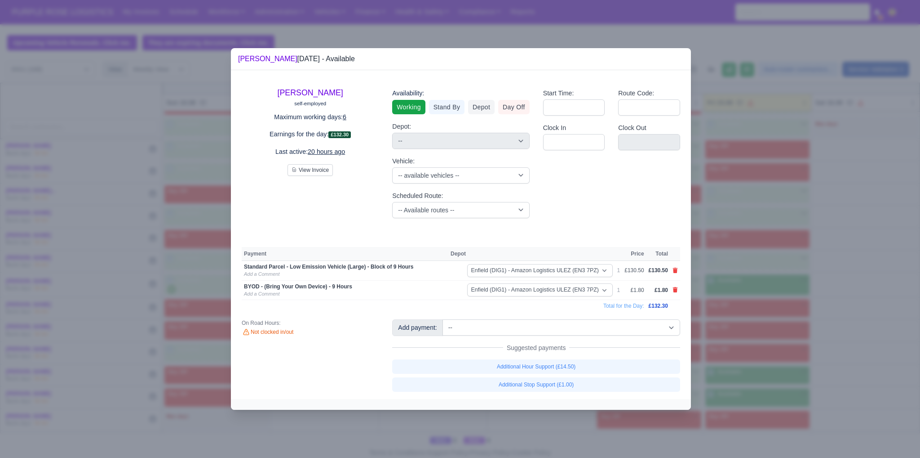
click at [787, 371] on div at bounding box center [460, 229] width 920 height 458
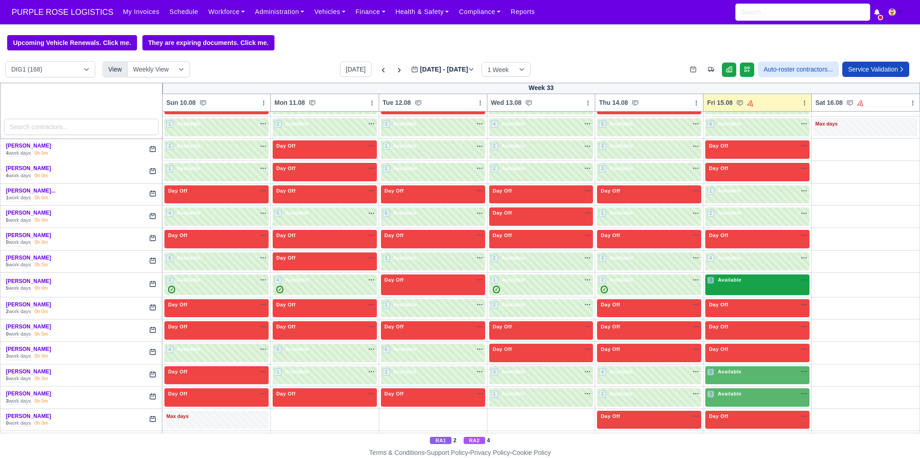
click at [741, 283] on div "3 Available" at bounding box center [758, 284] width 104 height 21
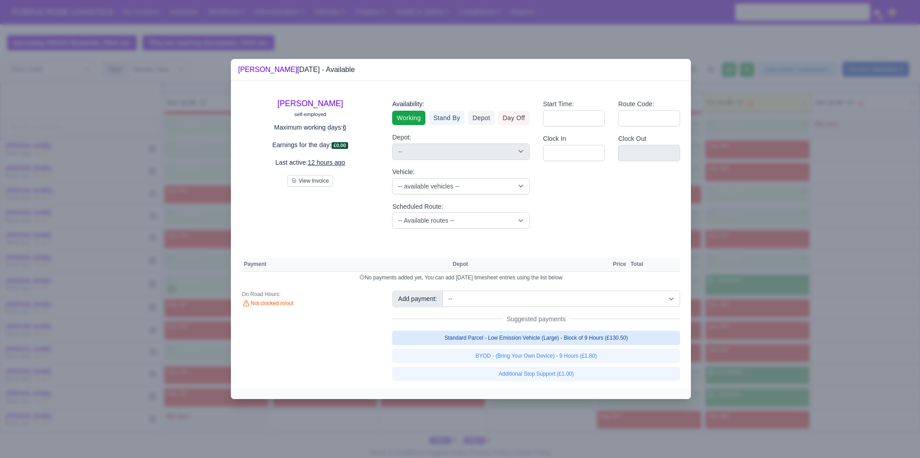
click at [620, 339] on link "Standard Parcel - Low Emission Vehicle (Large) - Block of 9 Hours (£130.50)" at bounding box center [536, 337] width 288 height 14
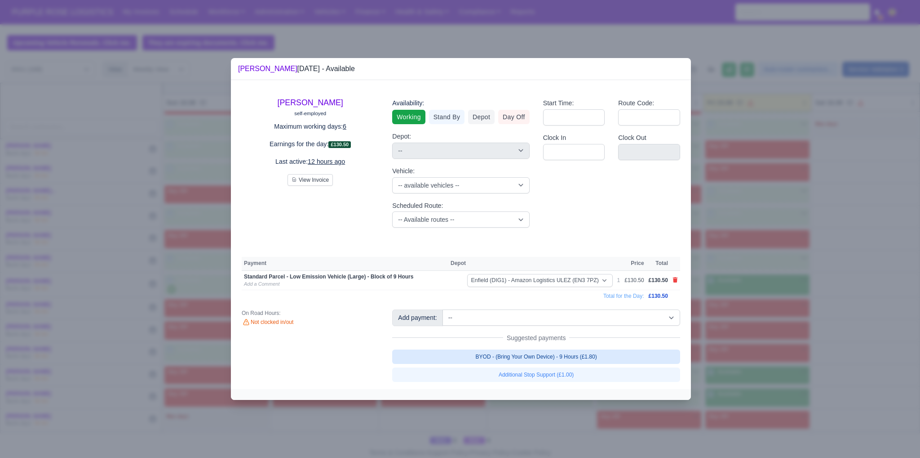
click at [594, 359] on link "BYOD - (Bring Your Own Device) - 9 Hours (£1.80)" at bounding box center [536, 356] width 288 height 14
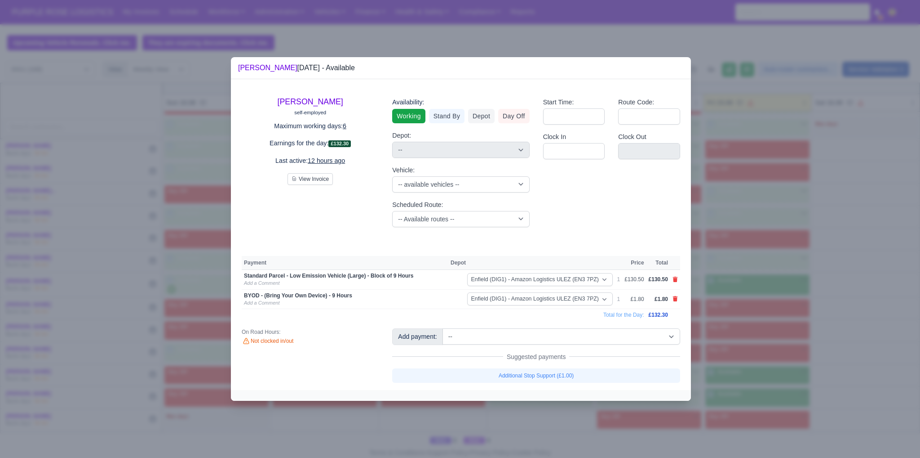
click at [782, 371] on div at bounding box center [460, 229] width 920 height 458
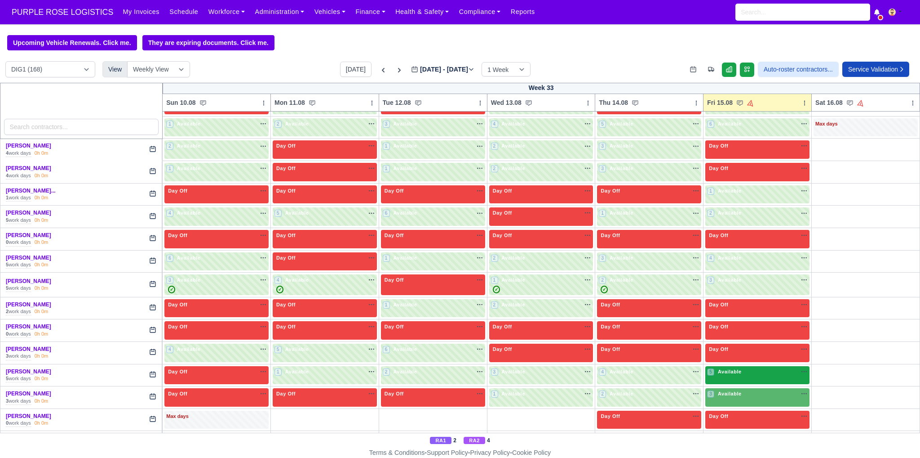
click at [757, 372] on div "5 Available na" at bounding box center [757, 372] width 101 height 9
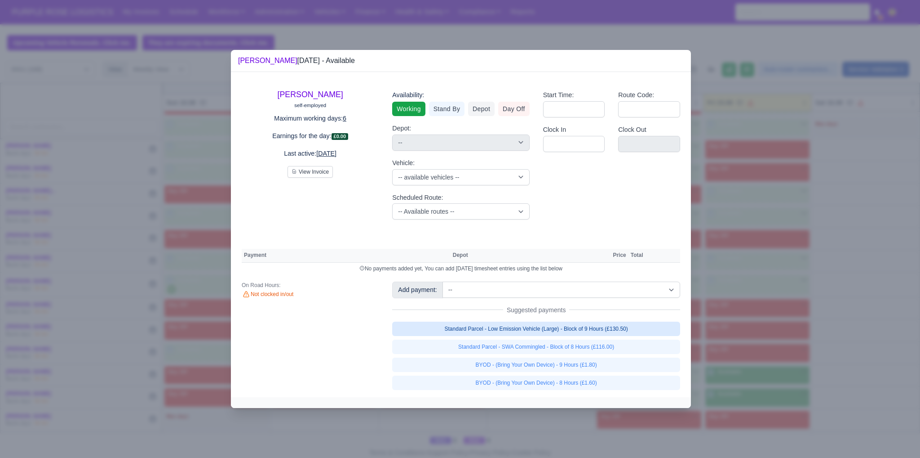
click at [612, 329] on link "Standard Parcel - Low Emission Vehicle (Large) - Block of 9 Hours (£130.50)" at bounding box center [536, 328] width 288 height 14
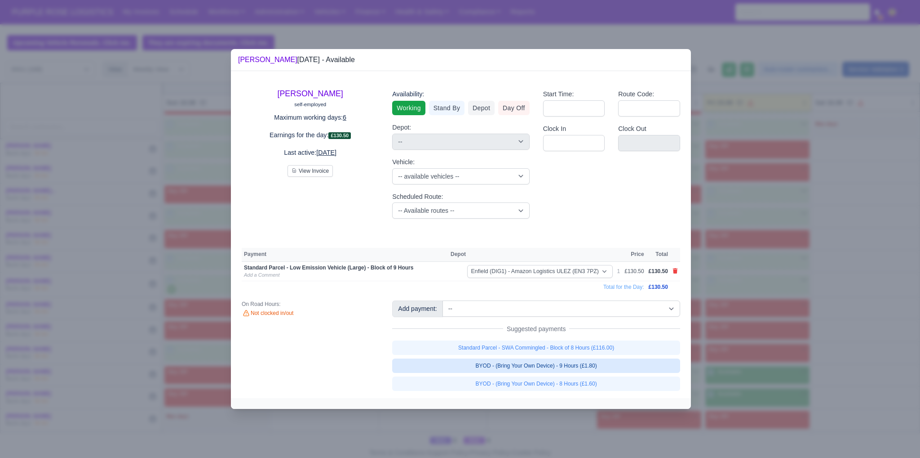
click at [599, 365] on link "BYOD - (Bring Your Own Device) - 9 Hours (£1.80)" at bounding box center [536, 365] width 288 height 14
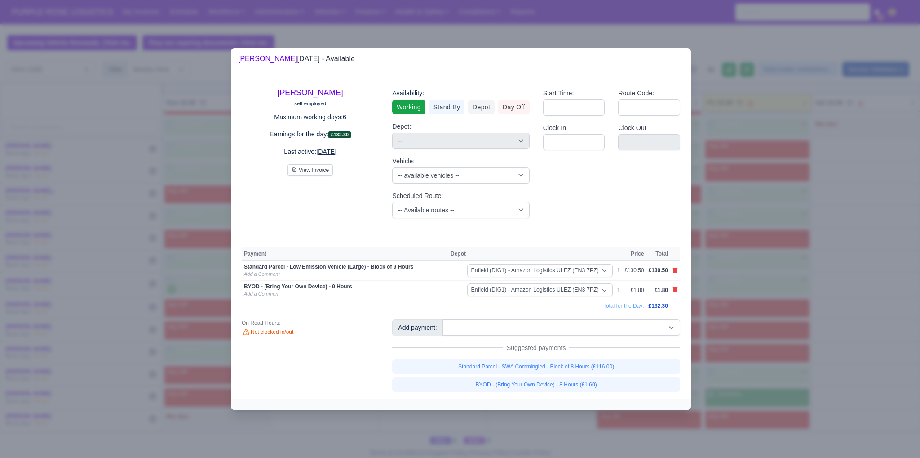
click at [760, 383] on div at bounding box center [460, 229] width 920 height 458
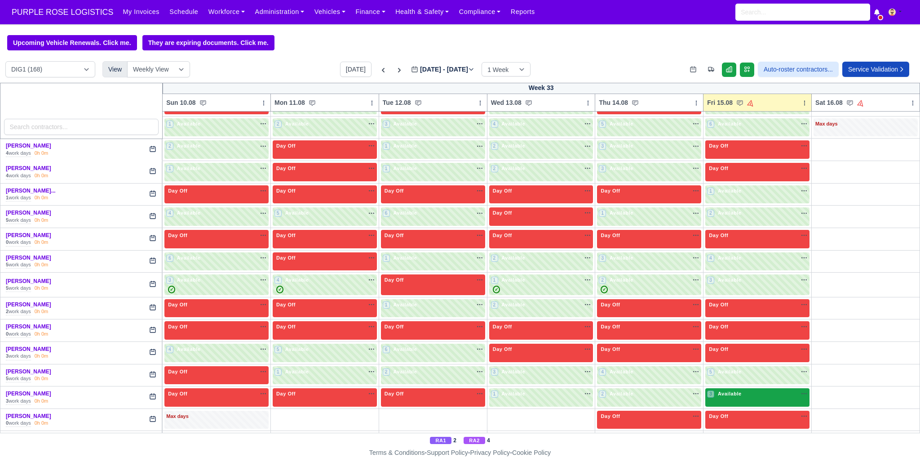
click at [762, 397] on div "3 Available" at bounding box center [758, 397] width 104 height 18
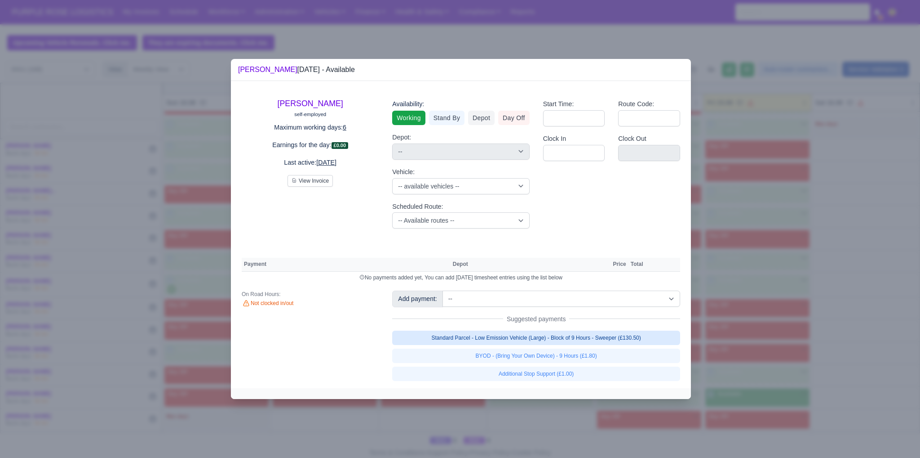
click at [613, 341] on link "Standard Parcel - Low Emission Vehicle (Large) - Block of 9 Hours - Sweeper (£1…" at bounding box center [536, 337] width 288 height 14
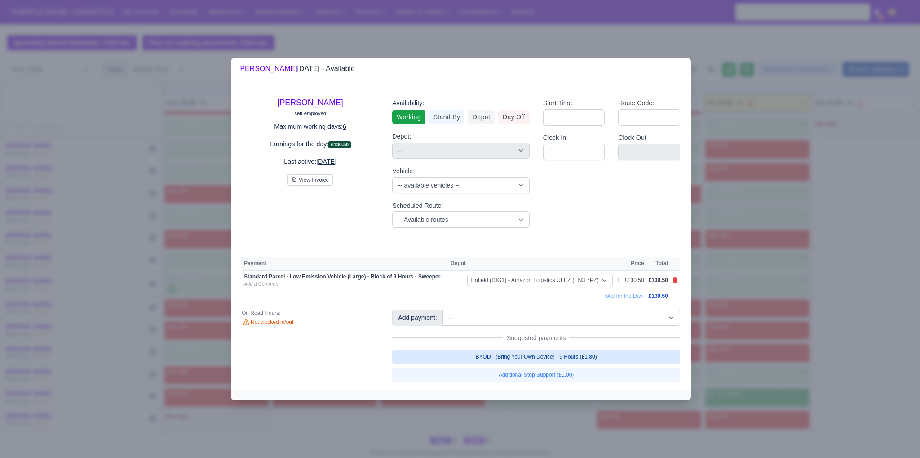
click at [604, 352] on link "BYOD - (Bring Your Own Device) - 9 Hours (£1.80)" at bounding box center [536, 356] width 288 height 14
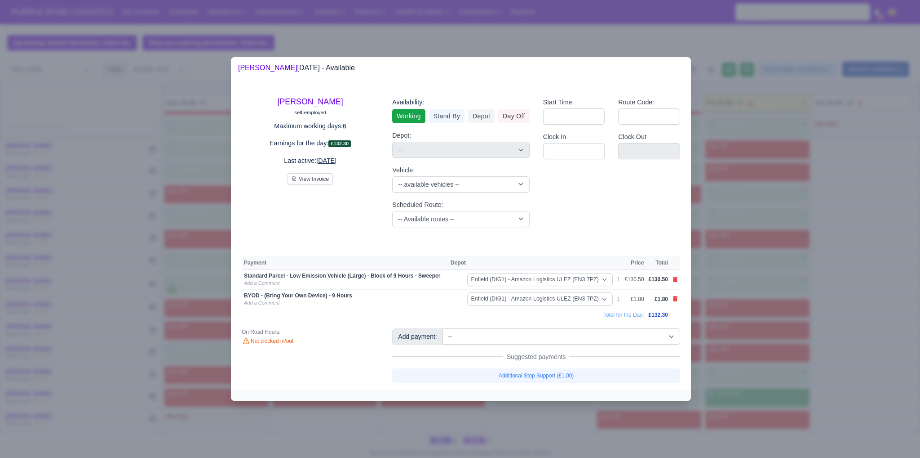
click at [785, 373] on div at bounding box center [460, 229] width 920 height 458
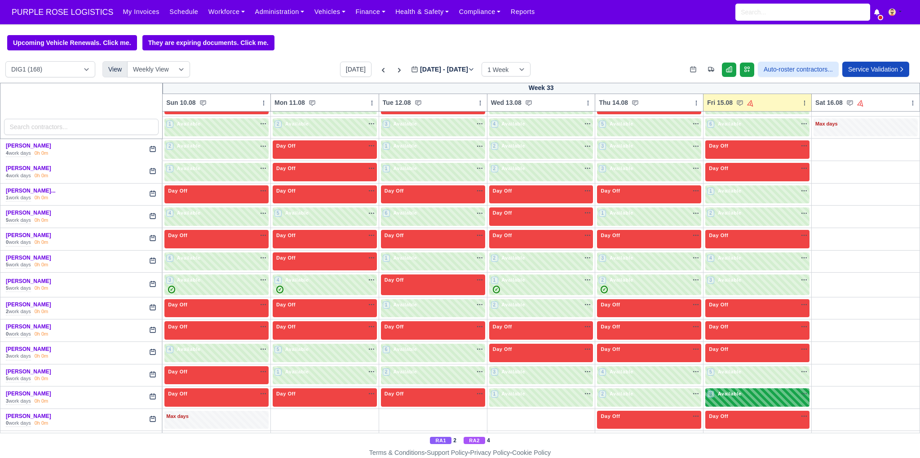
click at [745, 396] on div "3 Available" at bounding box center [758, 397] width 104 height 18
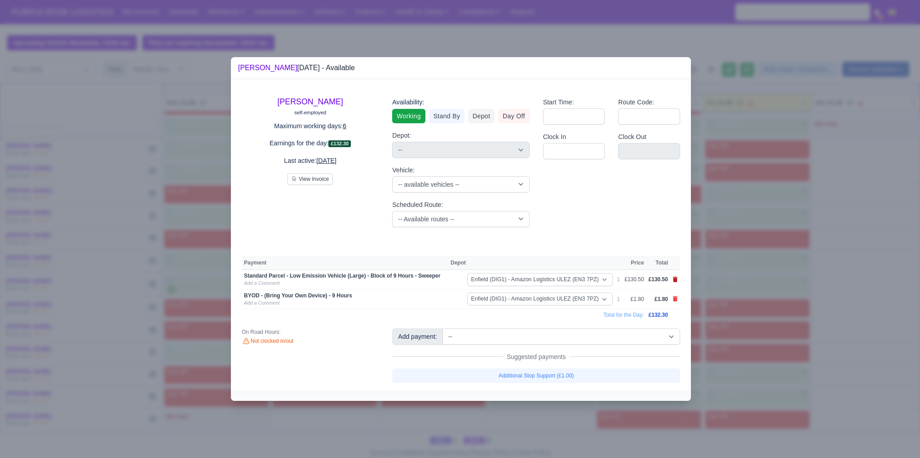
click at [675, 278] on icon at bounding box center [675, 278] width 5 height 5
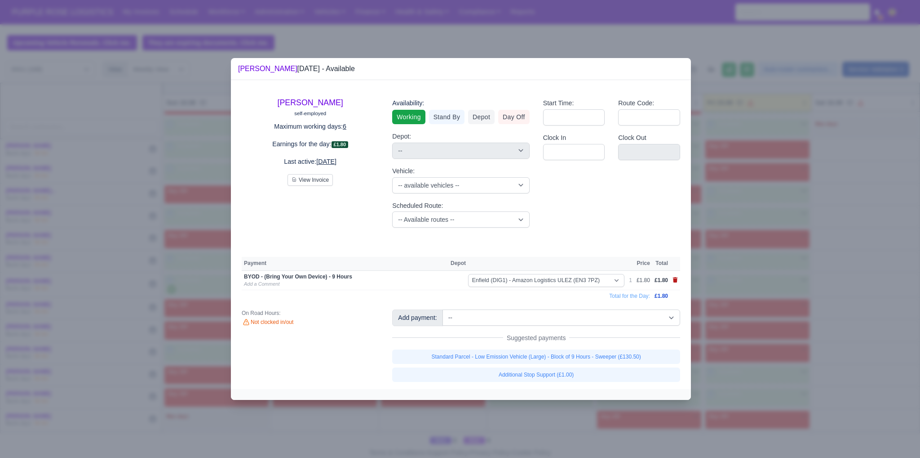
click at [675, 279] on icon at bounding box center [675, 279] width 5 height 5
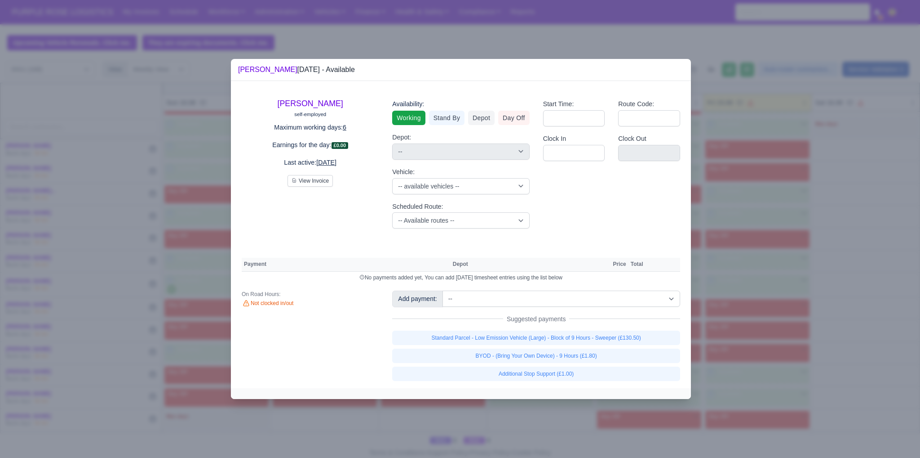
click at [880, 358] on div at bounding box center [460, 229] width 920 height 458
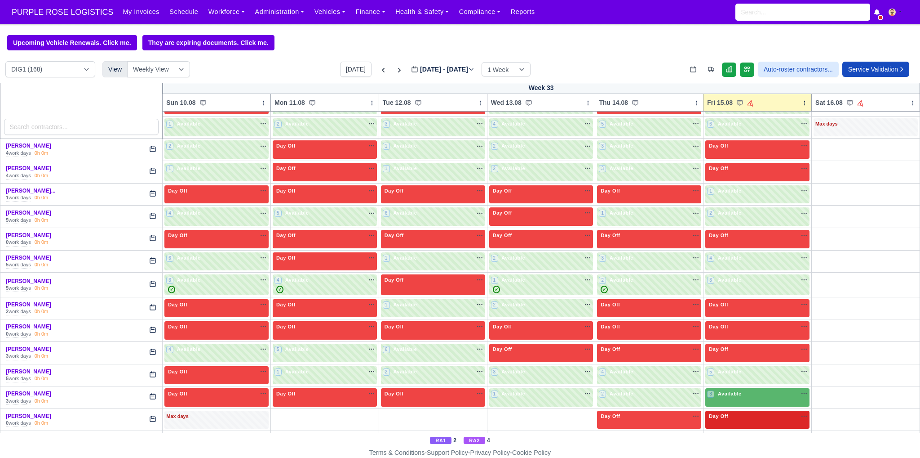
scroll to position [779, 0]
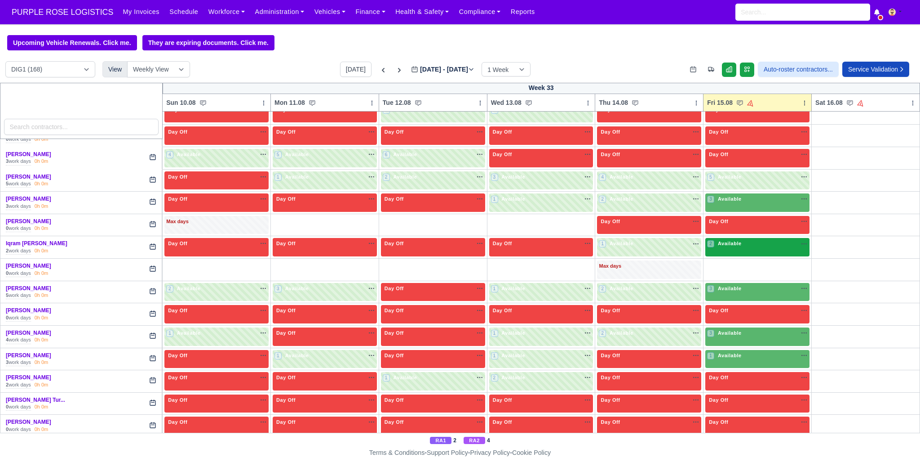
click at [744, 242] on div "2 Available na" at bounding box center [757, 244] width 101 height 8
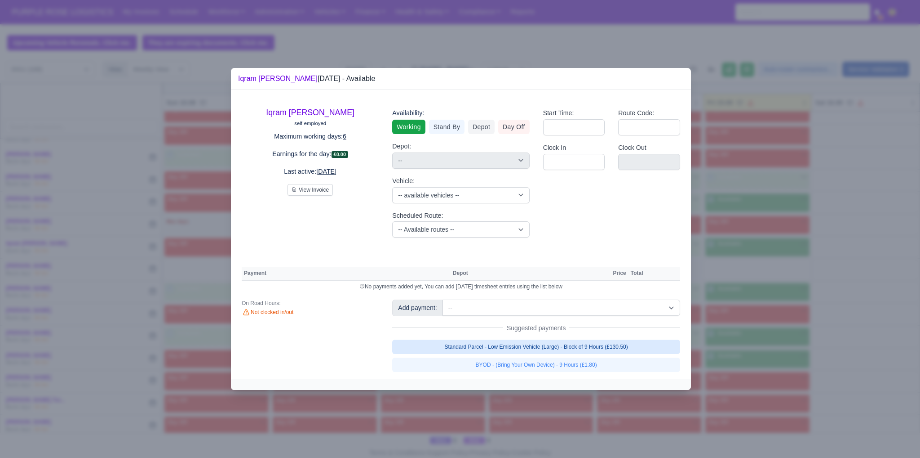
click at [625, 342] on link "Standard Parcel - Low Emission Vehicle (Large) - Block of 9 Hours (£130.50)" at bounding box center [536, 346] width 288 height 14
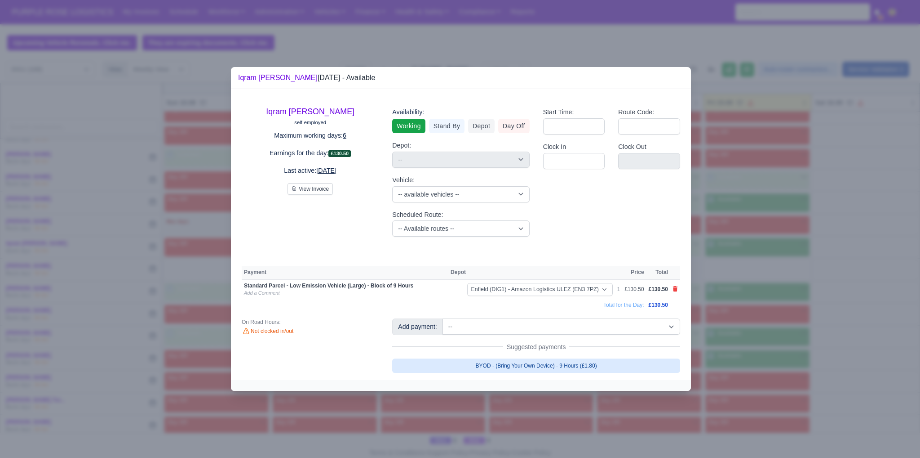
click at [604, 363] on link "BYOD - (Bring Your Own Device) - 9 Hours (£1.80)" at bounding box center [536, 365] width 288 height 14
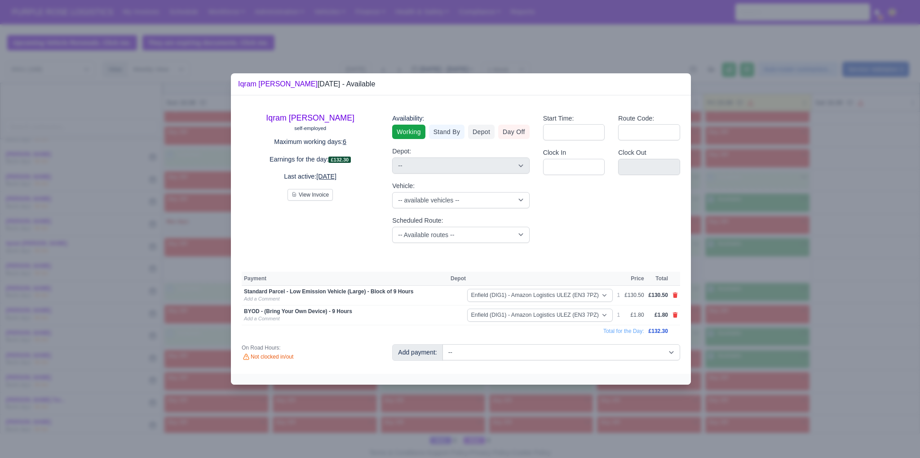
click at [756, 357] on div at bounding box center [460, 229] width 920 height 458
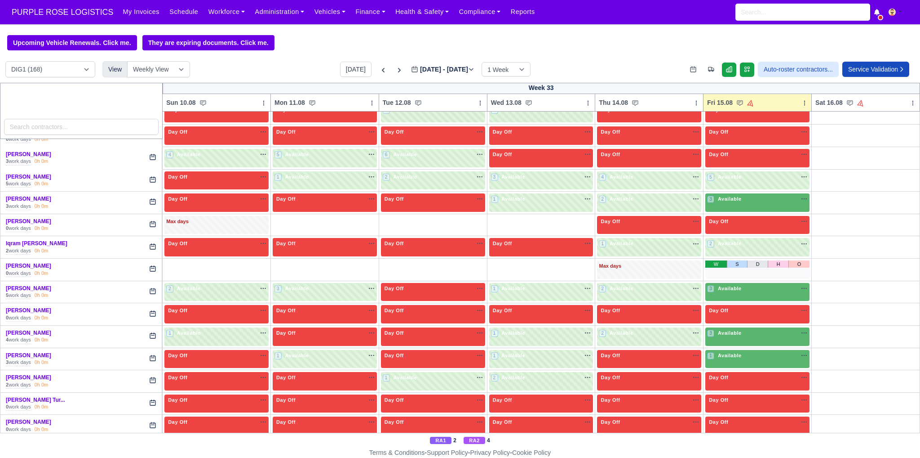
click at [711, 260] on link "W" at bounding box center [717, 263] width 22 height 7
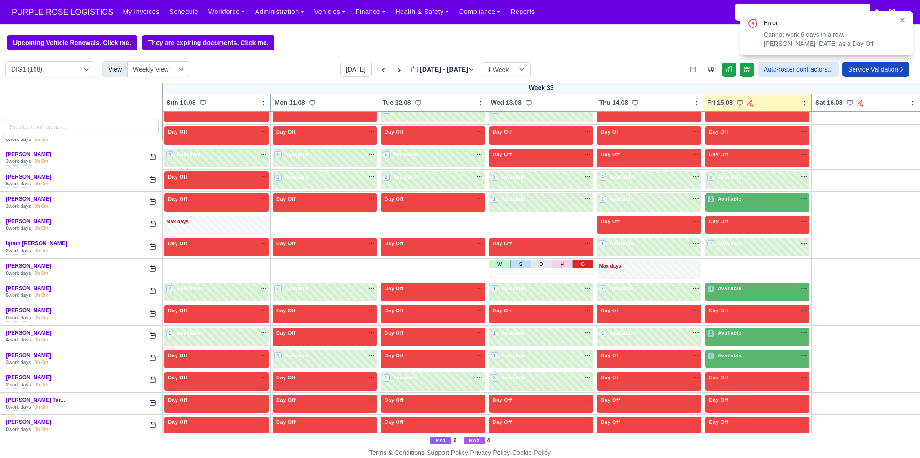
click at [581, 260] on link "O" at bounding box center [583, 263] width 21 height 7
click at [473, 260] on link "O" at bounding box center [474, 263] width 21 height 7
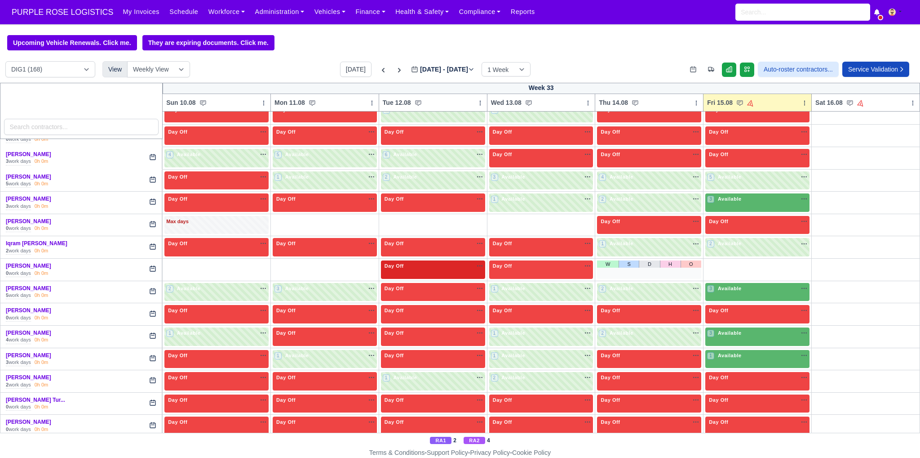
click at [660, 268] on div "W S D H O" at bounding box center [649, 269] width 104 height 18
click at [687, 260] on link "O" at bounding box center [691, 263] width 21 height 7
click at [365, 260] on link "O" at bounding box center [366, 263] width 21 height 7
click at [261, 260] on link "O" at bounding box center [258, 263] width 21 height 7
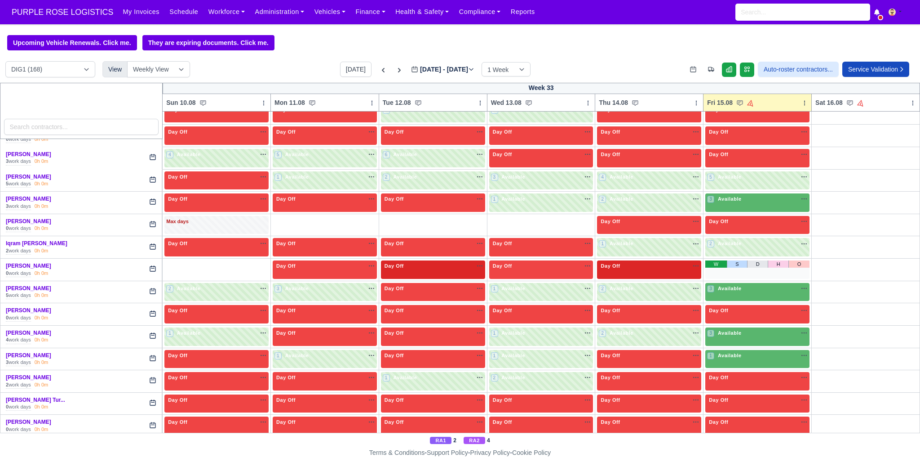
click at [708, 260] on link "W" at bounding box center [717, 263] width 22 height 7
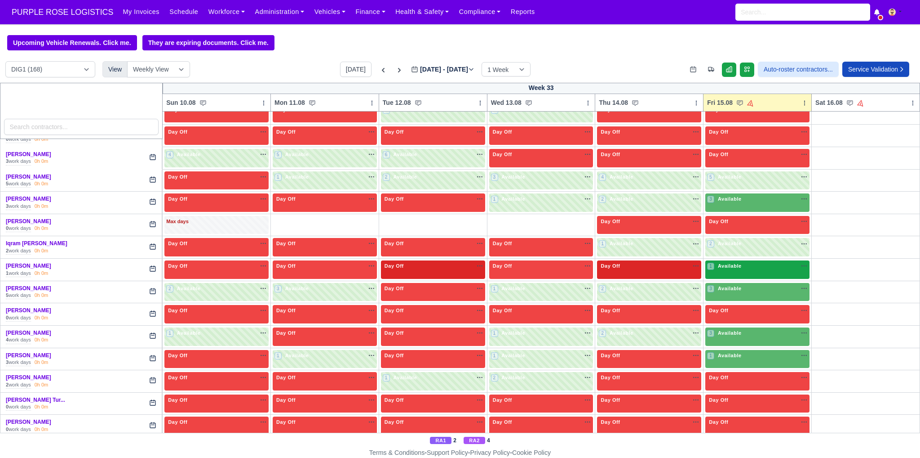
click at [739, 262] on div "1 Available na" at bounding box center [757, 266] width 101 height 8
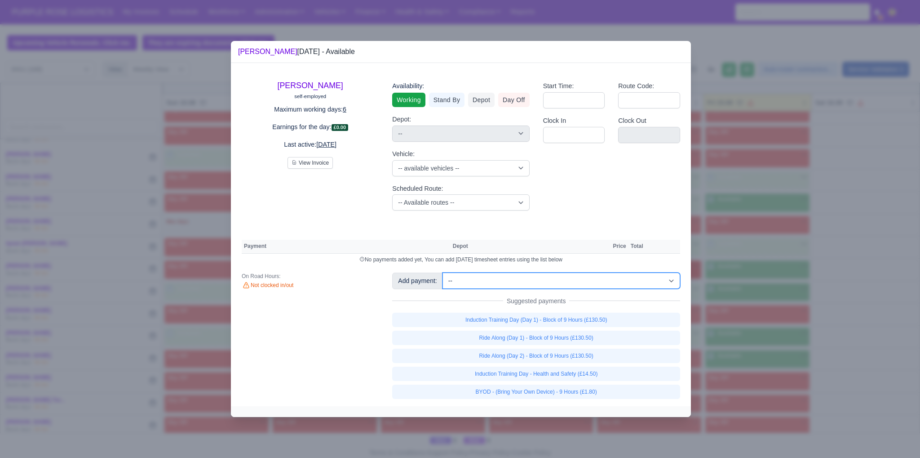
click at [550, 279] on select "-- Additional Hour Support (£14.50) Additional Stop Support (£1.00) BYOD - (Bri…" at bounding box center [562, 280] width 238 height 16
click at [443, 272] on select "-- Additional Hour Support (£14.50) Additional Stop Support (£1.00) BYOD - (Bri…" at bounding box center [562, 280] width 238 height 16
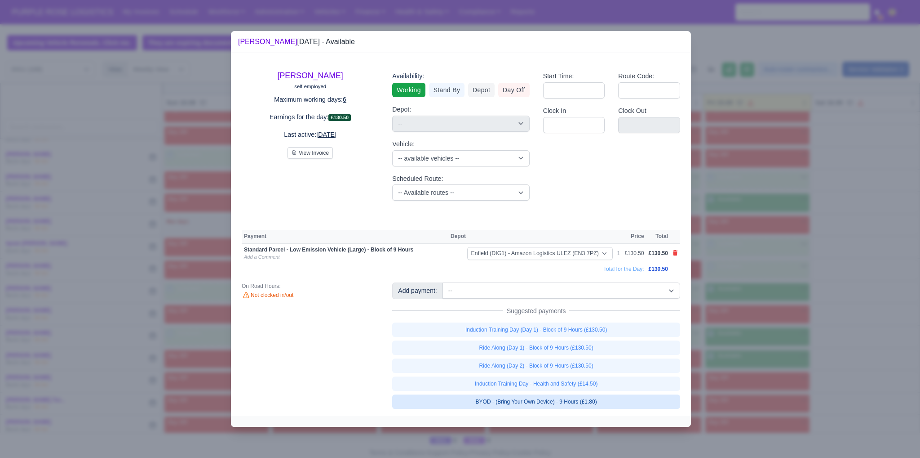
click at [609, 401] on link "BYOD - (Bring Your Own Device) - 9 Hours (£1.80)" at bounding box center [536, 401] width 288 height 14
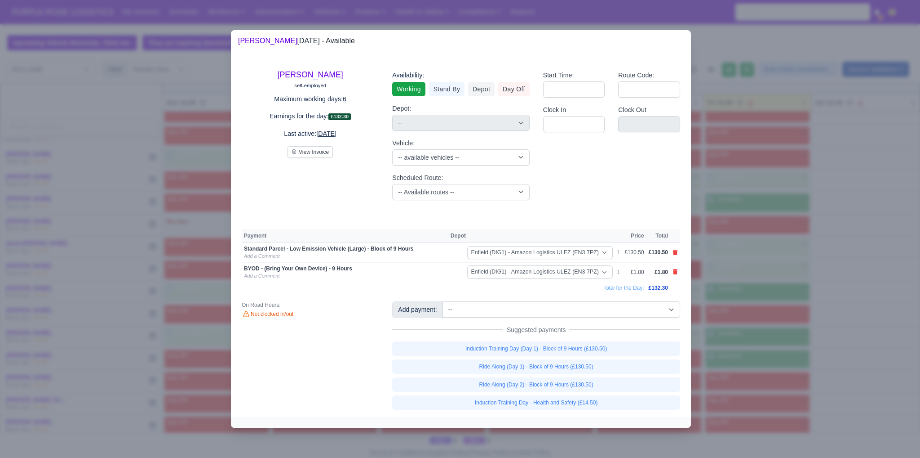
click at [755, 381] on div at bounding box center [460, 229] width 920 height 458
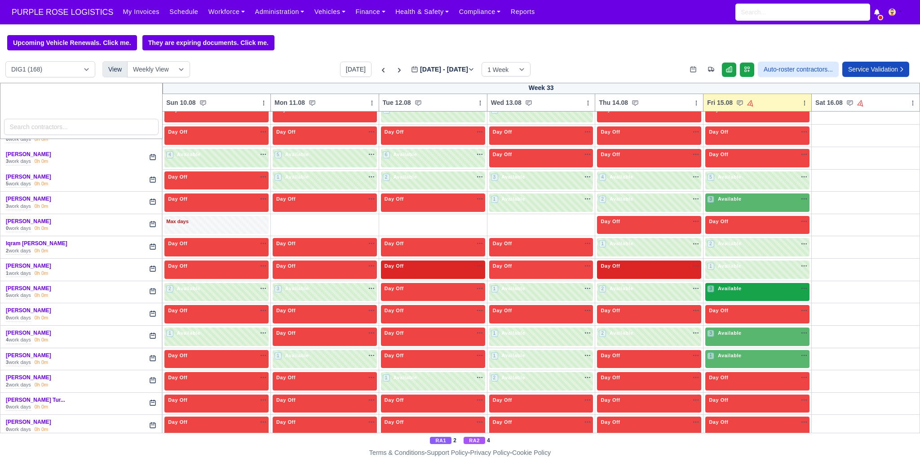
click at [733, 285] on span "Available" at bounding box center [729, 288] width 27 height 6
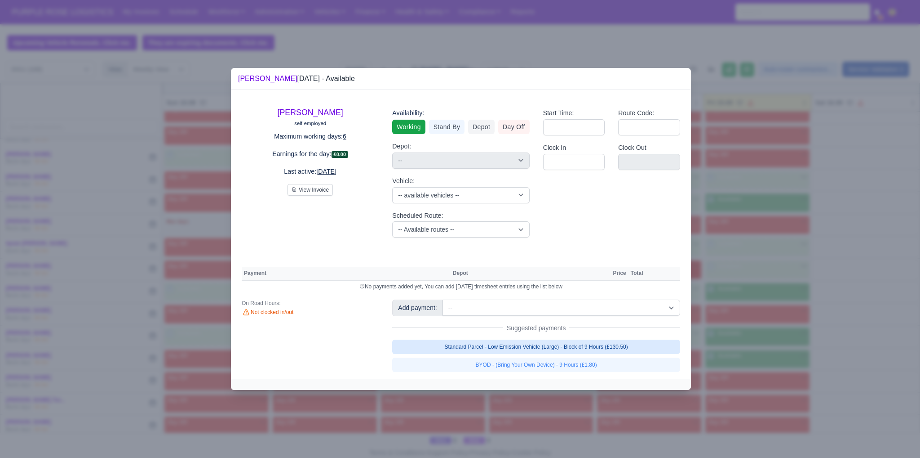
click at [611, 347] on link "Standard Parcel - Low Emission Vehicle (Large) - Block of 9 Hours (£130.50)" at bounding box center [536, 346] width 288 height 14
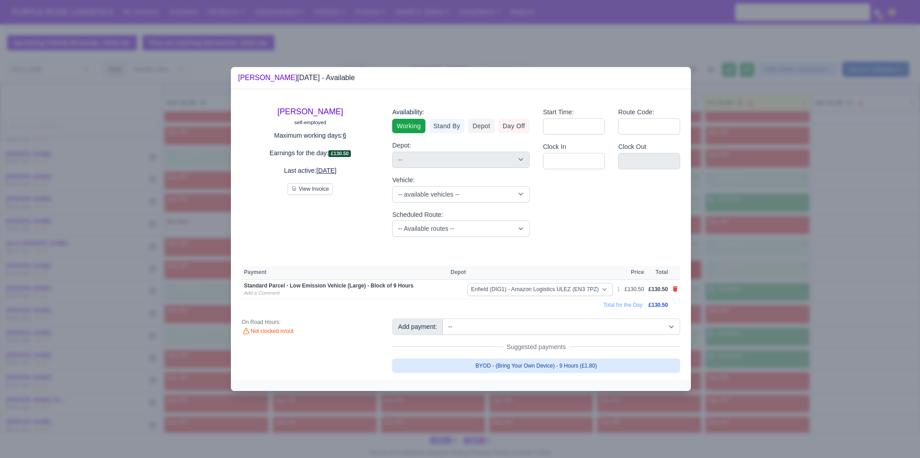
click at [561, 363] on link "BYOD - (Bring Your Own Device) - 9 Hours (£1.80)" at bounding box center [536, 365] width 288 height 14
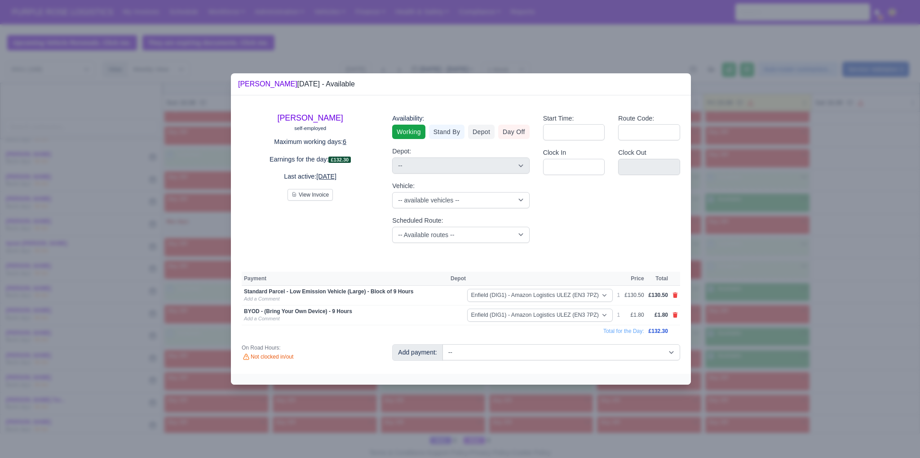
click at [746, 384] on div at bounding box center [460, 229] width 920 height 458
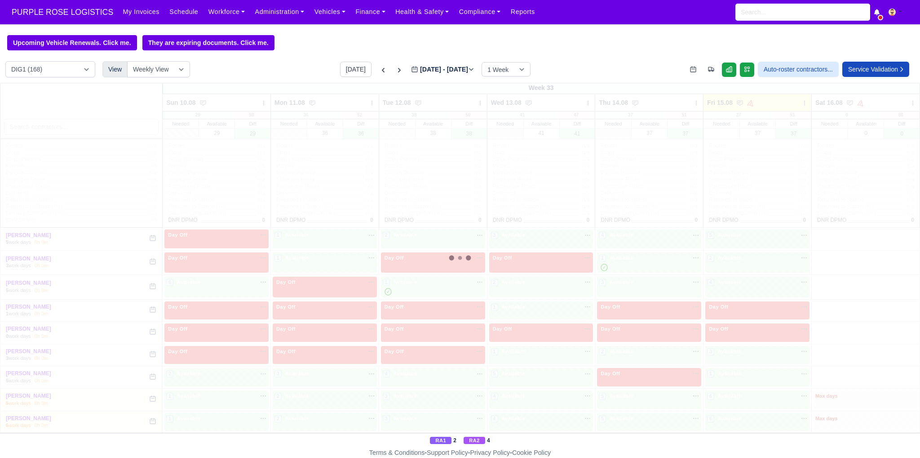
drag, startPoint x: 0, startPoint y: 0, endPoint x: 475, endPoint y: 200, distance: 515.4
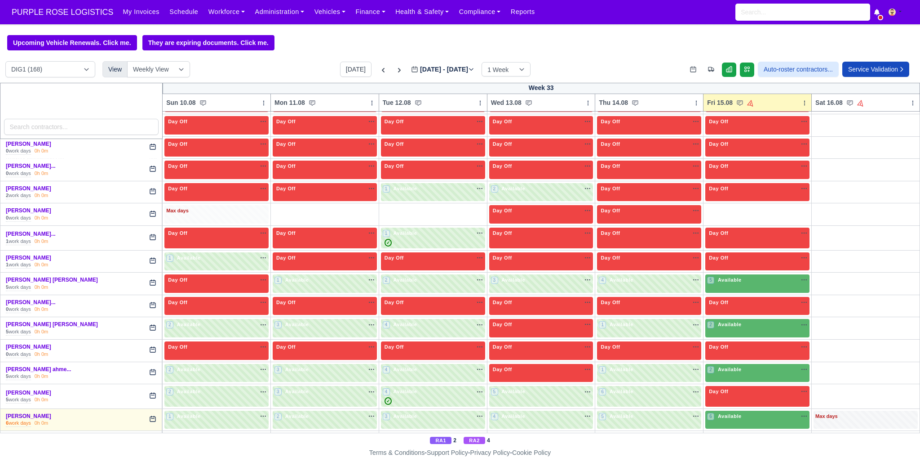
drag, startPoint x: 366, startPoint y: 200, endPoint x: 258, endPoint y: 213, distance: 109.5
click at [366, 205] on link "O" at bounding box center [366, 208] width 21 height 7
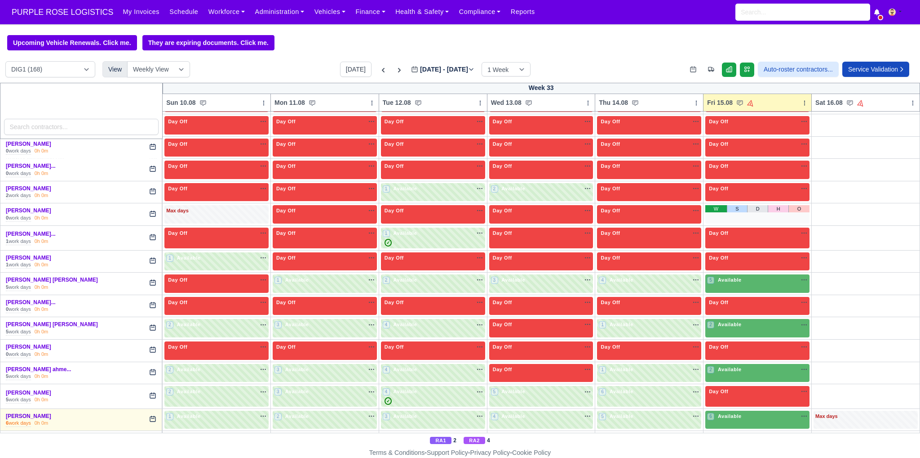
click at [714, 205] on link "W" at bounding box center [717, 208] width 22 height 7
click at [746, 207] on div "1 Available na" at bounding box center [757, 211] width 101 height 8
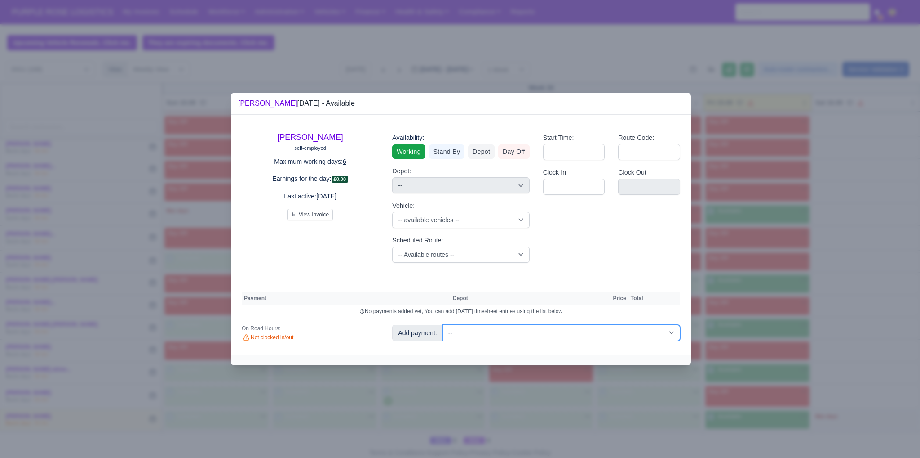
click at [518, 335] on select "-- Additional Hour Support (£14.50) Additional Stop Support (£1.00) BYOD - (Bri…" at bounding box center [562, 332] width 238 height 16
select select "110"
click at [443, 324] on select "-- Additional Hour Support (£14.50) Additional Stop Support (£1.00) BYOD - (Bri…" at bounding box center [562, 332] width 238 height 16
select select "1"
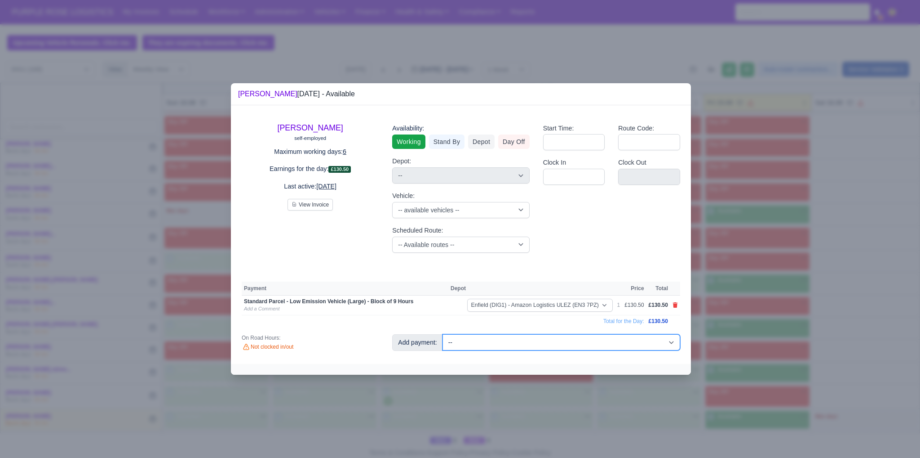
click at [534, 342] on select "-- Additional Hour Support (£14.50) Additional Stop Support (£1.00) BYOD - (Bri…" at bounding box center [562, 342] width 238 height 16
select select "110"
click at [443, 334] on select "-- Additional Hour Support (£14.50) Additional Stop Support (£1.00) BYOD - (Bri…" at bounding box center [562, 342] width 238 height 16
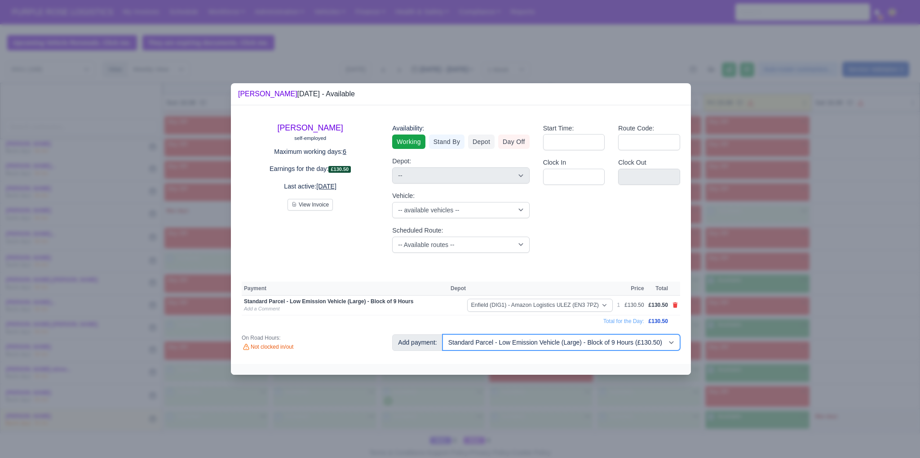
select select
click at [609, 342] on select "-- Additional Hour Support (£14.50) Additional Stop Support (£1.00) BYOD - (Bri…" at bounding box center [562, 342] width 238 height 16
select select "2"
click at [443, 334] on select "-- Additional Hour Support (£14.50) Additional Stop Support (£1.00) BYOD - (Bri…" at bounding box center [562, 342] width 238 height 16
select select "1"
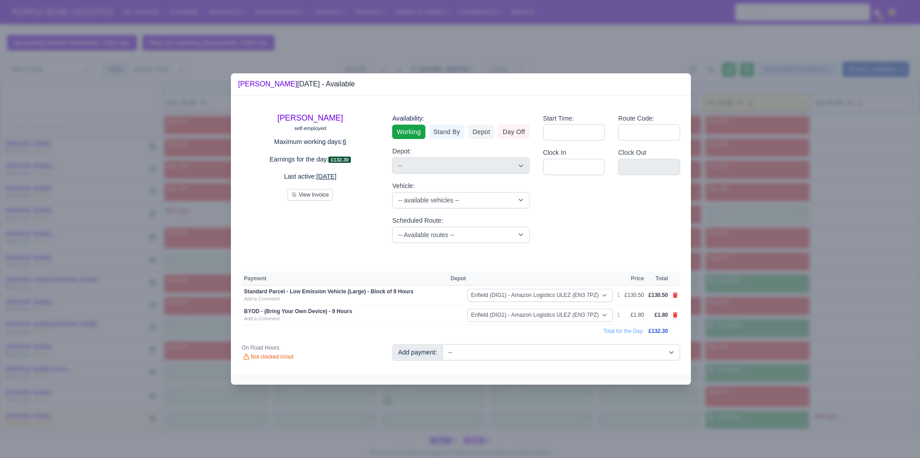
click at [789, 287] on div at bounding box center [460, 229] width 920 height 458
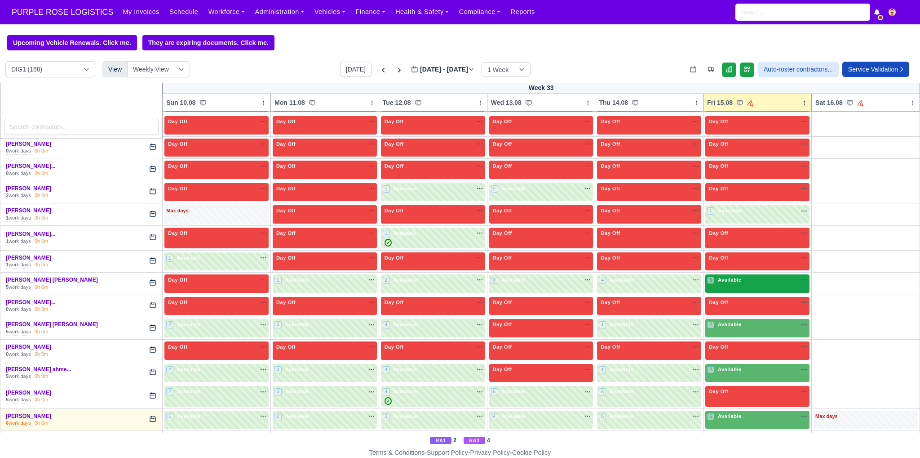
click at [759, 280] on div "5 Available" at bounding box center [758, 283] width 104 height 18
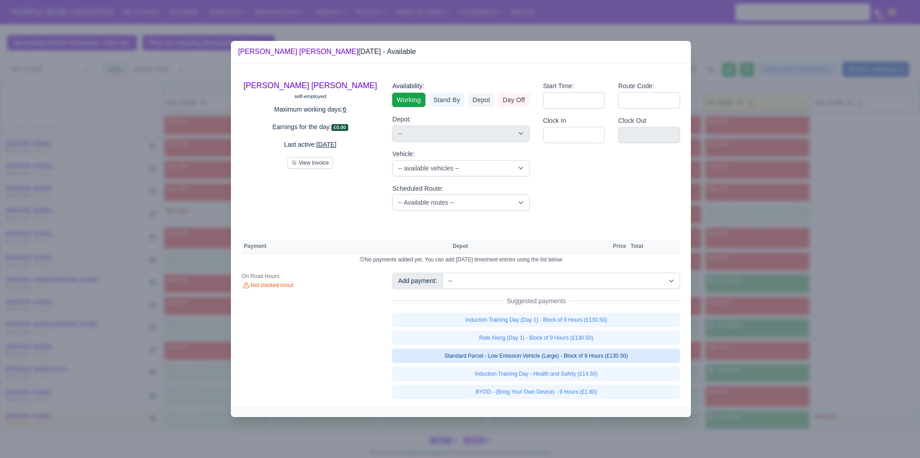
click at [576, 355] on link "Standard Parcel - Low Emission Vehicle (Large) - Block of 9 Hours (£130.50)" at bounding box center [536, 355] width 288 height 14
select select "1"
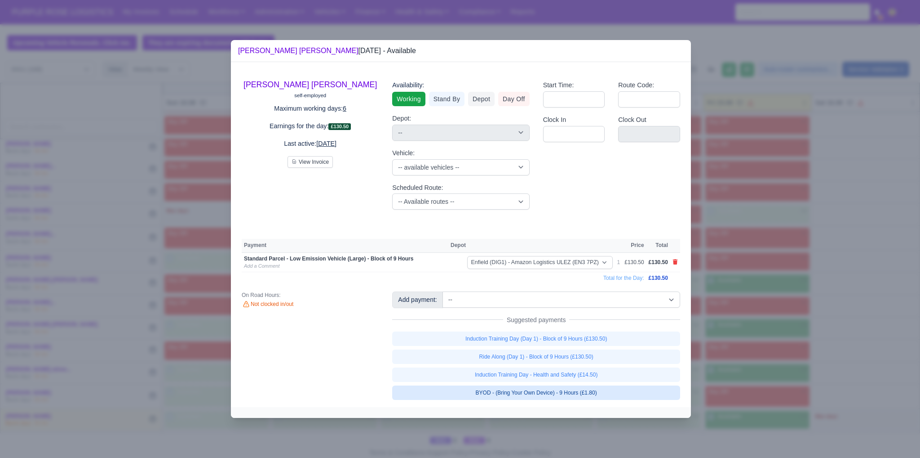
click at [585, 391] on link "BYOD - (Bring Your Own Device) - 9 Hours (£1.80)" at bounding box center [536, 392] width 288 height 14
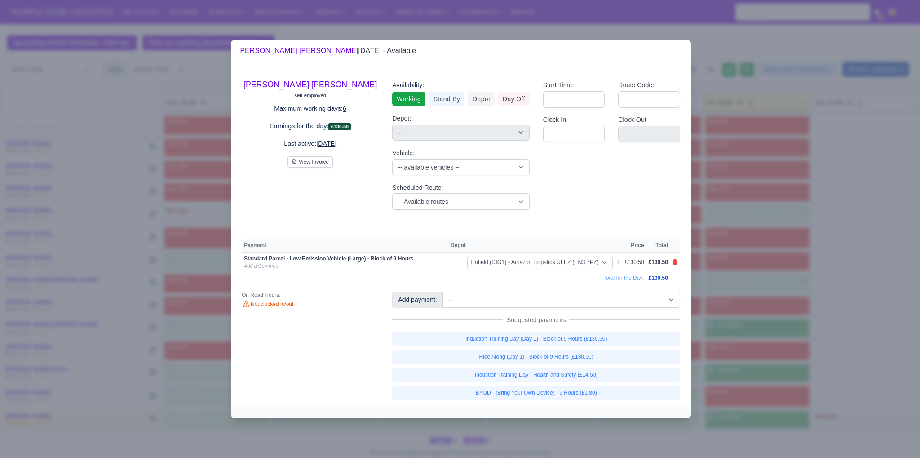
select select "1"
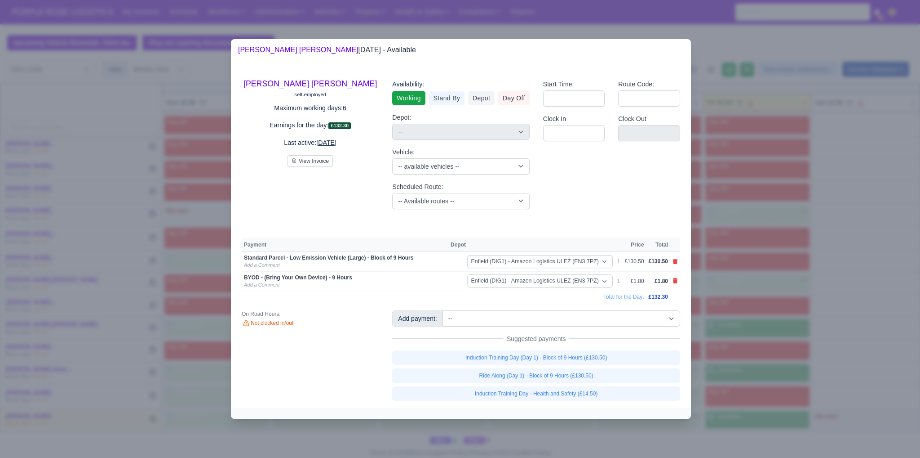
click at [762, 317] on div at bounding box center [460, 229] width 920 height 458
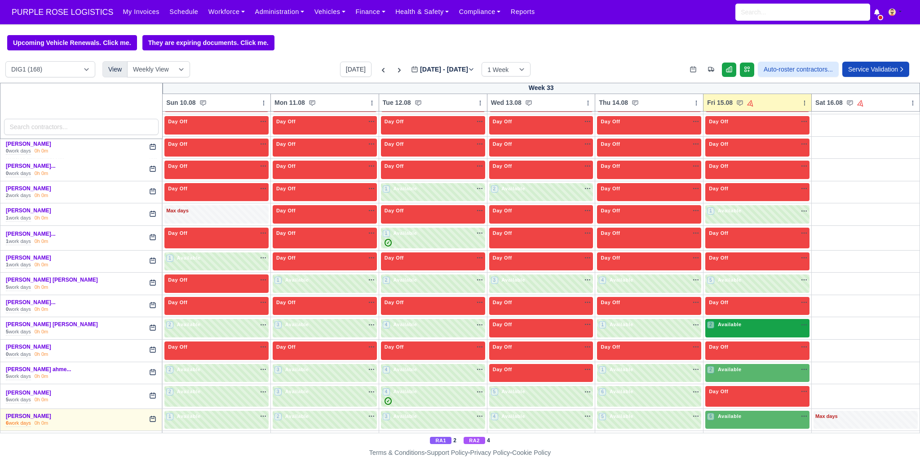
click at [745, 320] on div "2 Available na" at bounding box center [757, 324] width 101 height 8
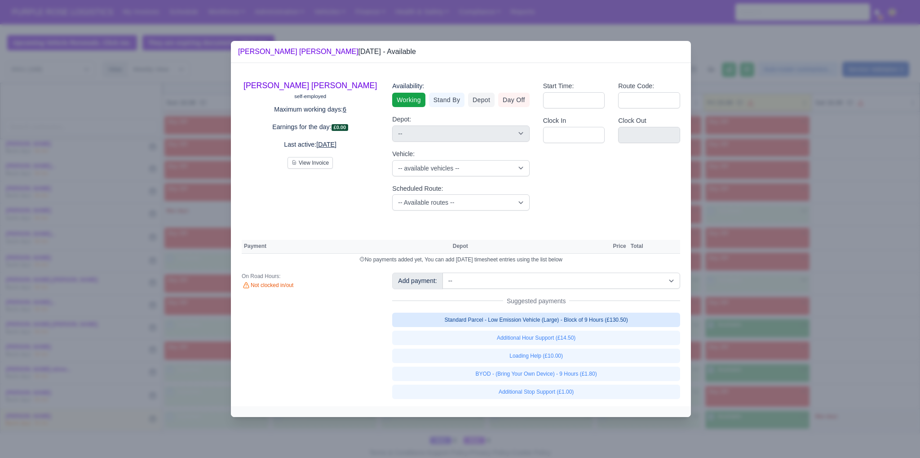
click at [620, 321] on link "Standard Parcel - Low Emission Vehicle (Large) - Block of 9 Hours (£130.50)" at bounding box center [536, 319] width 288 height 14
select select "1"
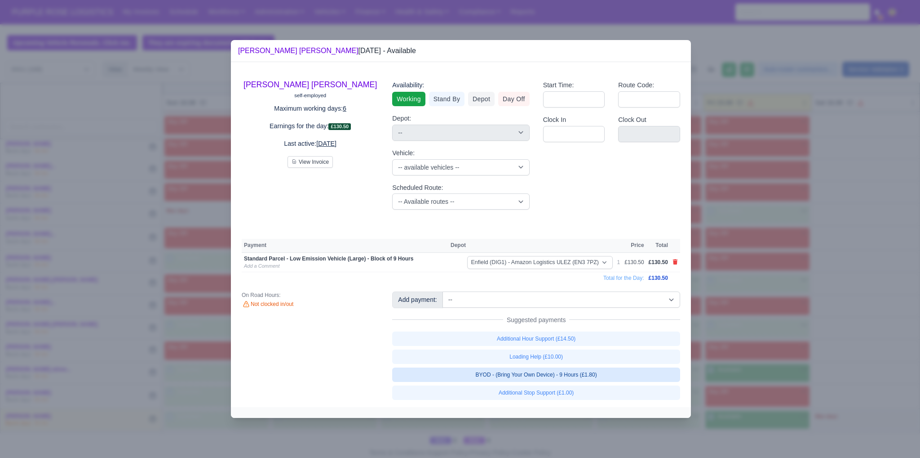
click at [591, 374] on link "BYOD - (Bring Your Own Device) - 9 Hours (£1.80)" at bounding box center [536, 374] width 288 height 14
select select "1"
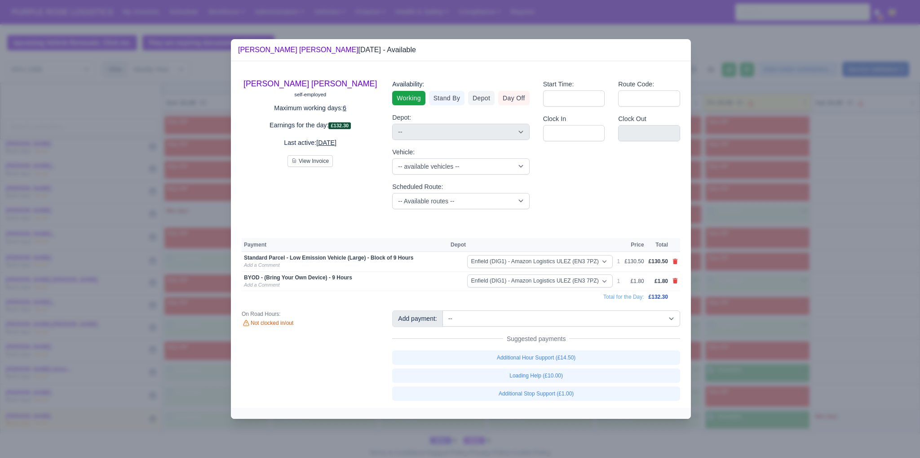
click at [751, 384] on div at bounding box center [460, 229] width 920 height 458
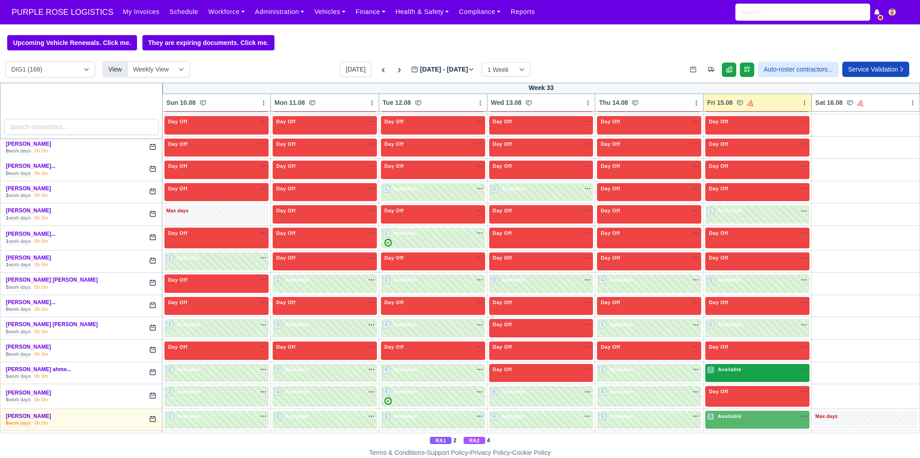
click at [756, 367] on div "2 Available" at bounding box center [758, 373] width 104 height 18
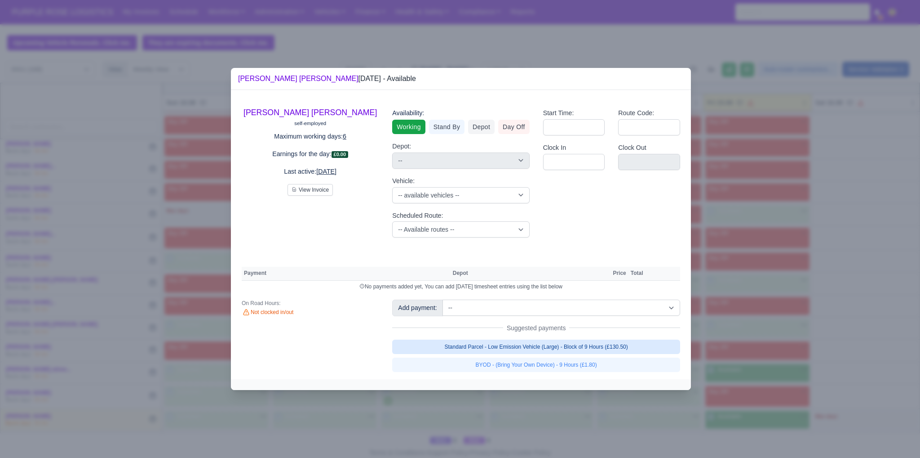
click at [621, 344] on link "Standard Parcel - Low Emission Vehicle (Large) - Block of 9 Hours (£130.50)" at bounding box center [536, 346] width 288 height 14
select select "1"
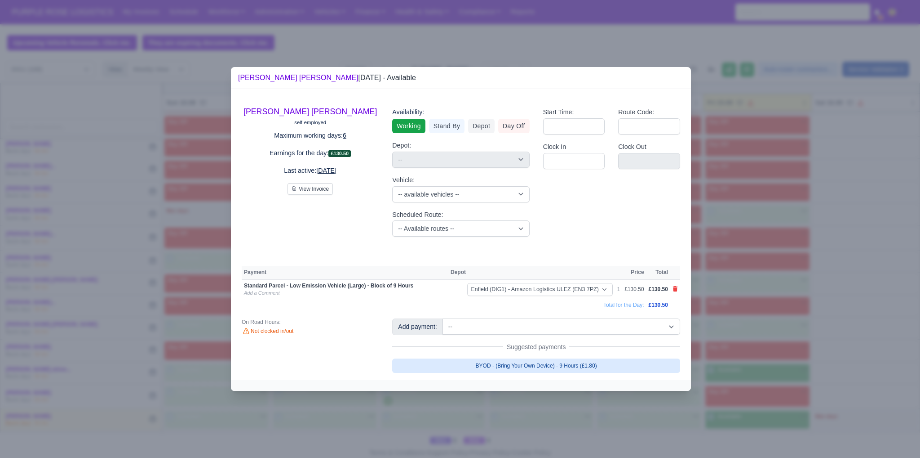
click at [609, 361] on link "BYOD - (Bring Your Own Device) - 9 Hours (£1.80)" at bounding box center [536, 365] width 288 height 14
select select "1"
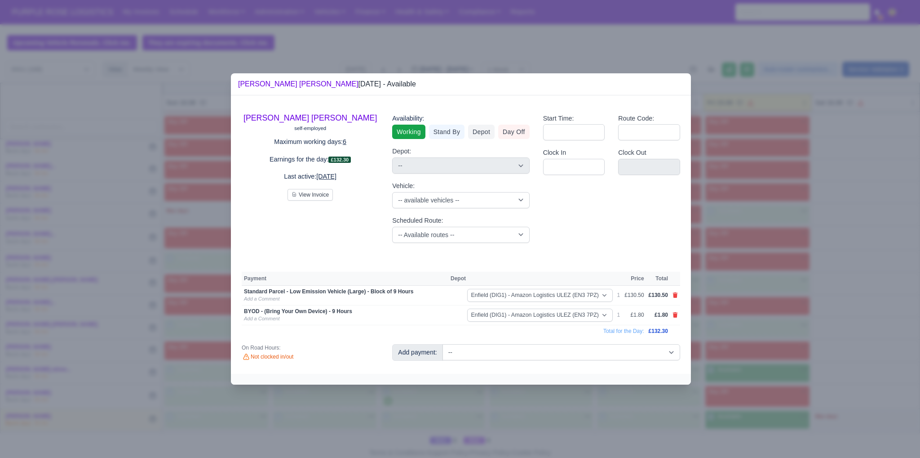
click at [736, 407] on div at bounding box center [460, 229] width 920 height 458
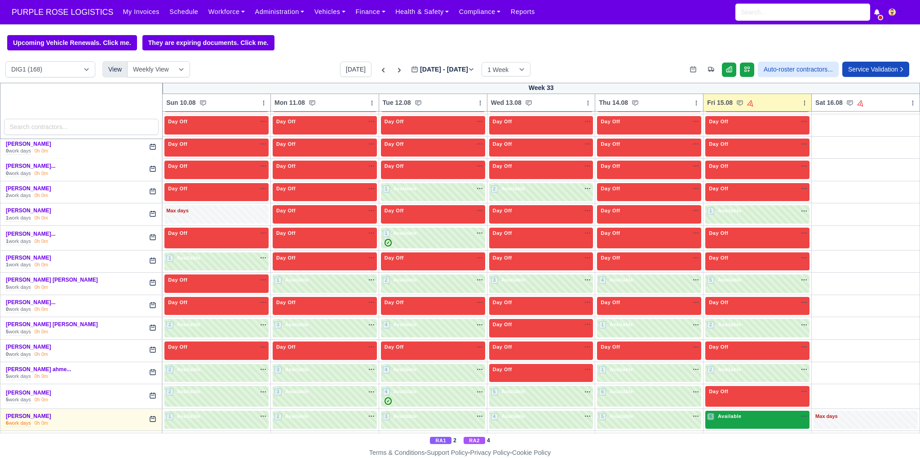
click at [735, 413] on span "Available" at bounding box center [729, 416] width 27 height 6
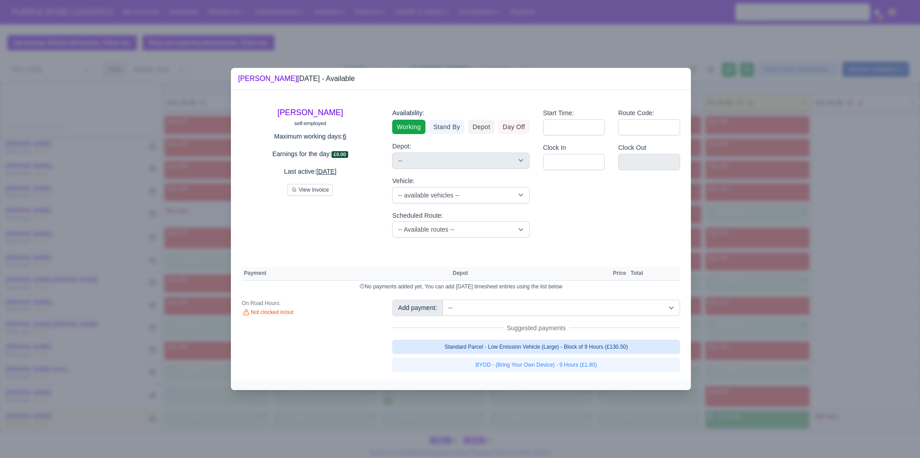
click at [634, 348] on link "Standard Parcel - Low Emission Vehicle (Large) - Block of 9 Hours (£130.50)" at bounding box center [536, 346] width 288 height 14
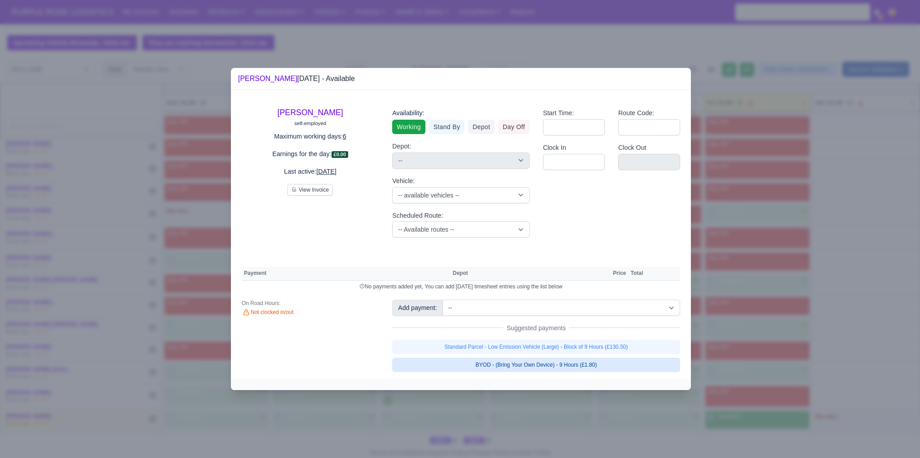
select select "1"
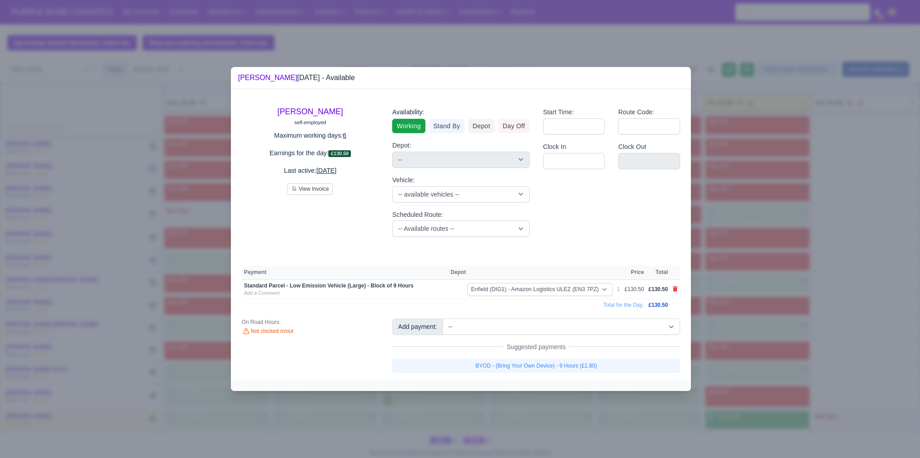
click at [630, 365] on link "BYOD - (Bring Your Own Device) - 9 Hours (£1.80)" at bounding box center [536, 365] width 288 height 14
select select "1"
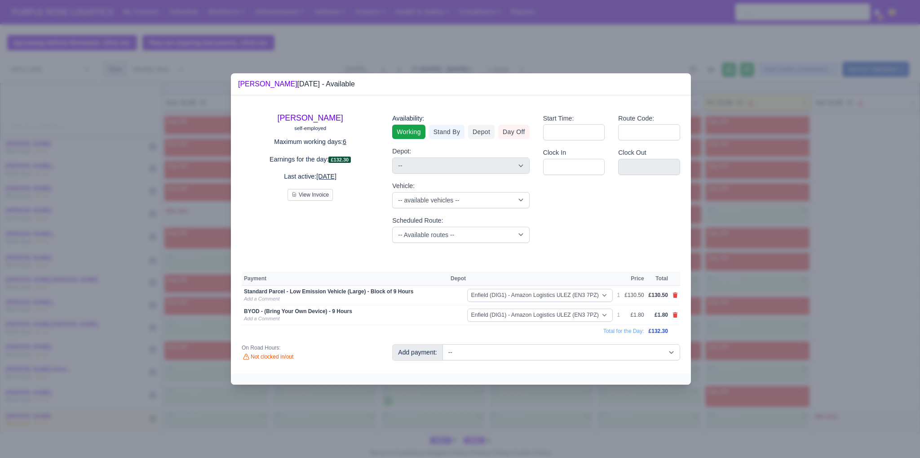
click at [866, 342] on div at bounding box center [460, 229] width 920 height 458
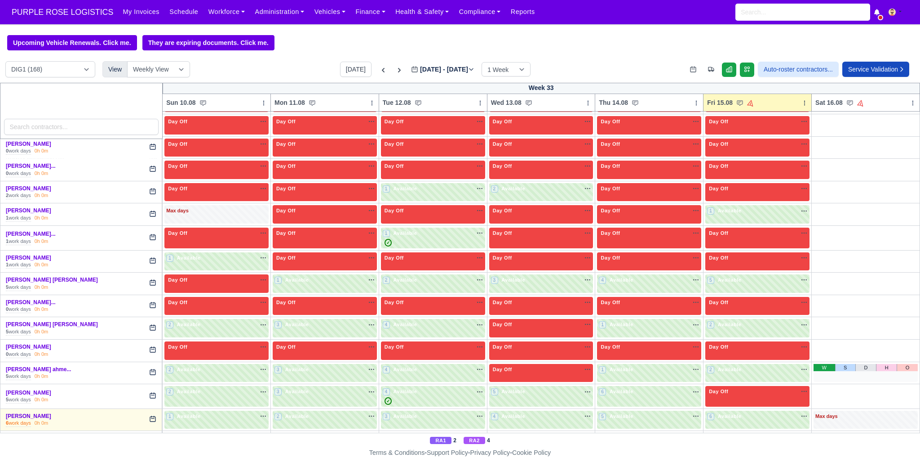
scroll to position [1363, 0]
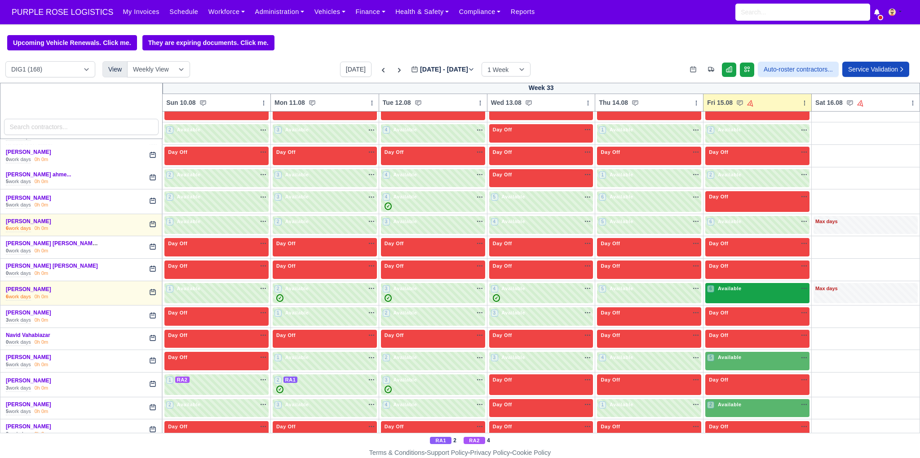
click at [742, 284] on div "6 Available na" at bounding box center [757, 288] width 101 height 9
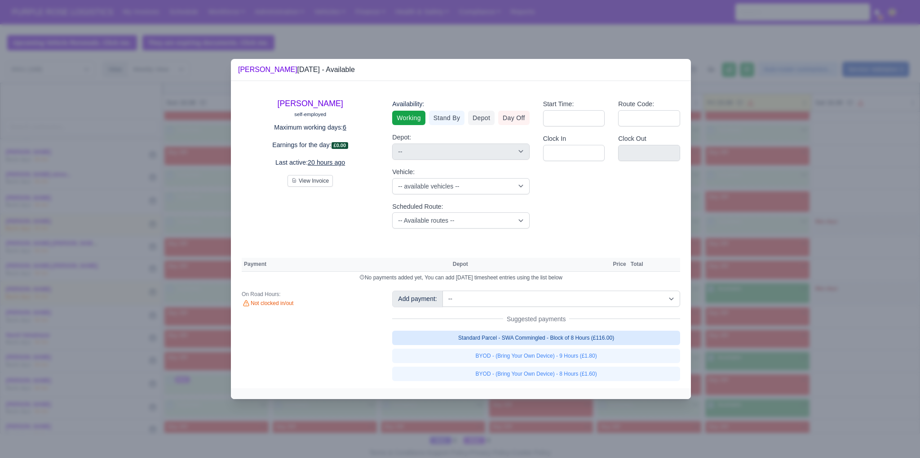
click at [600, 333] on link "Standard Parcel - SWA Commingled - Block of 8 Hours (£116.00)" at bounding box center [536, 337] width 288 height 14
select select "1"
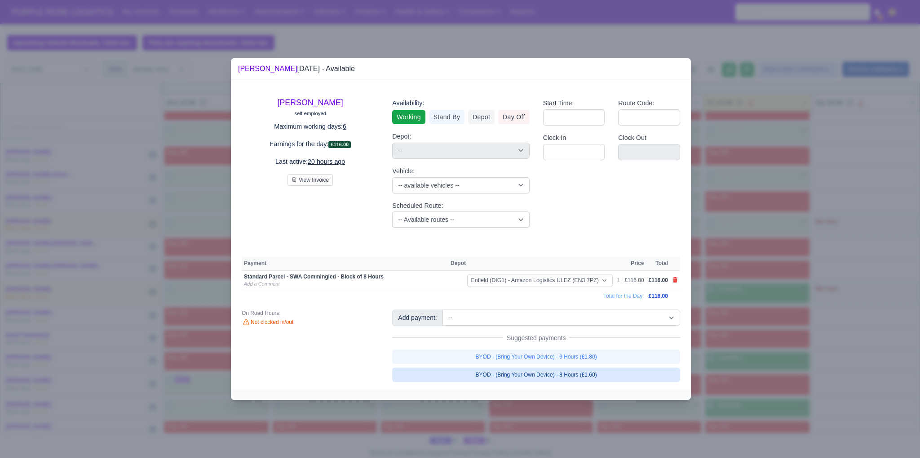
click at [594, 369] on link "BYOD - (Bring Your Own Device) - 8 Hours (£1.60)" at bounding box center [536, 374] width 288 height 14
select select "1"
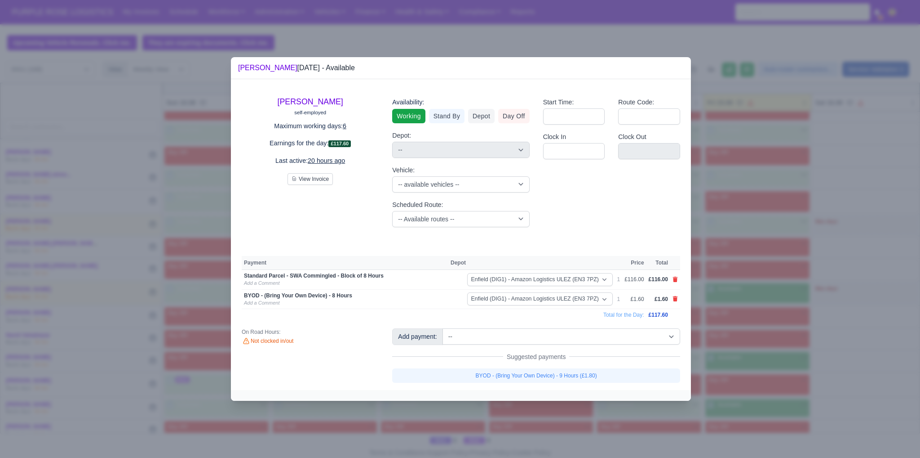
click at [775, 358] on div at bounding box center [460, 229] width 920 height 458
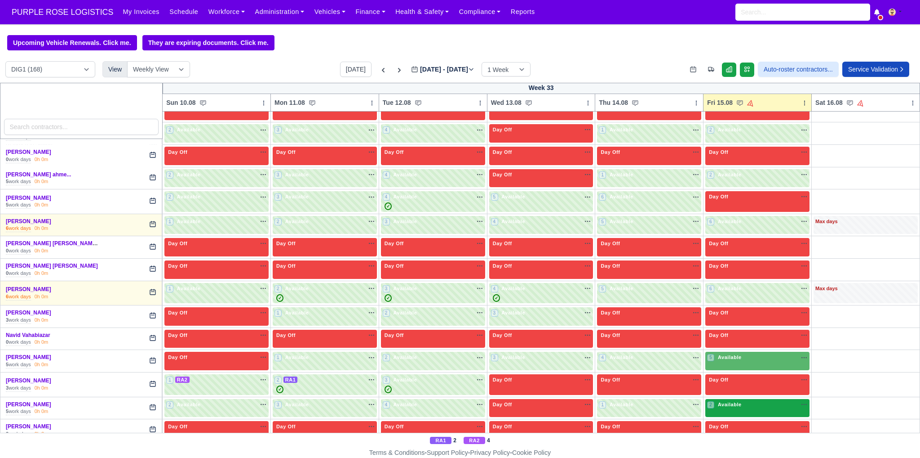
click at [725, 400] on div "2 Available" at bounding box center [758, 408] width 104 height 18
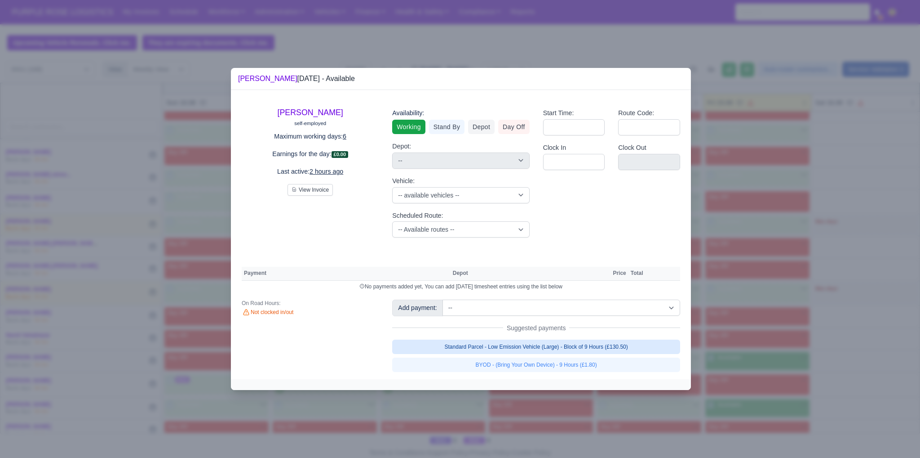
click at [594, 350] on link "Standard Parcel - Low Emission Vehicle (Large) - Block of 9 Hours (£130.50)" at bounding box center [536, 346] width 288 height 14
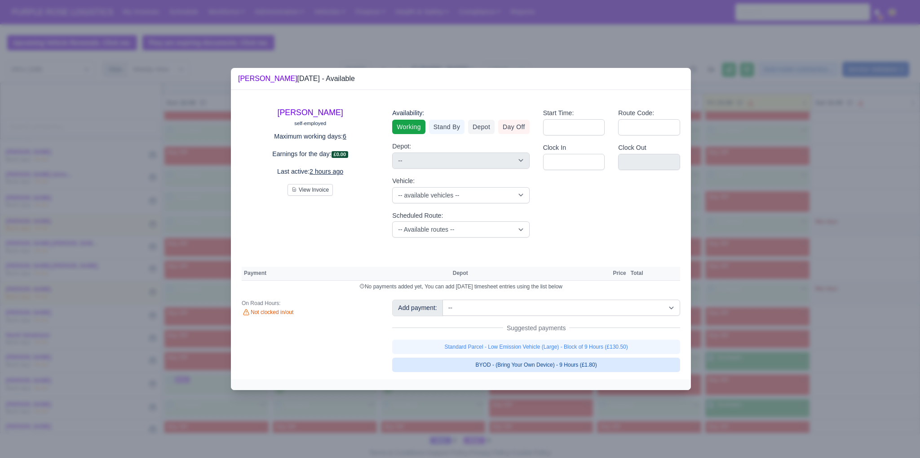
select select "1"
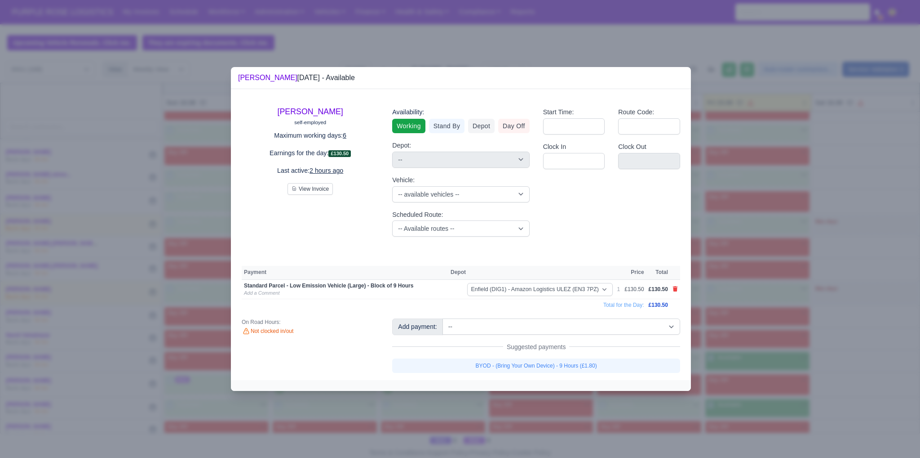
click at [584, 365] on link "BYOD - (Bring Your Own Device) - 9 Hours (£1.80)" at bounding box center [536, 365] width 288 height 14
select select "1"
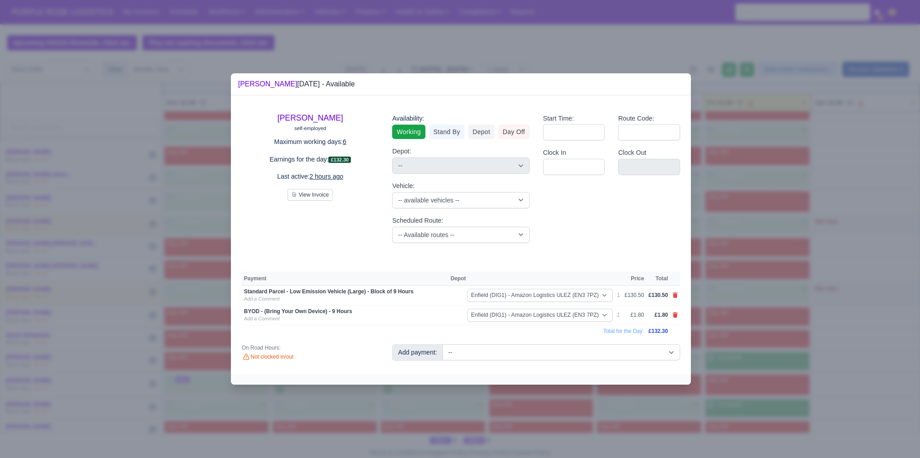
click at [812, 371] on div at bounding box center [460, 229] width 920 height 458
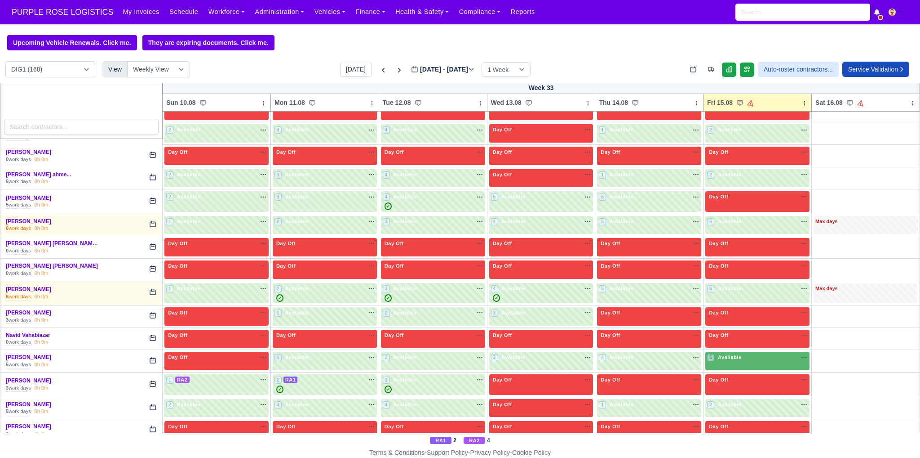
click at [756, 353] on div "5 Available na" at bounding box center [757, 357] width 101 height 8
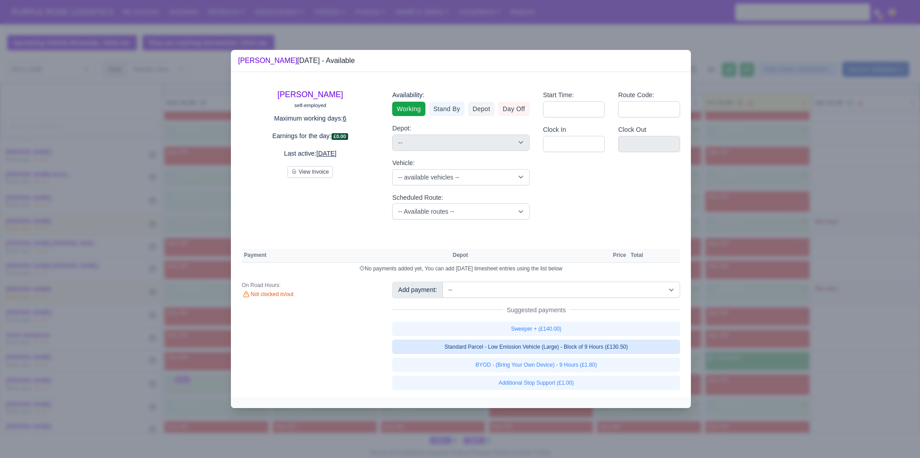
click at [609, 347] on link "Standard Parcel - Low Emission Vehicle (Large) - Block of 9 Hours (£130.50)" at bounding box center [536, 346] width 288 height 14
select select "1"
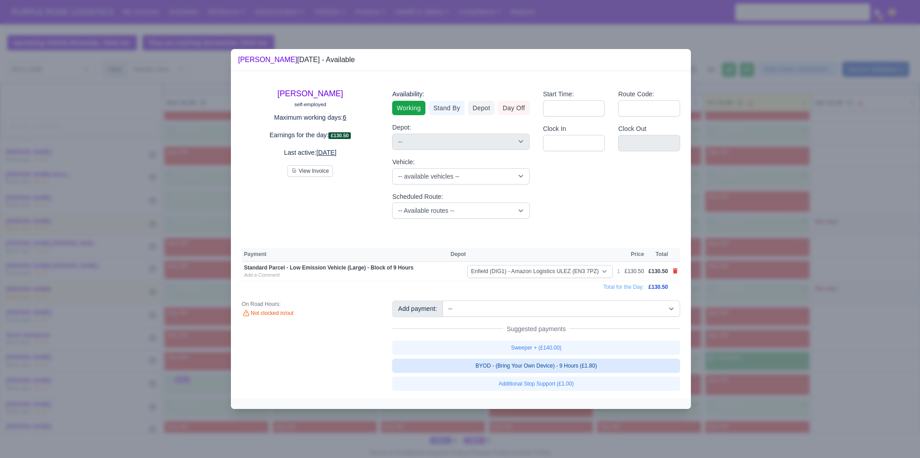
click at [591, 367] on link "BYOD - (Bring Your Own Device) - 9 Hours (£1.80)" at bounding box center [536, 365] width 288 height 14
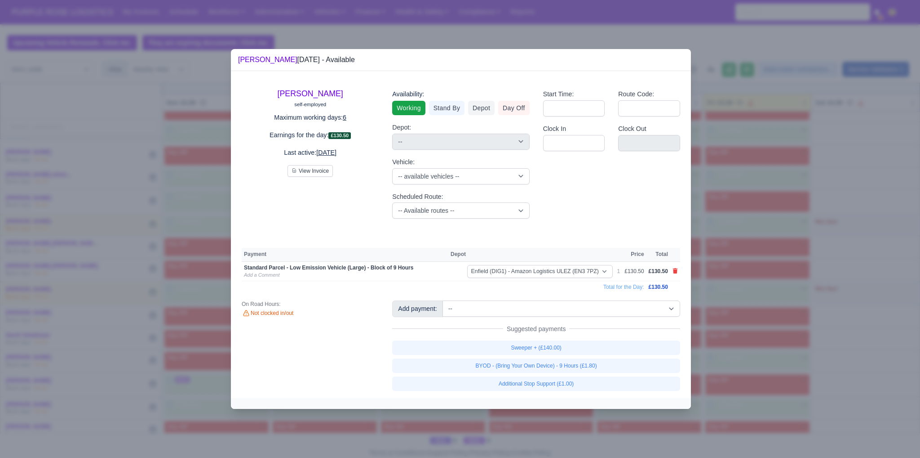
select select "1"
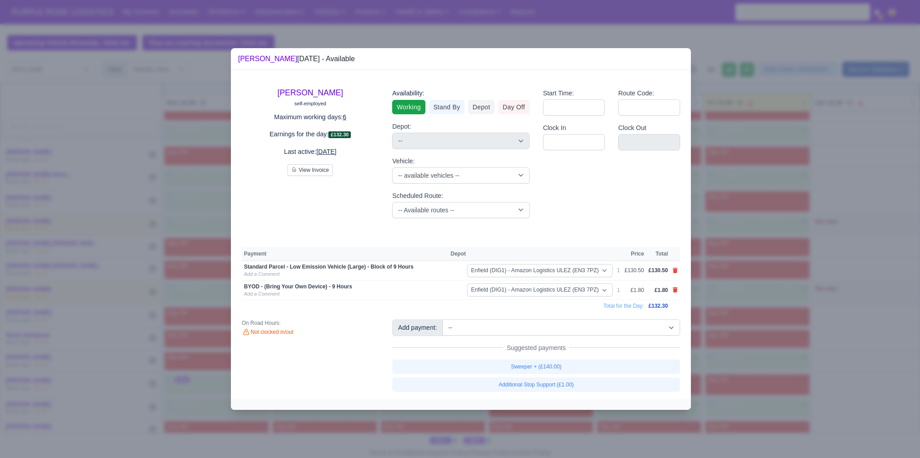
click at [744, 376] on div at bounding box center [460, 229] width 920 height 458
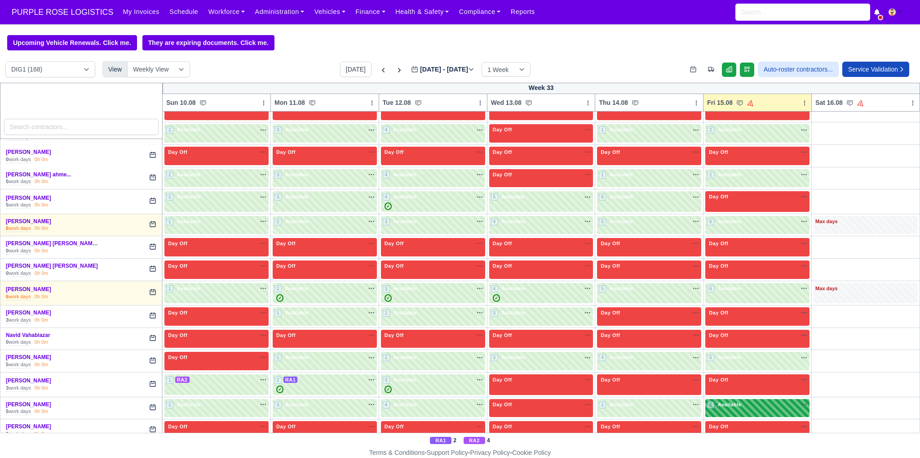
scroll to position [1558, 0]
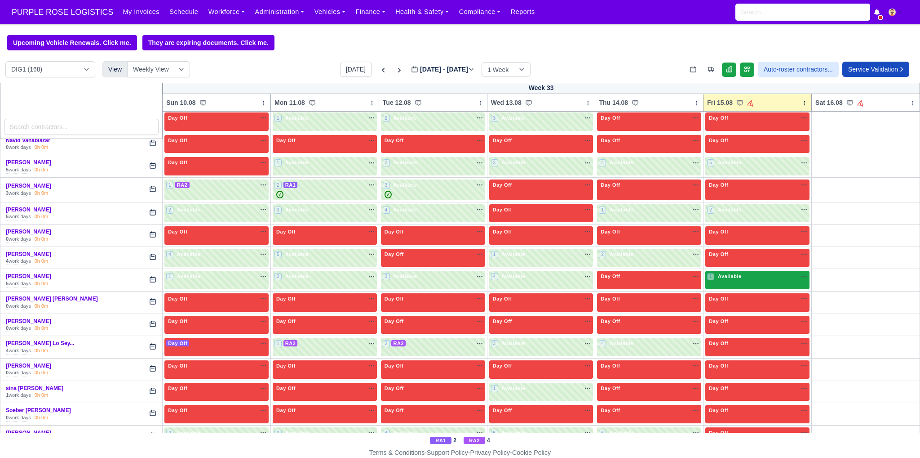
click at [751, 272] on div "1 Available na" at bounding box center [757, 276] width 101 height 8
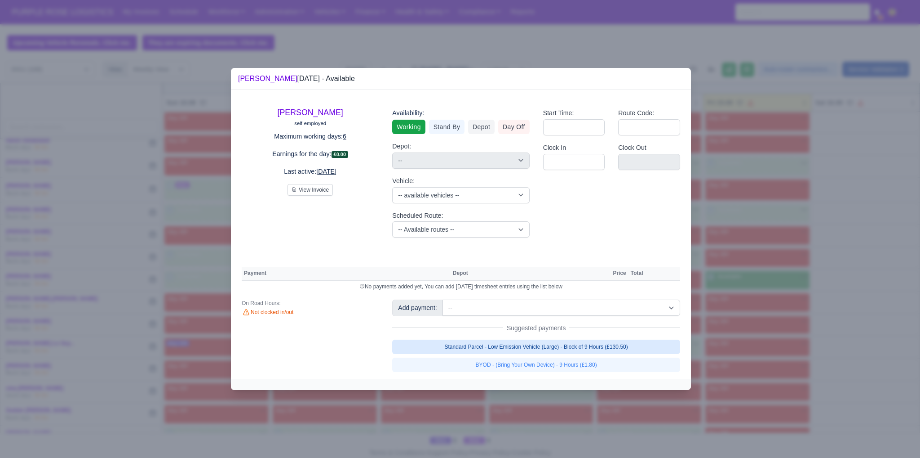
click at [600, 349] on link "Standard Parcel - Low Emission Vehicle (Large) - Block of 9 Hours (£130.50)" at bounding box center [536, 346] width 288 height 14
select select "1"
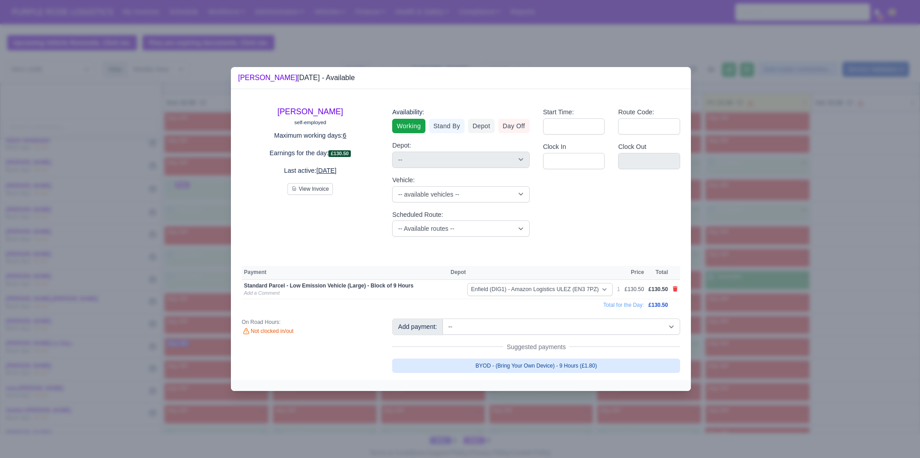
click at [591, 363] on link "BYOD - (Bring Your Own Device) - 9 Hours (£1.80)" at bounding box center [536, 365] width 288 height 14
select select "1"
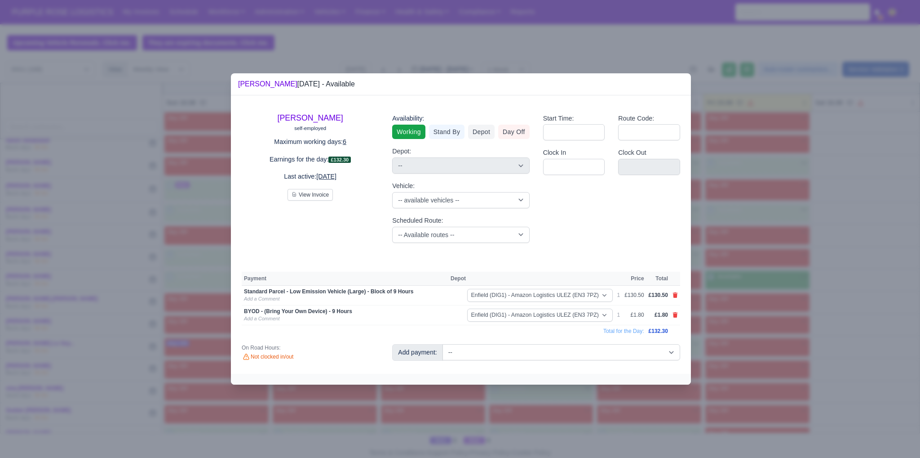
drag, startPoint x: 758, startPoint y: 351, endPoint x: 777, endPoint y: 350, distance: 19.3
click at [758, 351] on div at bounding box center [460, 229] width 920 height 458
click at [777, 350] on div at bounding box center [460, 229] width 920 height 458
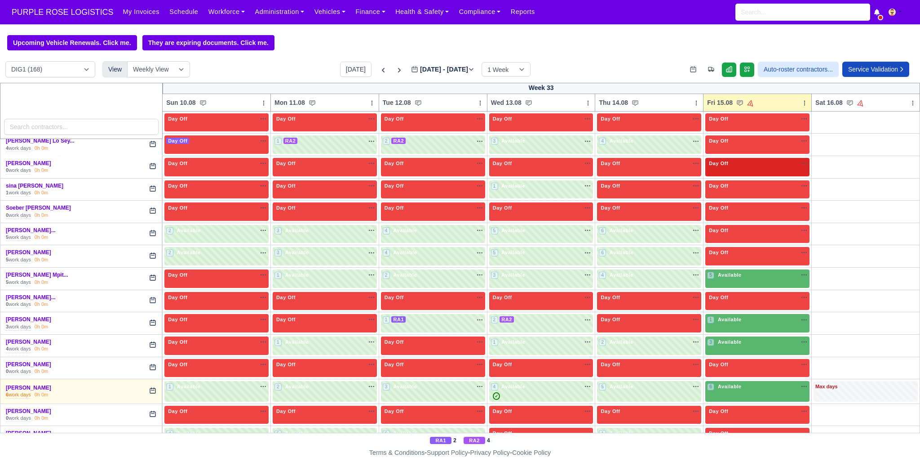
scroll to position [1762, 0]
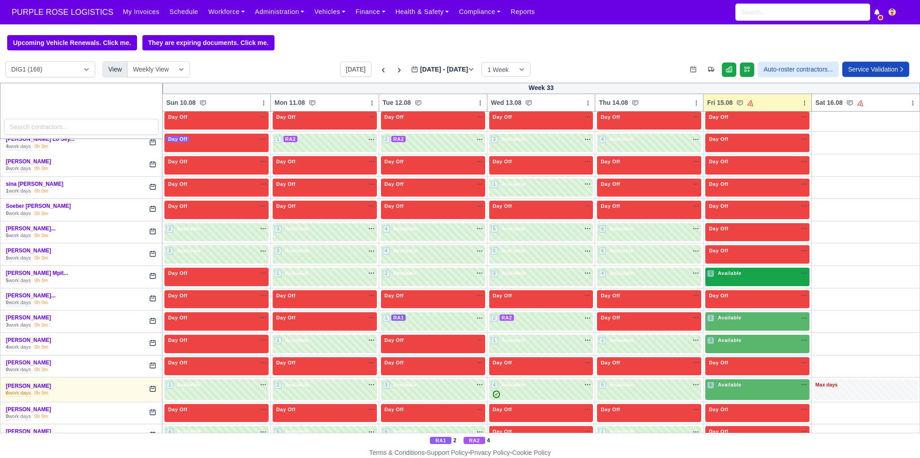
click at [760, 269] on div "5 Available na" at bounding box center [757, 273] width 101 height 8
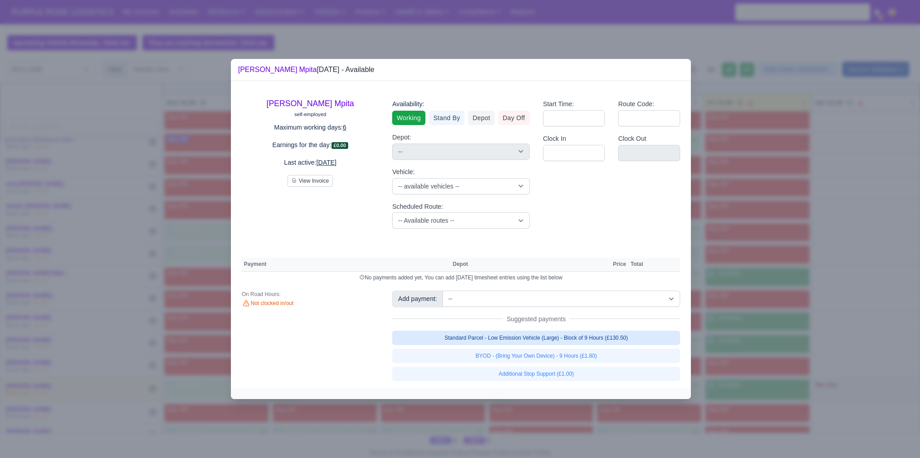
click at [631, 331] on link "Standard Parcel - Low Emission Vehicle (Large) - Block of 9 Hours (£130.50)" at bounding box center [536, 337] width 288 height 14
select select "1"
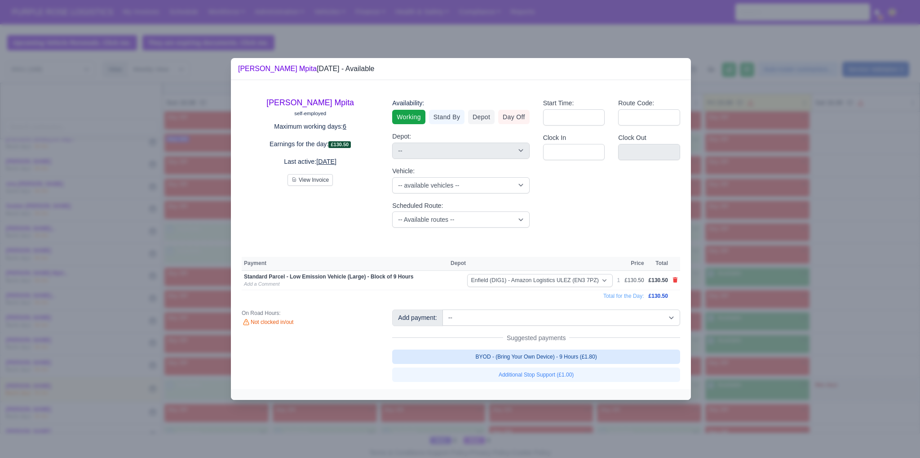
click at [602, 359] on link "BYOD - (Bring Your Own Device) - 9 Hours (£1.80)" at bounding box center [536, 356] width 288 height 14
select select "1"
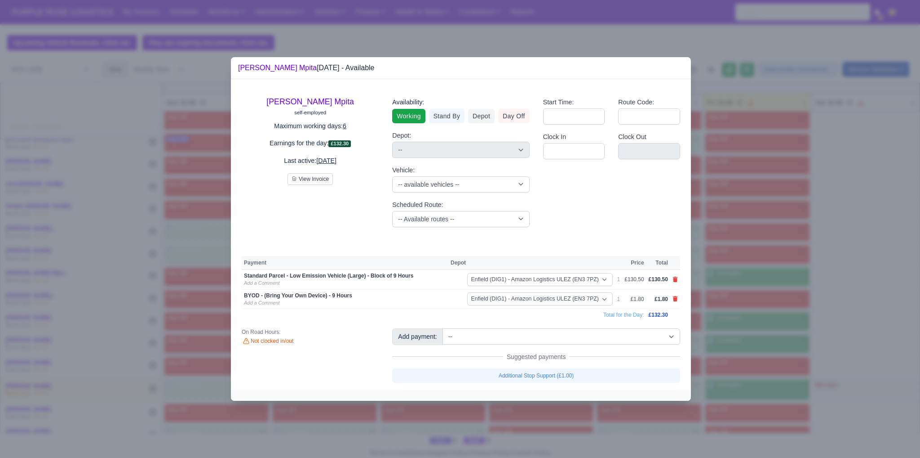
click at [736, 368] on div at bounding box center [460, 229] width 920 height 458
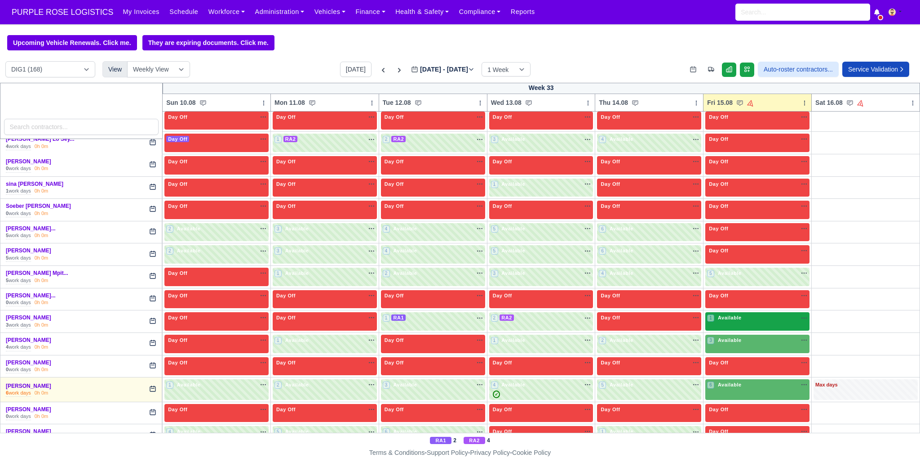
click at [756, 314] on div "1 Available na" at bounding box center [757, 318] width 101 height 8
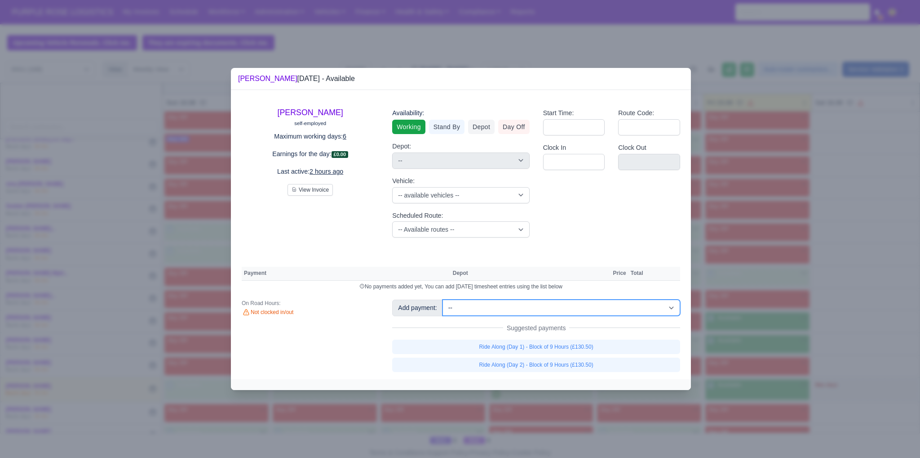
click at [595, 309] on select "-- Additional Hour Support (£14.50) Additional Stop Support (£1.00) BYOD - (Bri…" at bounding box center [562, 307] width 238 height 16
select select "110"
click at [443, 299] on select "-- Additional Hour Support (£14.50) Additional Stop Support (£1.00) BYOD - (Bri…" at bounding box center [562, 307] width 238 height 16
select select "1"
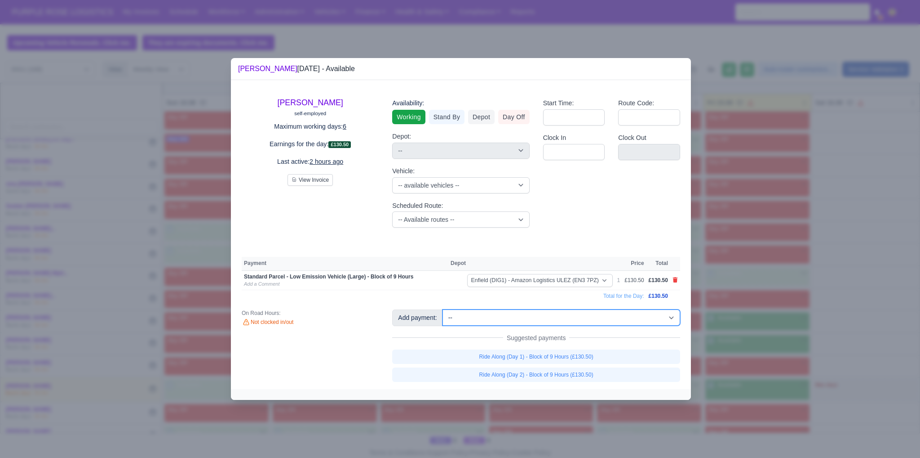
click at [620, 316] on select "-- Additional Hour Support (£14.50) Additional Stop Support (£1.00) BYOD - (Bri…" at bounding box center [562, 317] width 238 height 16
select select "2"
click at [443, 309] on select "-- Additional Hour Support (£14.50) Additional Stop Support (£1.00) BYOD - (Bri…" at bounding box center [562, 317] width 238 height 16
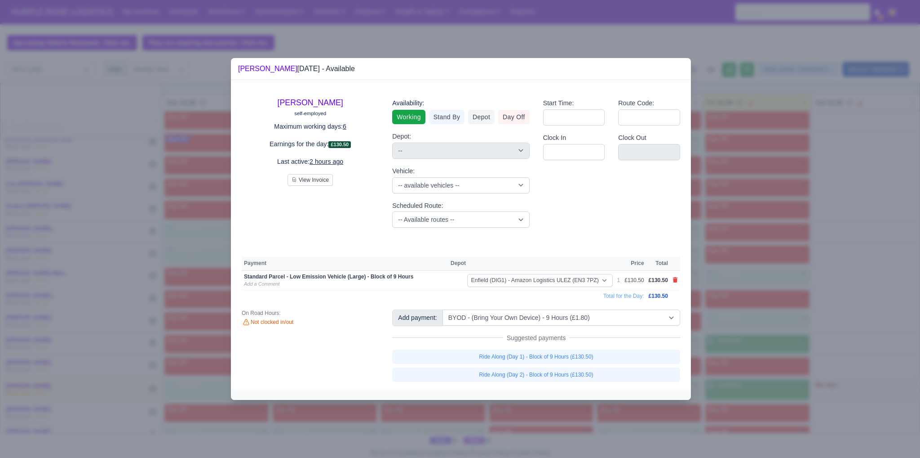
select select "1"
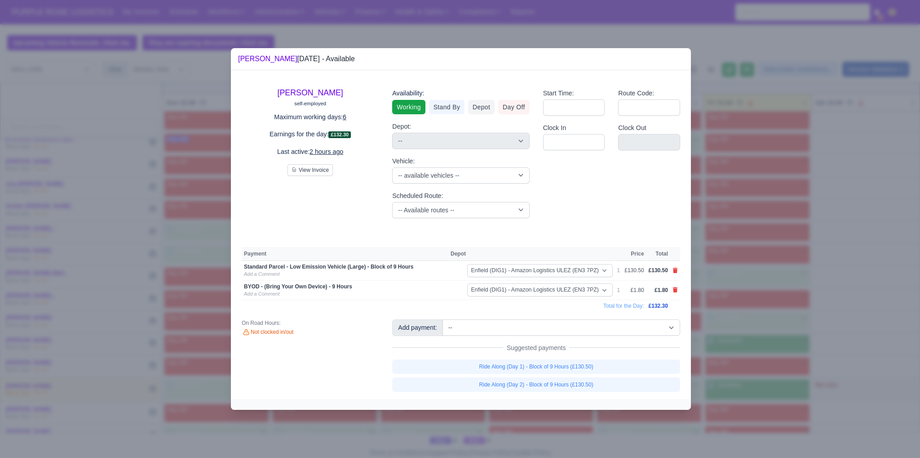
click at [850, 308] on div at bounding box center [460, 229] width 920 height 458
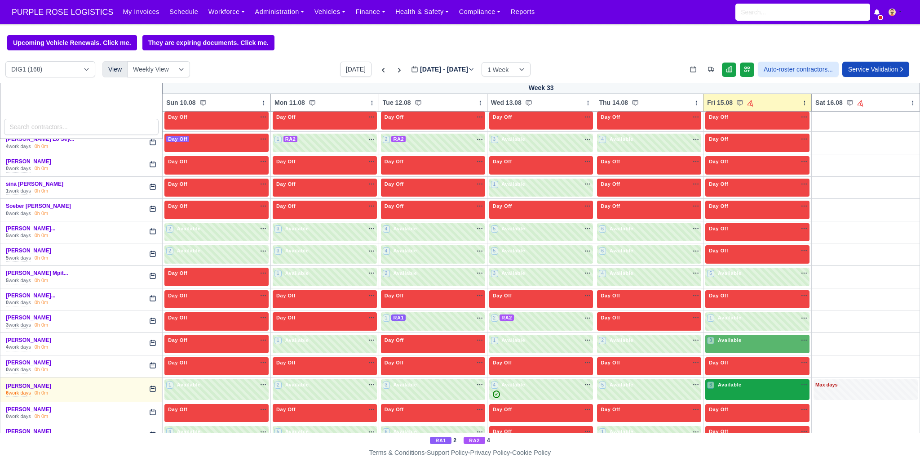
click at [749, 381] on div "6 Available na" at bounding box center [757, 385] width 101 height 9
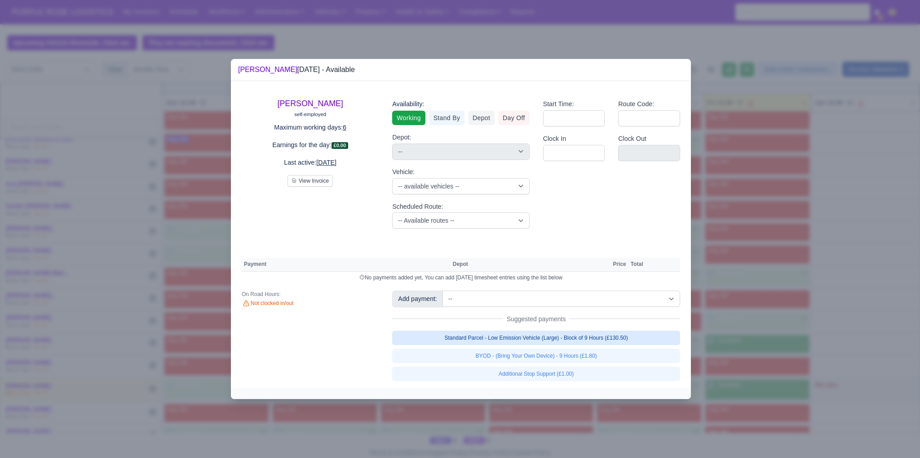
click at [613, 333] on link "Standard Parcel - Low Emission Vehicle (Large) - Block of 9 Hours (£130.50)" at bounding box center [536, 337] width 288 height 14
select select "1"
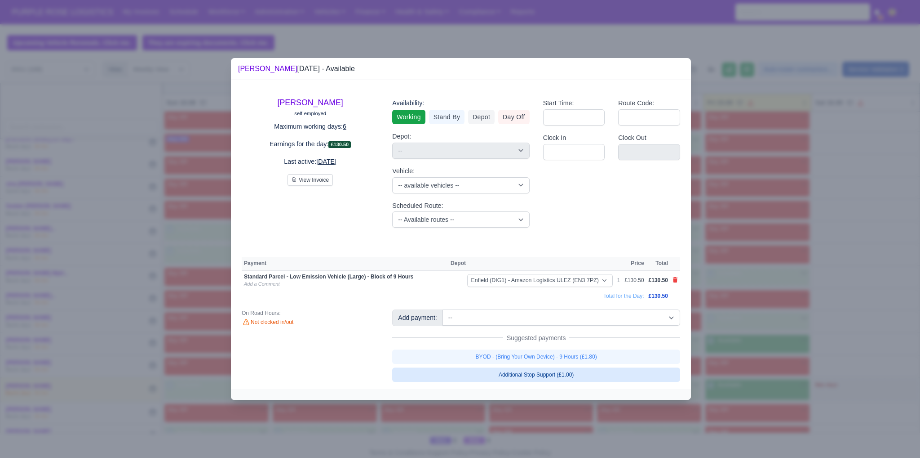
click at [597, 358] on link "BYOD - (Bring Your Own Device) - 9 Hours (£1.80)" at bounding box center [536, 356] width 288 height 14
select select "1"
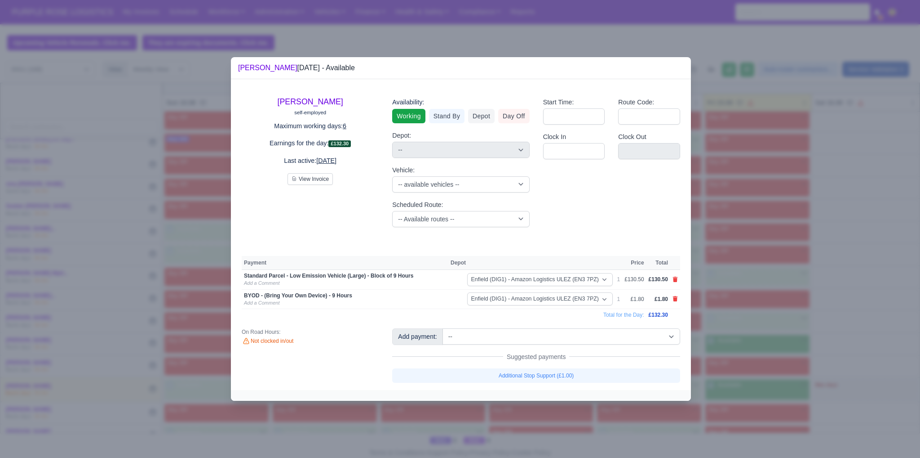
click at [769, 388] on div at bounding box center [460, 229] width 920 height 458
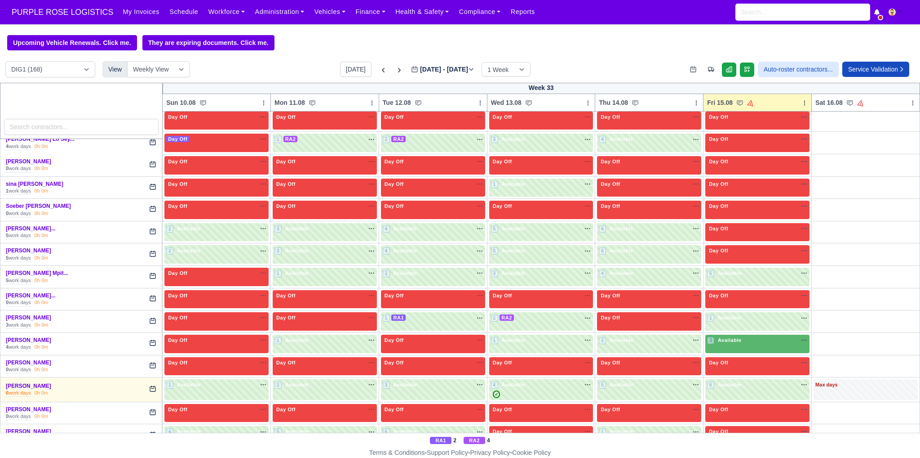
click at [762, 329] on div at bounding box center [460, 229] width 920 height 458
click at [719, 334] on div "3 Available" at bounding box center [758, 343] width 104 height 18
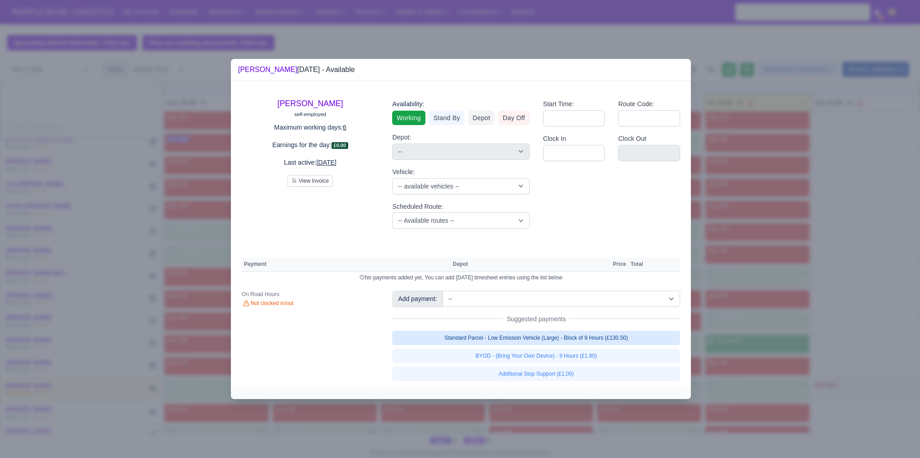
click at [609, 338] on link "Standard Parcel - Low Emission Vehicle (Large) - Block of 9 Hours (£130.50)" at bounding box center [536, 337] width 288 height 14
select select "1"
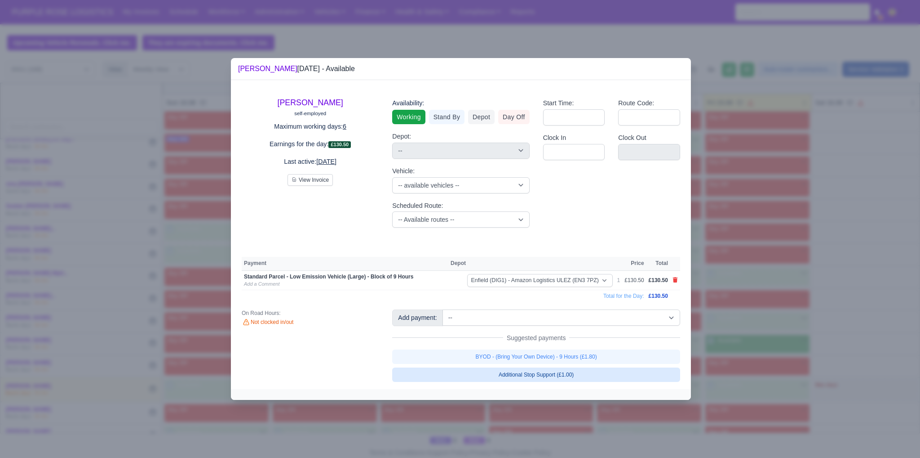
click at [601, 355] on link "BYOD - (Bring Your Own Device) - 9 Hours (£1.80)" at bounding box center [536, 356] width 288 height 14
select select "1"
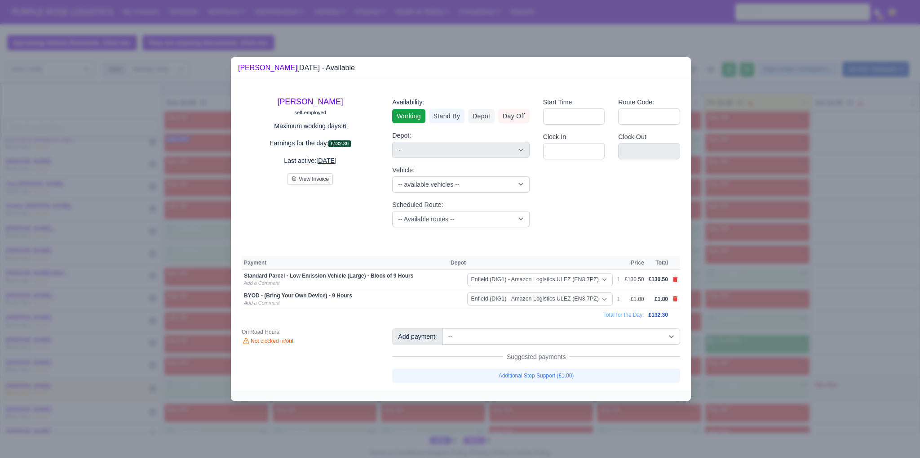
click at [814, 354] on div at bounding box center [460, 229] width 920 height 458
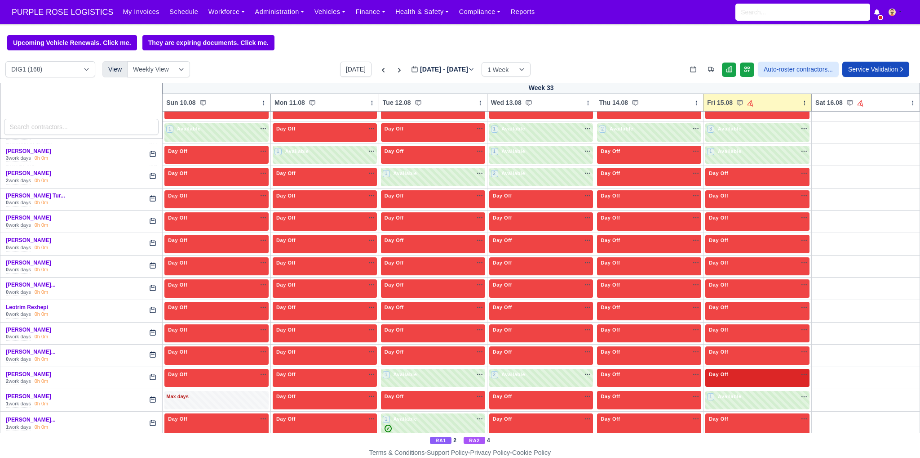
scroll to position [788, 0]
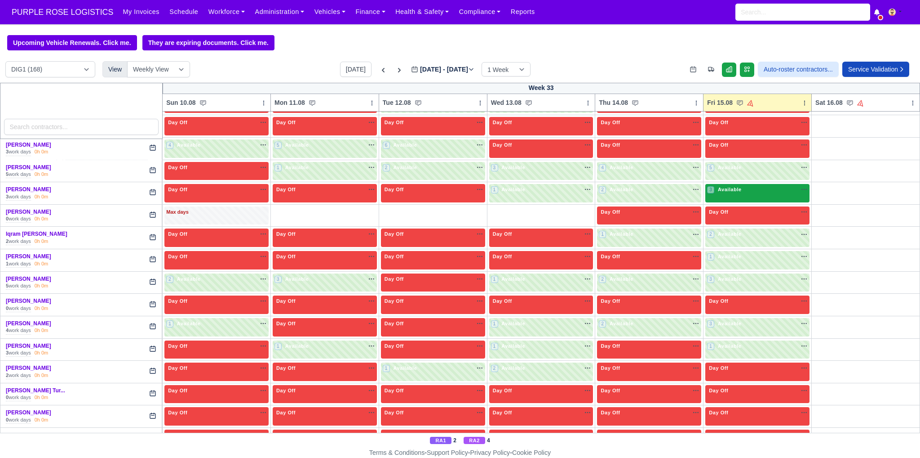
click at [763, 187] on div "3 Available na" at bounding box center [757, 190] width 101 height 8
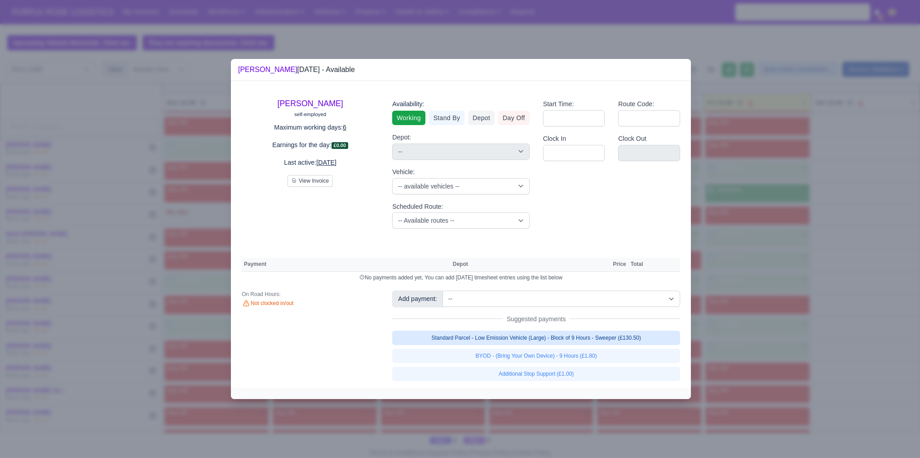
click at [651, 337] on link "Standard Parcel - Low Emission Vehicle (Large) - Block of 9 Hours - Sweeper (£1…" at bounding box center [536, 337] width 288 height 14
select select "1"
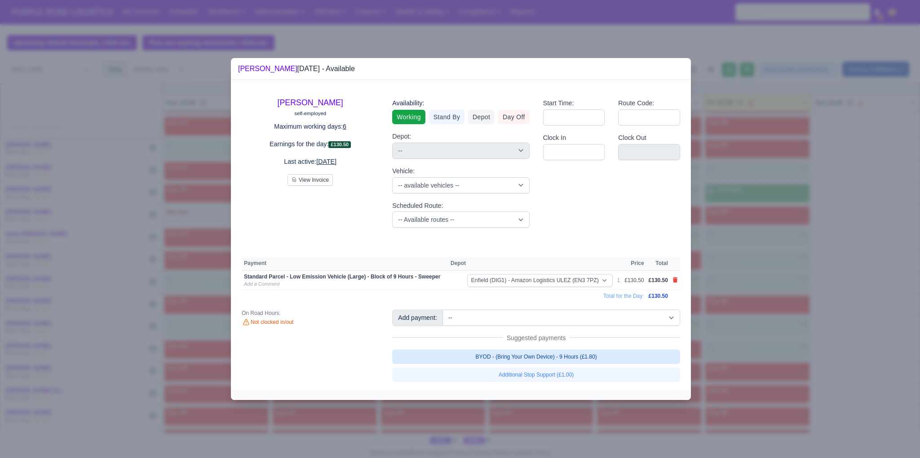
click at [621, 360] on link "BYOD - (Bring Your Own Device) - 9 Hours (£1.80)" at bounding box center [536, 356] width 288 height 14
select select "1"
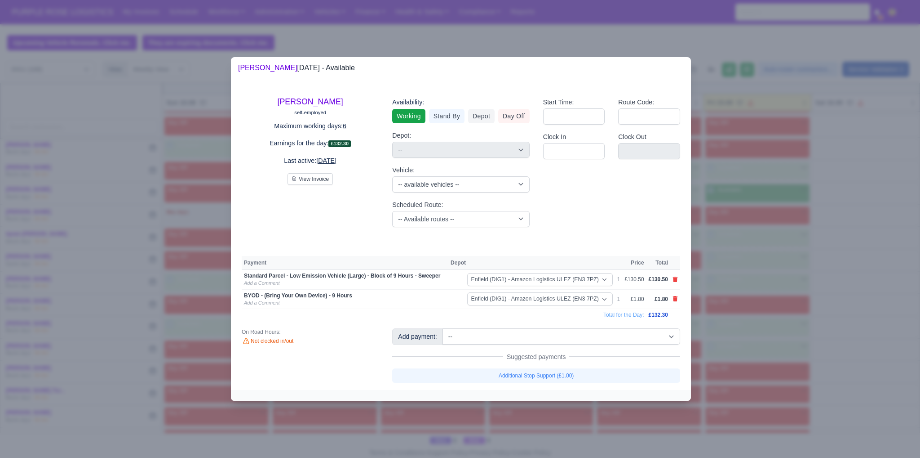
click at [770, 350] on div at bounding box center [460, 229] width 920 height 458
click at [880, 342] on div at bounding box center [460, 229] width 920 height 458
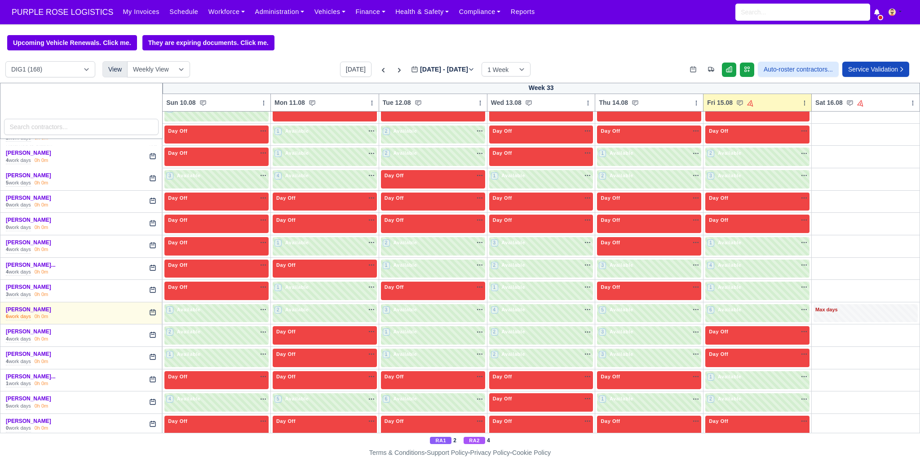
scroll to position [593, 0]
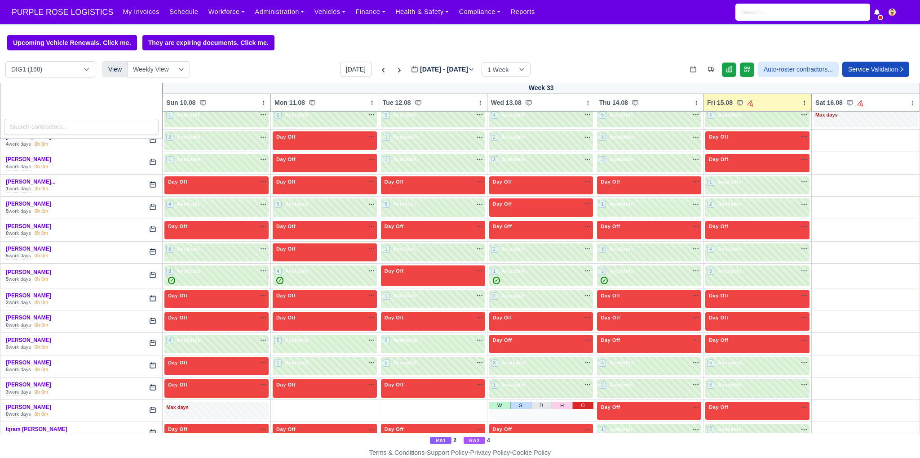
click at [580, 401] on link "O" at bounding box center [583, 404] width 21 height 7
click at [470, 401] on link "O" at bounding box center [474, 404] width 21 height 7
click at [361, 401] on link "O" at bounding box center [366, 404] width 21 height 7
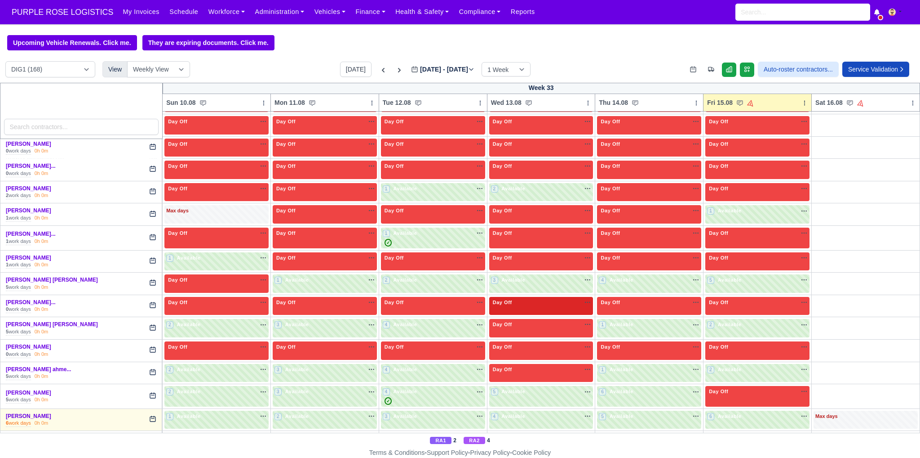
scroll to position [973, 0]
